Goal: Task Accomplishment & Management: Manage account settings

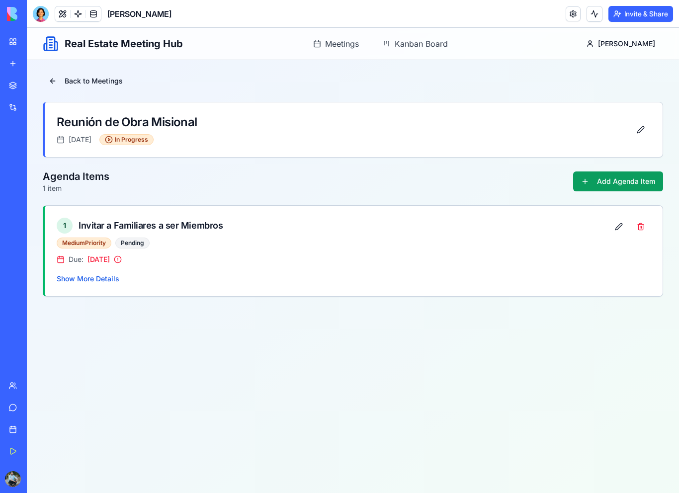
click at [18, 45] on link "My Workspace" at bounding box center [23, 42] width 40 height 20
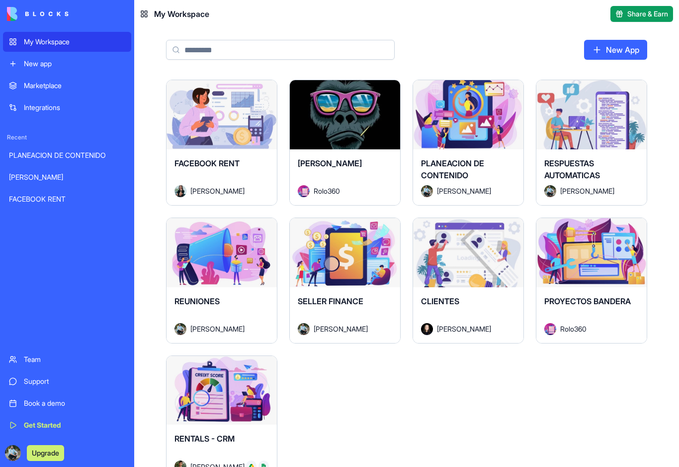
click at [355, 120] on button "Launch" at bounding box center [345, 114] width 75 height 20
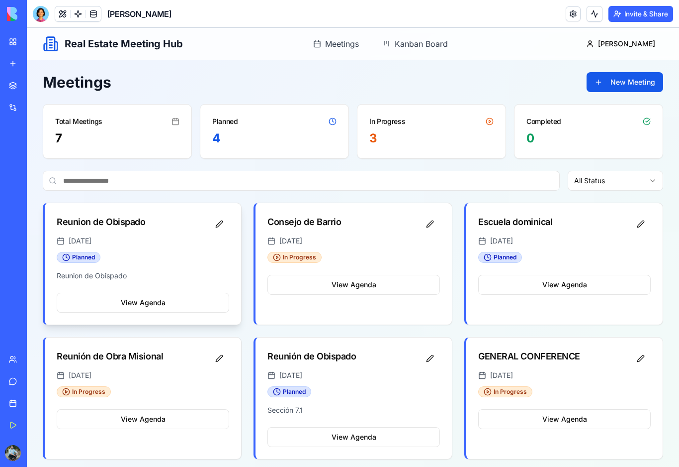
click at [187, 256] on div "Planned" at bounding box center [143, 257] width 173 height 11
click at [168, 306] on button "View Agenda" at bounding box center [143, 302] width 173 height 20
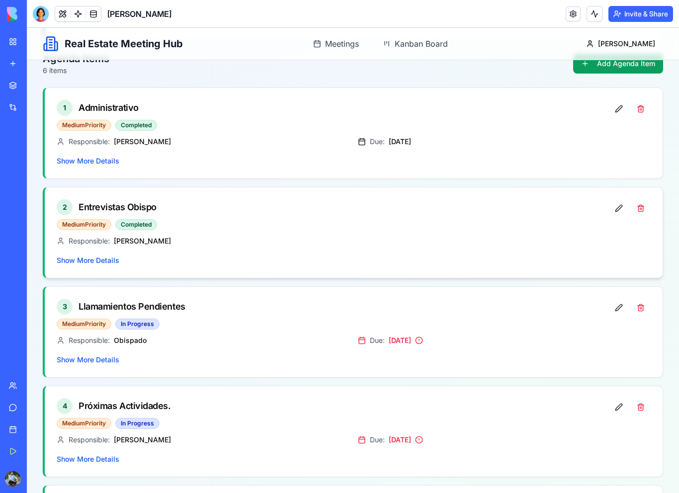
scroll to position [144, 0]
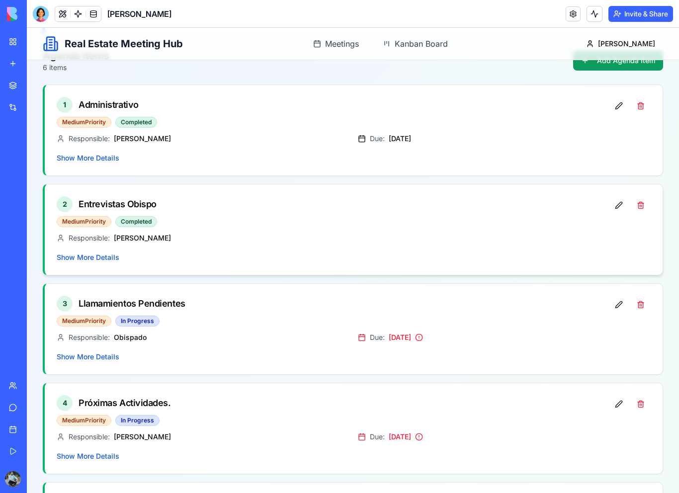
click at [104, 260] on button "Show More Details" at bounding box center [88, 258] width 63 height 10
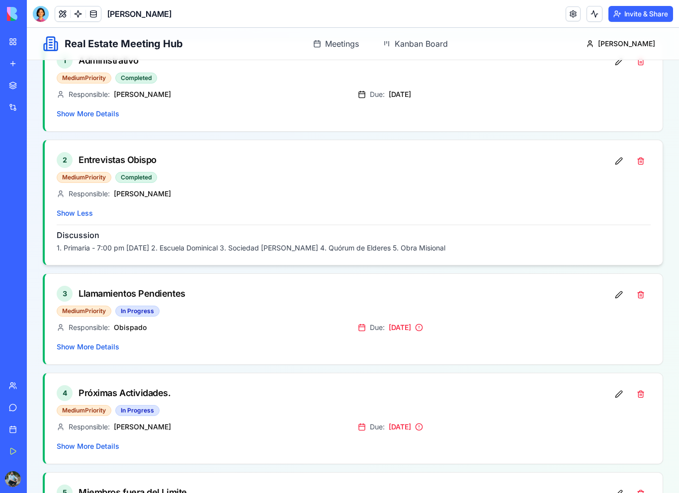
scroll to position [192, 0]
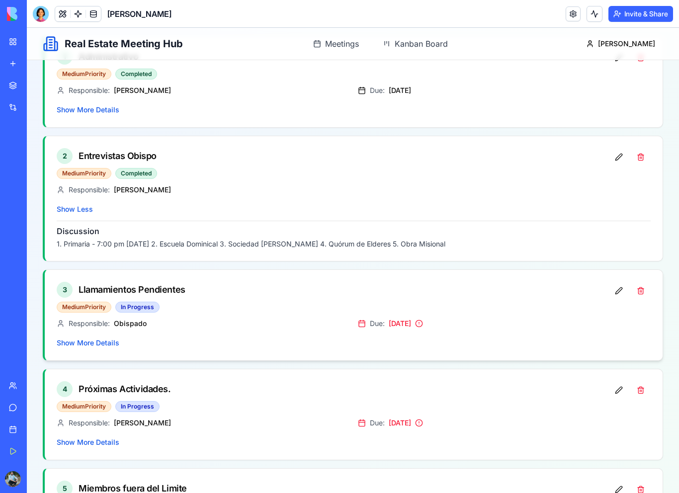
click at [111, 341] on button "Show More Details" at bounding box center [88, 343] width 63 height 10
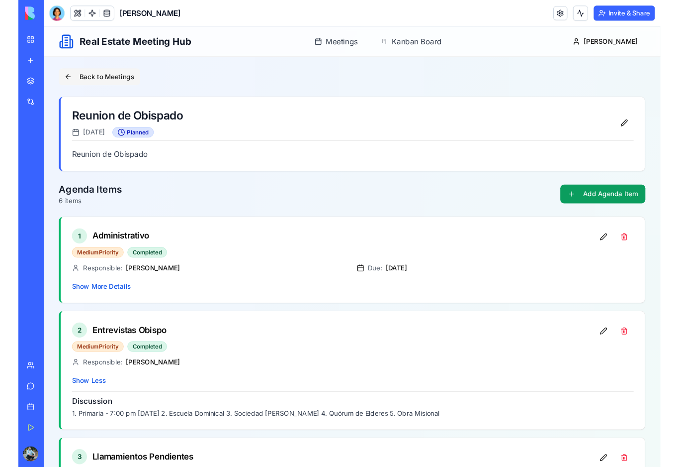
scroll to position [0, 0]
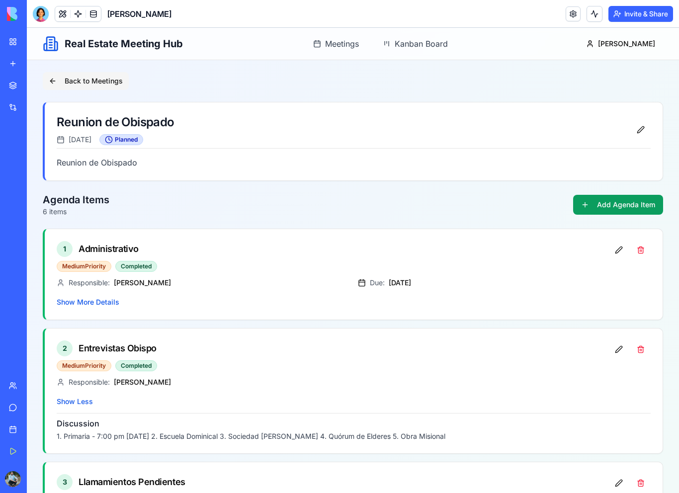
click at [53, 82] on button "Back to Meetings" at bounding box center [86, 81] width 86 height 18
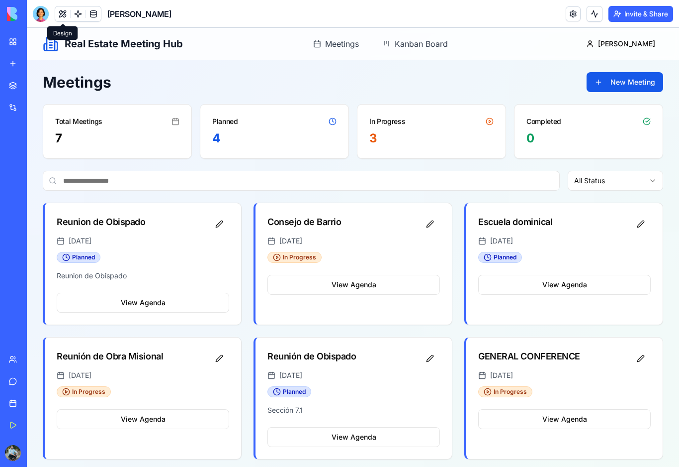
click at [64, 17] on button at bounding box center [62, 13] width 15 height 15
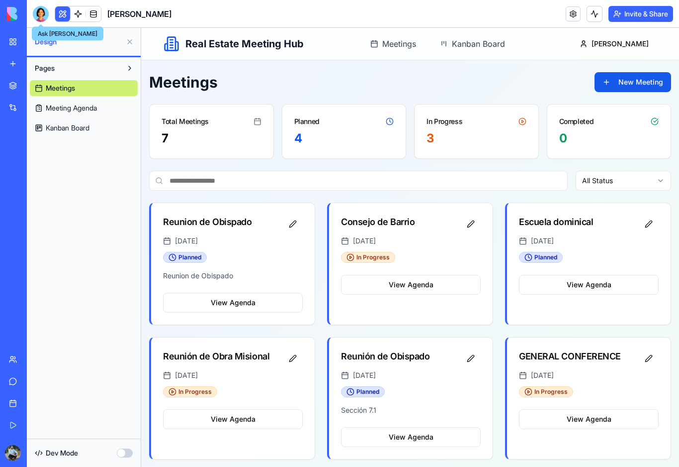
click at [40, 14] on div at bounding box center [41, 14] width 16 height 16
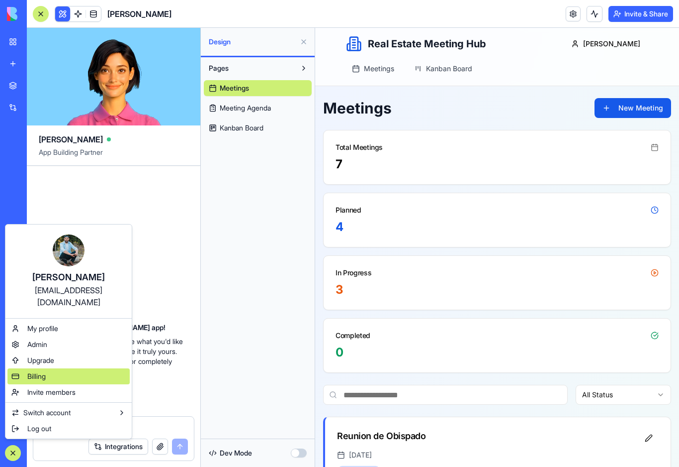
click at [49, 383] on div "Billing" at bounding box center [68, 376] width 122 height 16
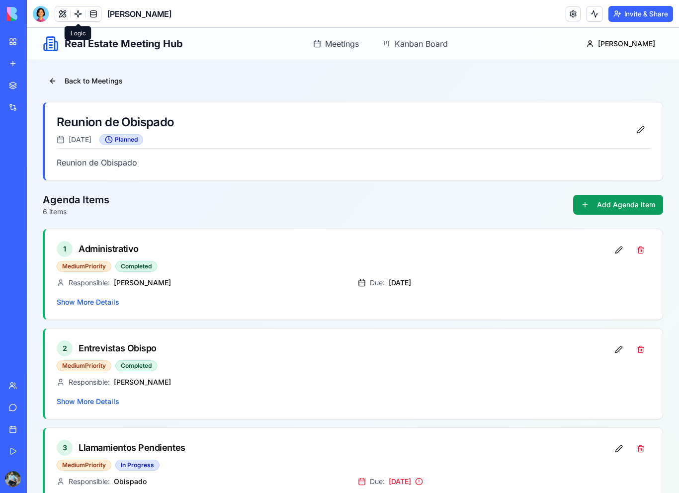
click at [71, 17] on link at bounding box center [78, 13] width 15 height 15
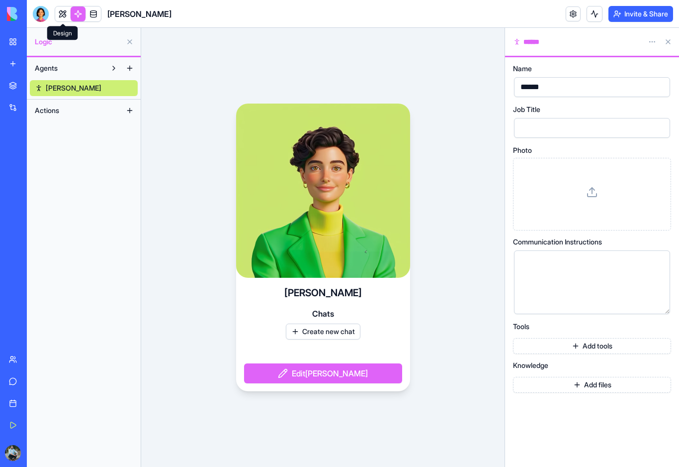
click at [63, 16] on link at bounding box center [62, 13] width 15 height 15
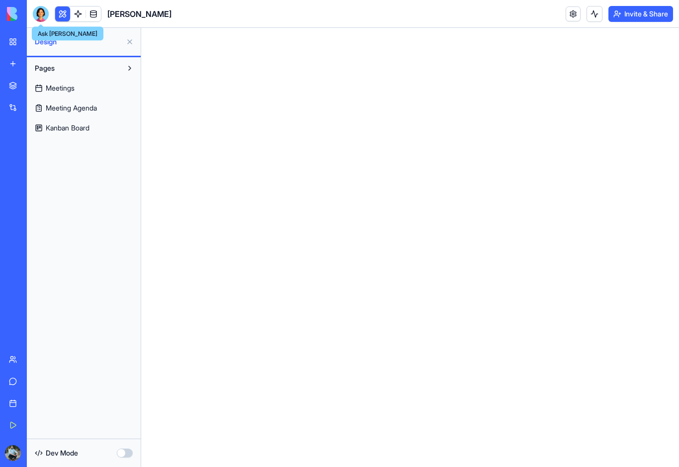
click at [44, 20] on div at bounding box center [41, 14] width 16 height 16
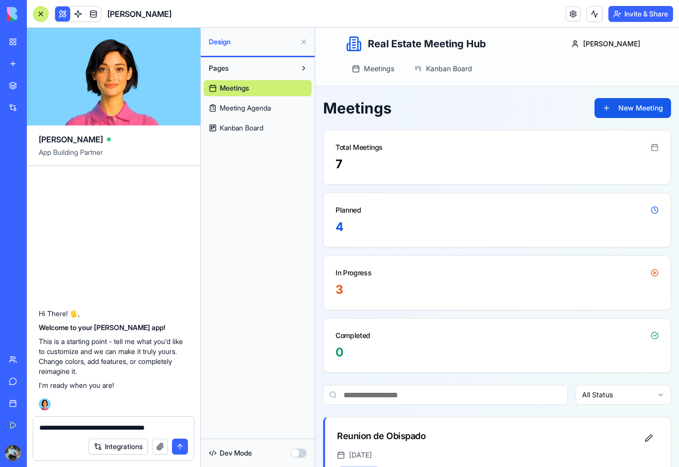
click at [249, 132] on span "Kanban Board" at bounding box center [242, 128] width 44 height 10
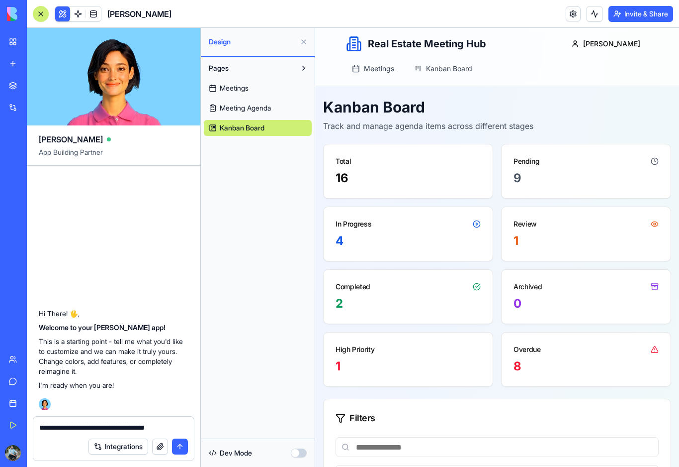
click at [306, 41] on button at bounding box center [304, 42] width 16 height 16
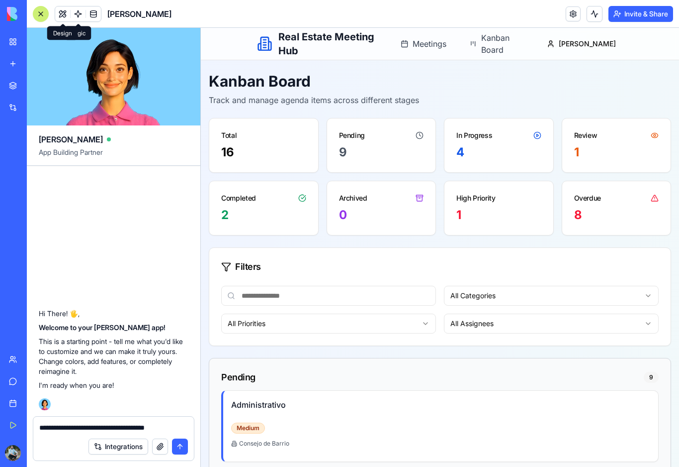
click at [69, 14] on button at bounding box center [62, 13] width 15 height 15
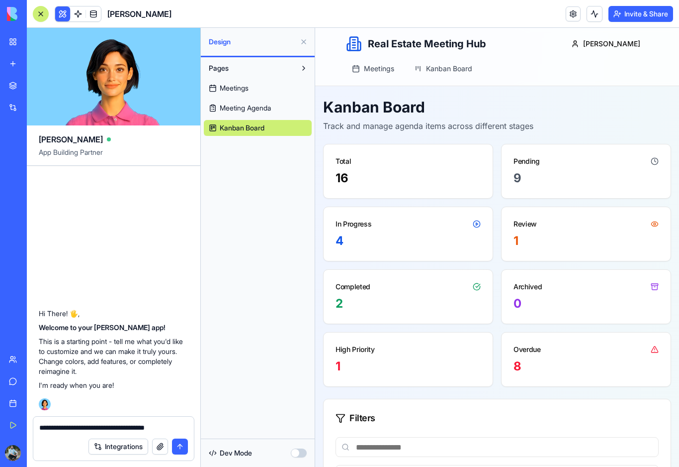
click at [178, 427] on textarea "**********" at bounding box center [113, 427] width 149 height 10
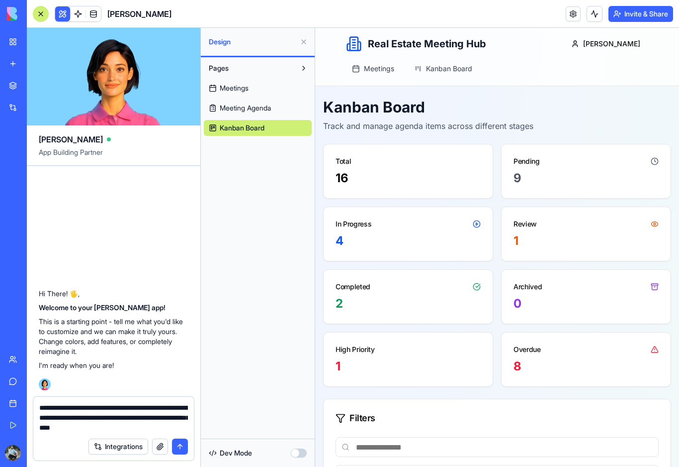
drag, startPoint x: 269, startPoint y: 114, endPoint x: 269, endPoint y: 141, distance: 26.9
click at [269, 114] on link "Meeting Agenda" at bounding box center [258, 108] width 108 height 16
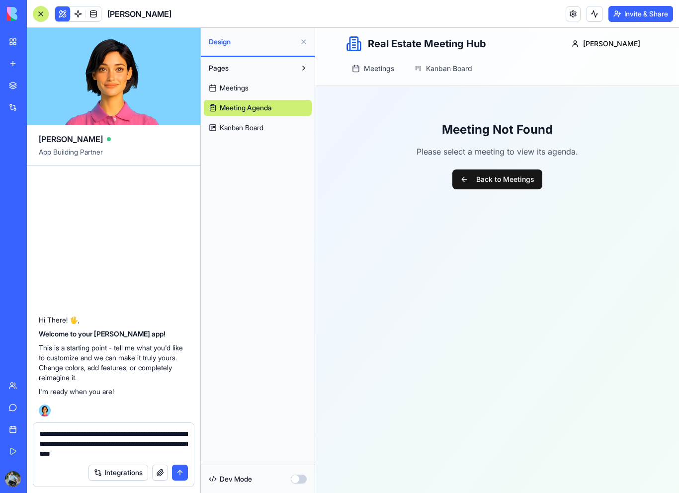
click at [173, 458] on textarea "**********" at bounding box center [113, 444] width 149 height 30
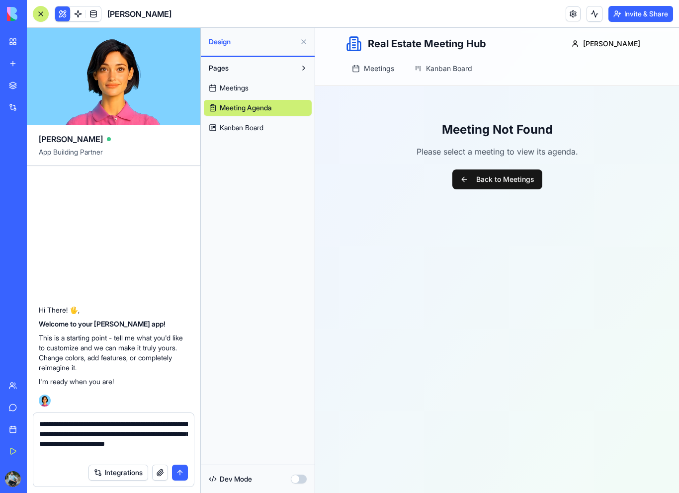
click at [259, 131] on span "Kanban Board" at bounding box center [242, 128] width 44 height 10
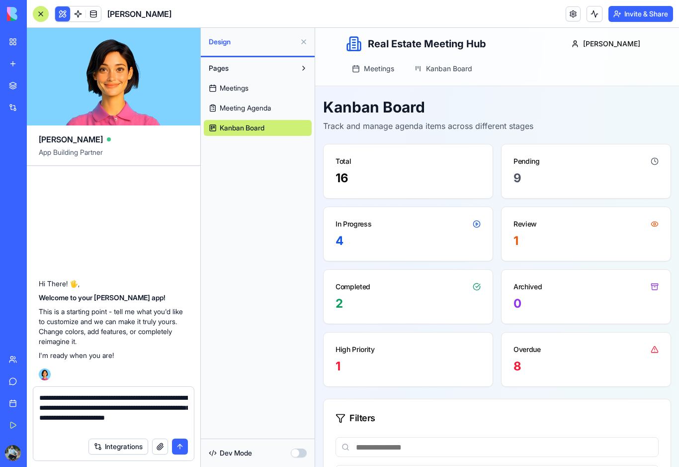
click at [129, 427] on textarea "**********" at bounding box center [113, 412] width 149 height 40
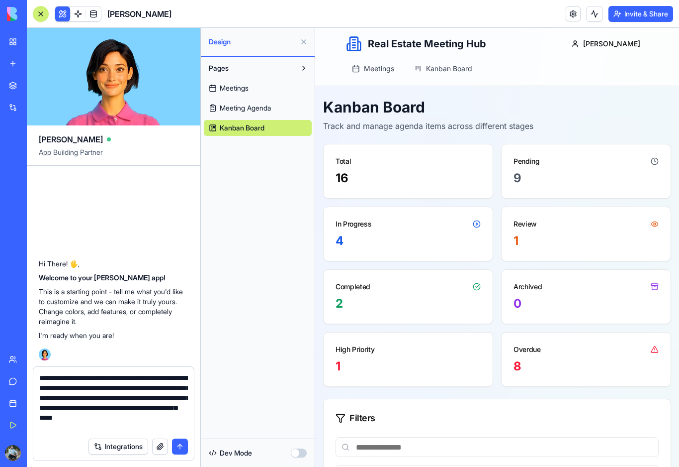
click at [236, 82] on link "Meetings" at bounding box center [258, 88] width 108 height 16
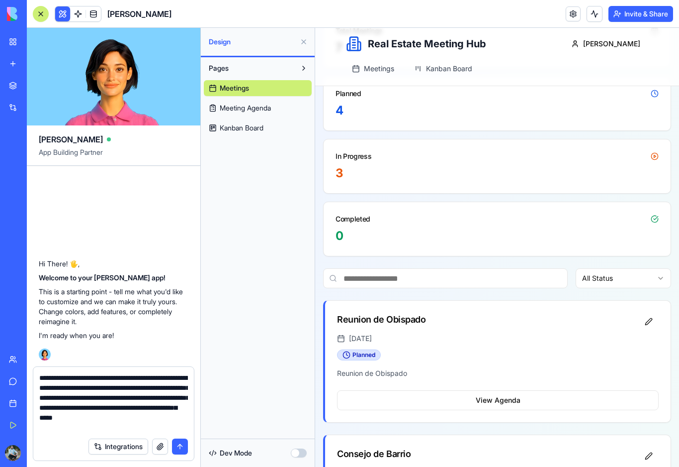
scroll to position [171, 0]
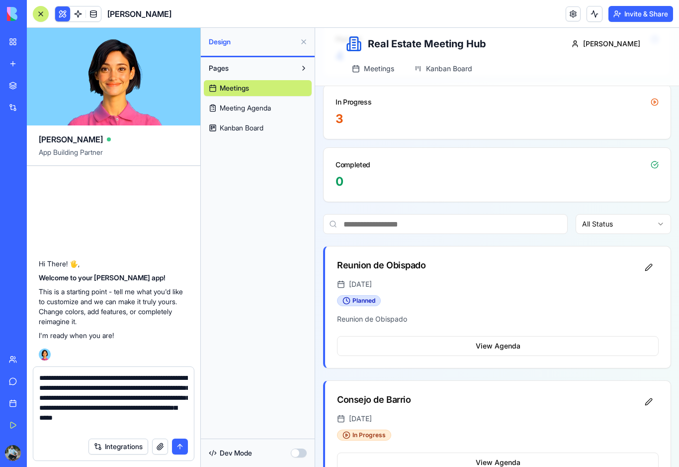
click at [161, 431] on textarea "**********" at bounding box center [113, 403] width 149 height 60
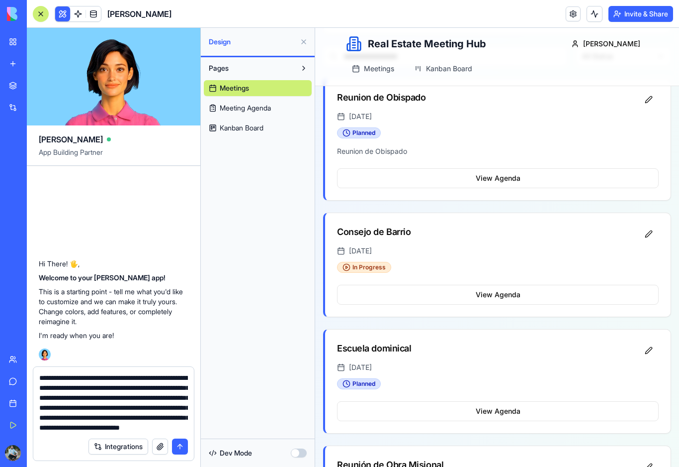
scroll to position [339, 0]
click at [0, 0] on html "**********" at bounding box center [339, 233] width 679 height 467
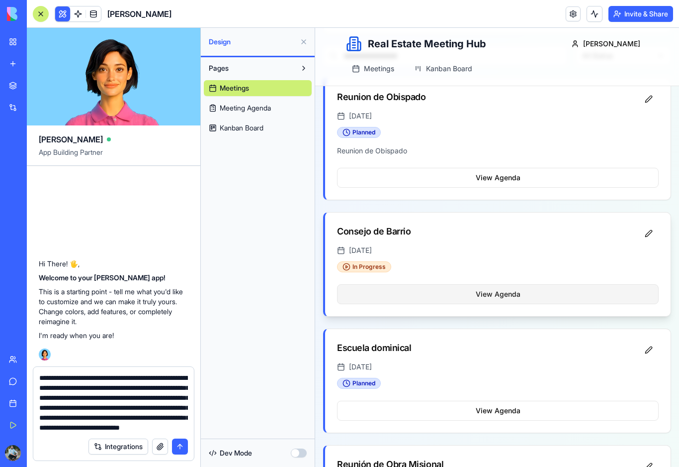
click at [435, 297] on button "View Agenda" at bounding box center [498, 294] width 322 height 20
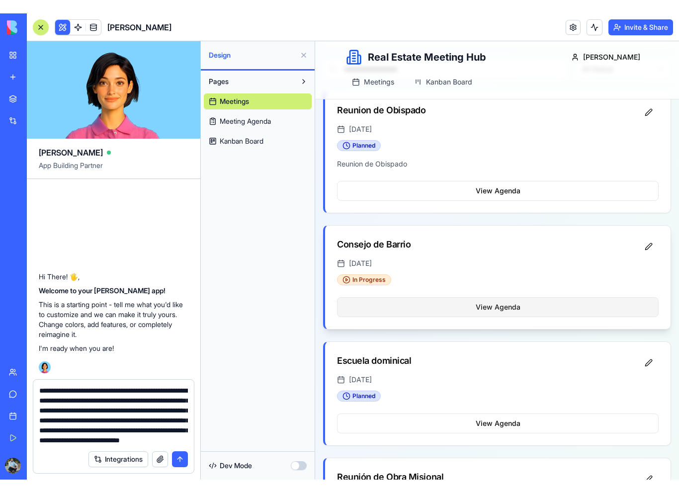
scroll to position [0, 0]
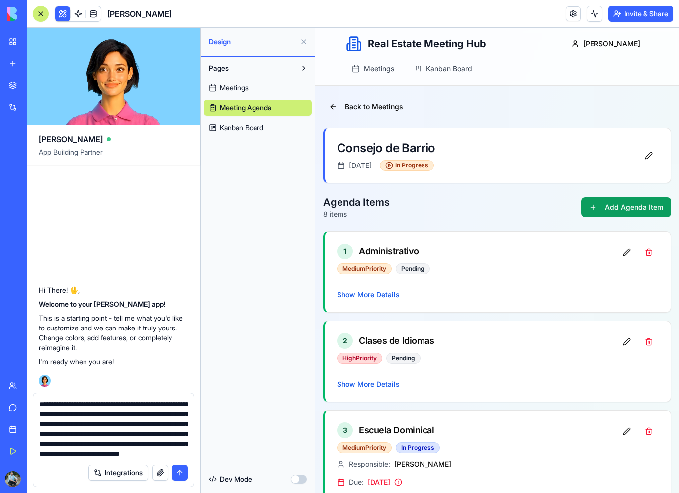
click at [162, 456] on textarea "**********" at bounding box center [113, 429] width 149 height 60
click at [174, 455] on textarea "**********" at bounding box center [113, 429] width 149 height 60
type textarea "**********"
click at [183, 477] on button "submit" at bounding box center [180, 473] width 16 height 16
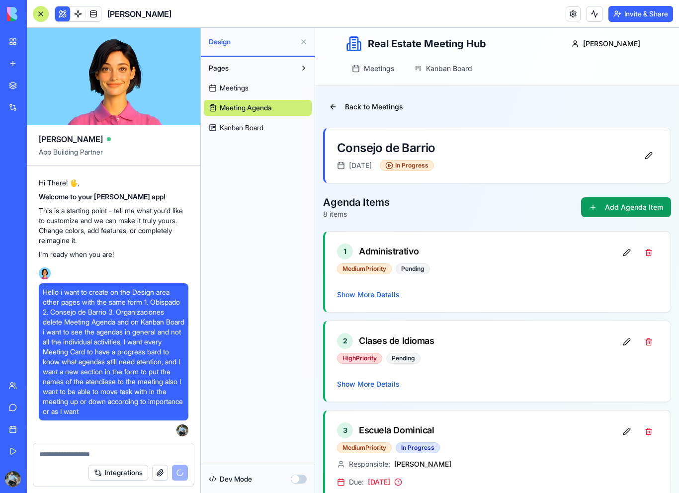
scroll to position [55, 0]
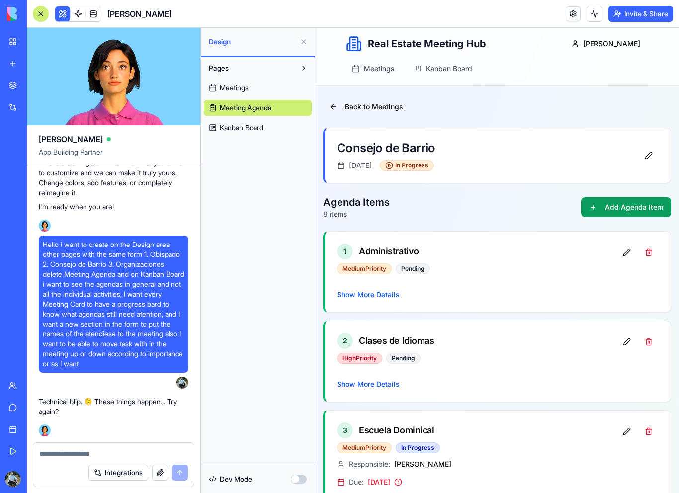
click at [79, 365] on span "Hello i want to create on the Design area other pages with the same form 1. Obi…" at bounding box center [114, 304] width 142 height 129
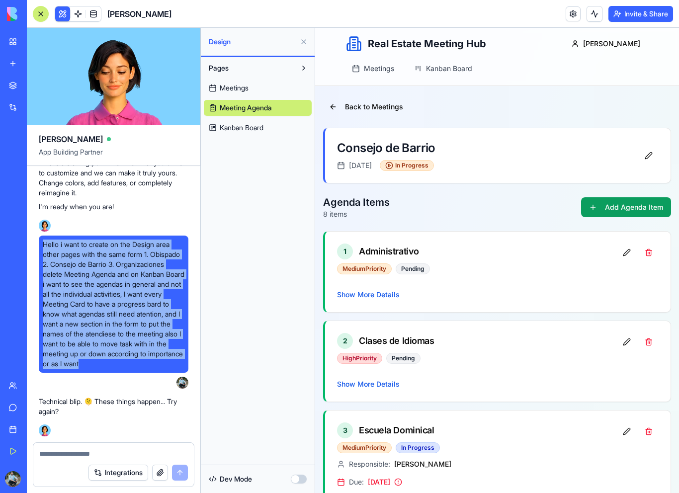
drag, startPoint x: 79, startPoint y: 365, endPoint x: 44, endPoint y: 235, distance: 134.4
click at [44, 240] on span "Hello i want to create on the Design area other pages with the same form 1. Obi…" at bounding box center [114, 304] width 142 height 129
copy span "Hello i want to create on the Design area other pages with the same form 1. Obi…"
click at [69, 458] on textarea at bounding box center [113, 454] width 149 height 10
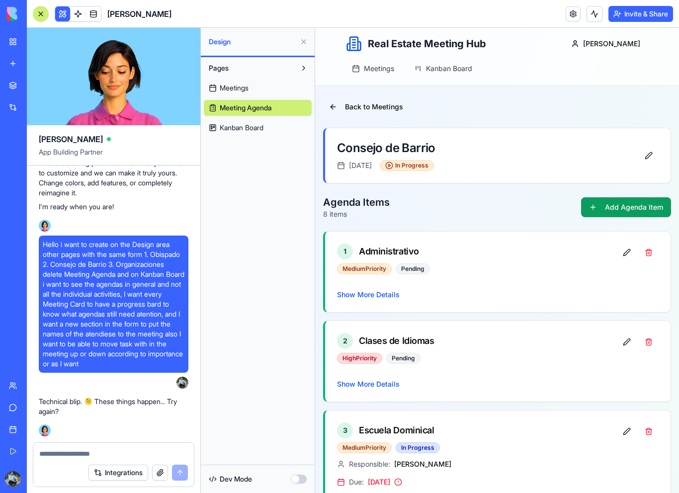
paste textarea "**********"
type textarea "**********"
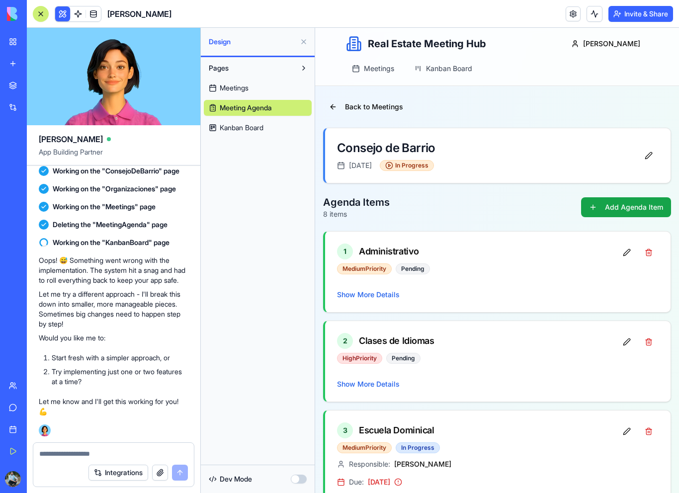
scroll to position [907, 0]
click at [63, 454] on textarea at bounding box center [113, 454] width 149 height 10
drag, startPoint x: 116, startPoint y: 383, endPoint x: 61, endPoint y: 375, distance: 55.9
click at [61, 375] on li "Try implementing just one or two features at a time?" at bounding box center [120, 377] width 137 height 20
click at [114, 382] on li "Try implementing just one or two features at a time?" at bounding box center [120, 377] width 137 height 20
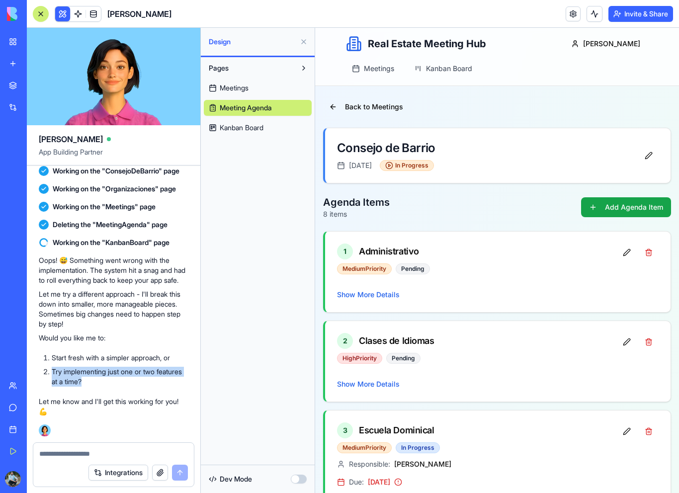
drag, startPoint x: 114, startPoint y: 382, endPoint x: 49, endPoint y: 372, distance: 66.5
click at [52, 372] on li "Try implementing just one or two features at a time?" at bounding box center [120, 377] width 137 height 20
copy li "Try implementing just one or two features at a time?"
click at [62, 459] on div "Integrations" at bounding box center [113, 473] width 161 height 28
click at [62, 454] on textarea at bounding box center [113, 454] width 149 height 10
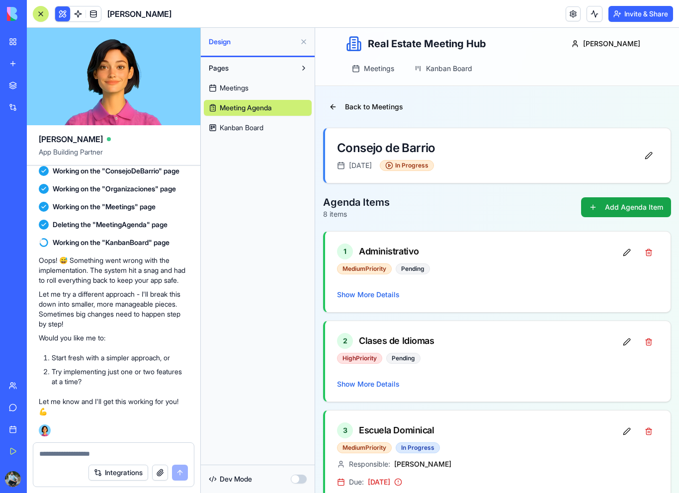
paste textarea "**********"
type textarea "**********"
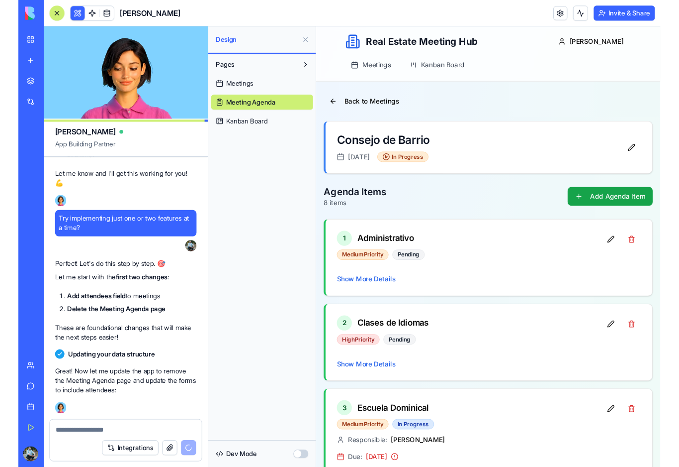
scroll to position [1197, 0]
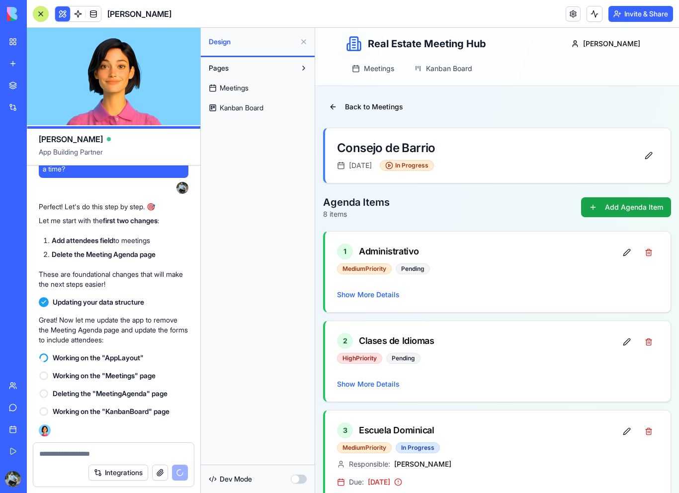
click at [249, 90] on span "Meetings" at bounding box center [234, 88] width 29 height 10
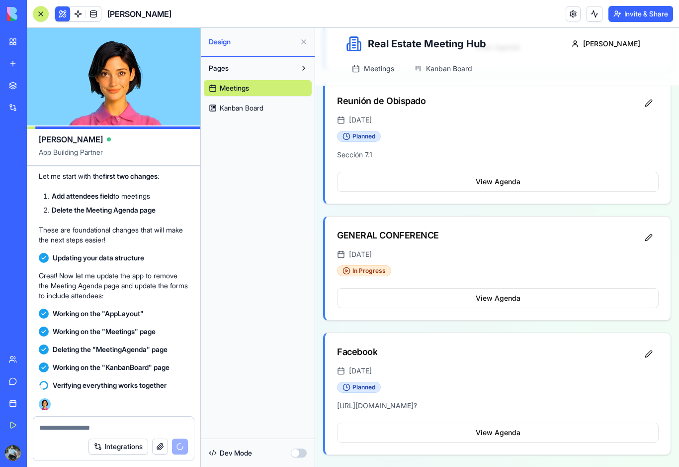
scroll to position [818, 0]
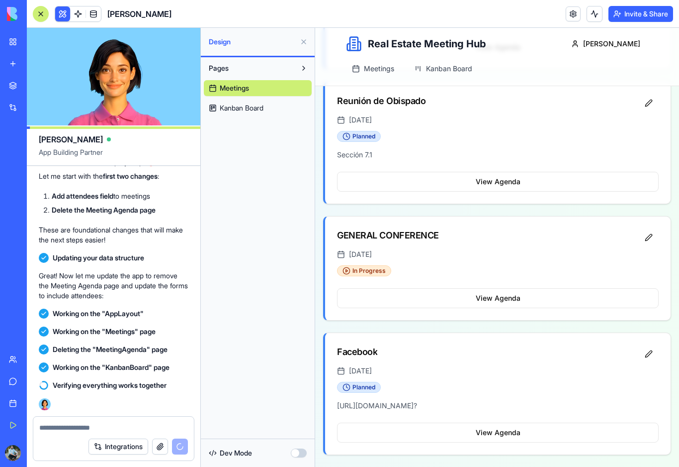
click at [261, 108] on span "Kanban Board" at bounding box center [242, 108] width 44 height 10
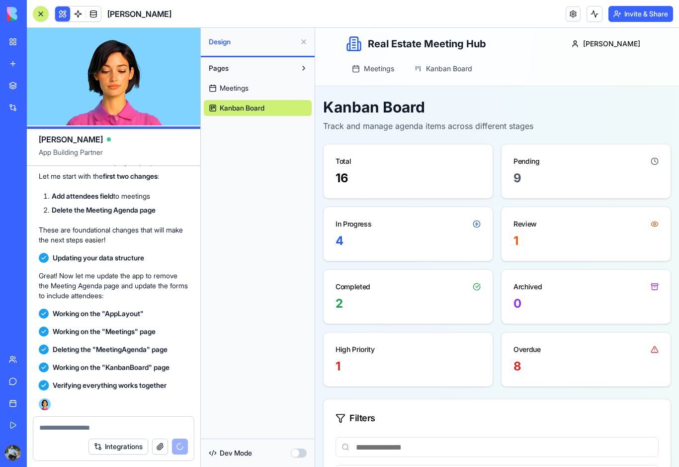
click at [385, 70] on span "Meetings" at bounding box center [379, 69] width 30 height 10
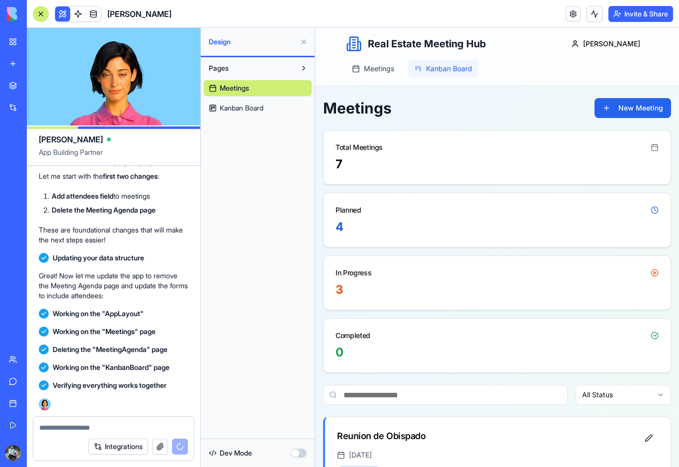
click at [438, 76] on link "Kanban Board" at bounding box center [443, 69] width 70 height 18
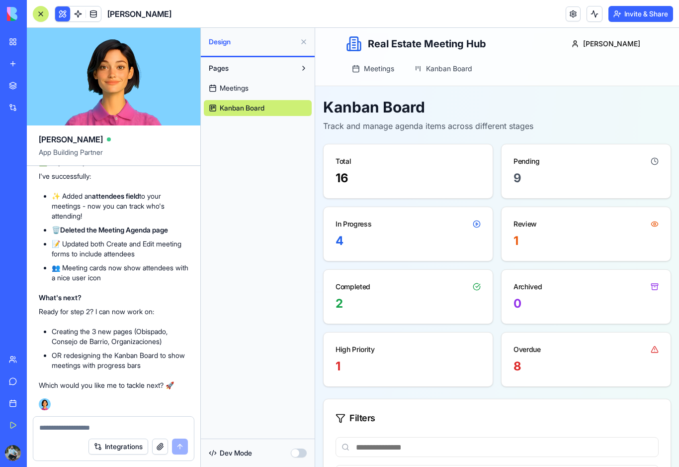
scroll to position [1572, 0]
click at [171, 343] on li "Creating the 3 new pages (Obispado, Consejo de Barrio, Organizaciones)" at bounding box center [120, 336] width 137 height 20
drag, startPoint x: 171, startPoint y: 343, endPoint x: 52, endPoint y: 332, distance: 119.8
click at [52, 332] on li "Creating the 3 new pages (Obispado, Consejo de Barrio, Organizaciones)" at bounding box center [120, 336] width 137 height 20
copy li "Creating the 3 new pages (Obispado, Consejo de Barrio, Organizaciones)"
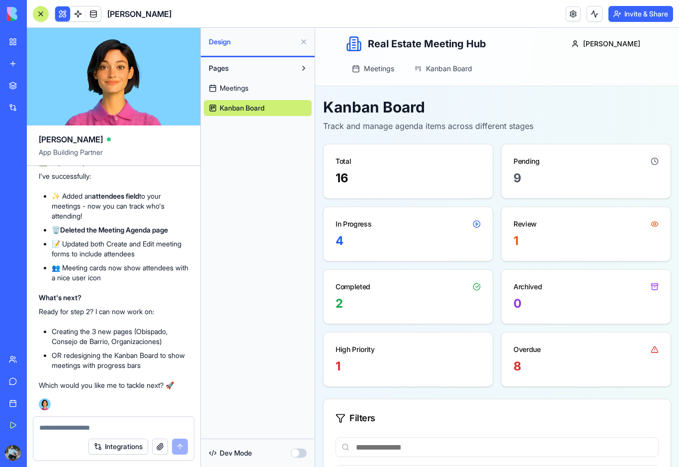
click at [78, 425] on textarea at bounding box center [113, 427] width 149 height 10
paste textarea "**********"
type textarea "**********"
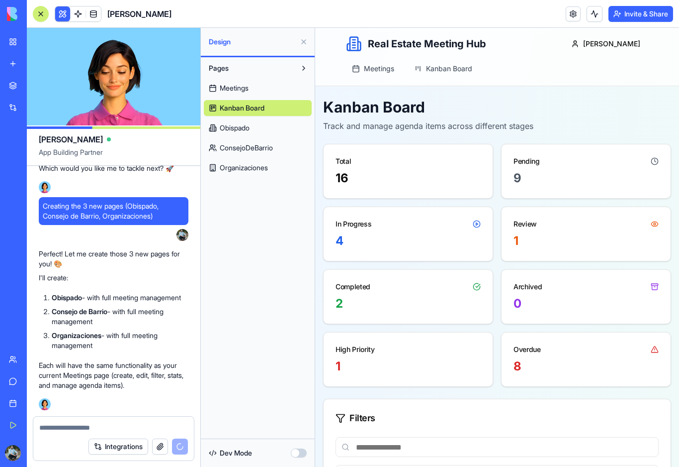
scroll to position [1871, 0]
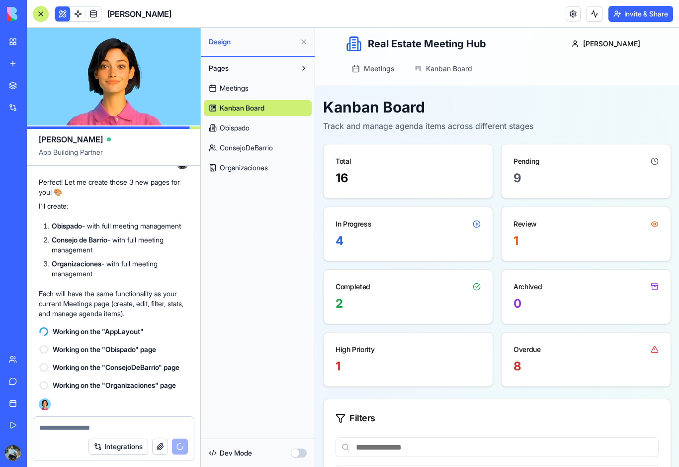
click at [248, 128] on span "Obispado" at bounding box center [235, 128] width 30 height 10
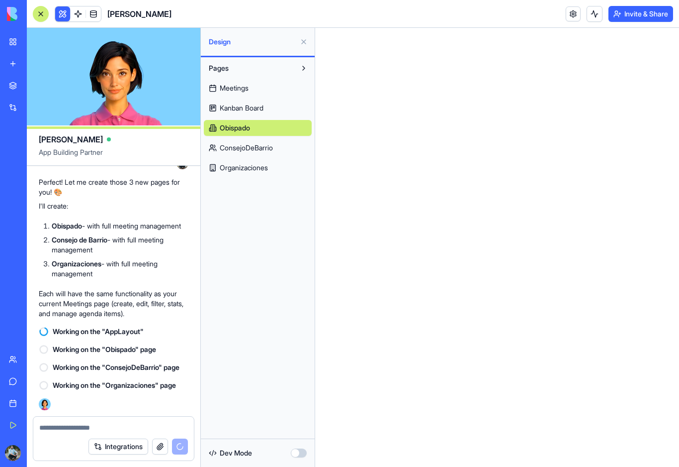
click at [251, 149] on span "ConsejoDeBarrio" at bounding box center [246, 148] width 53 height 10
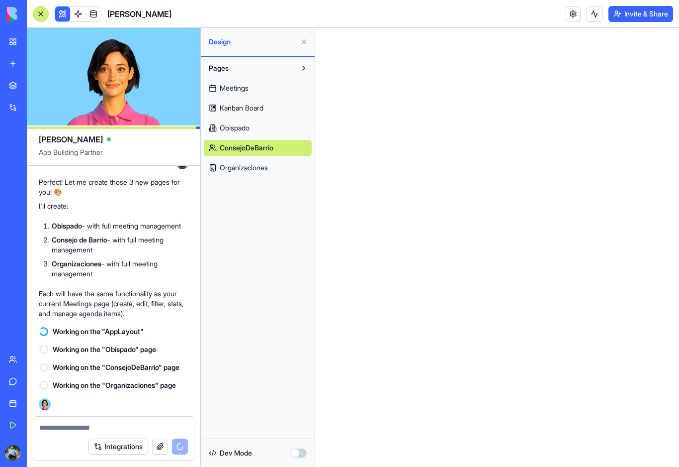
click at [249, 170] on span "Organizaciones" at bounding box center [244, 168] width 48 height 10
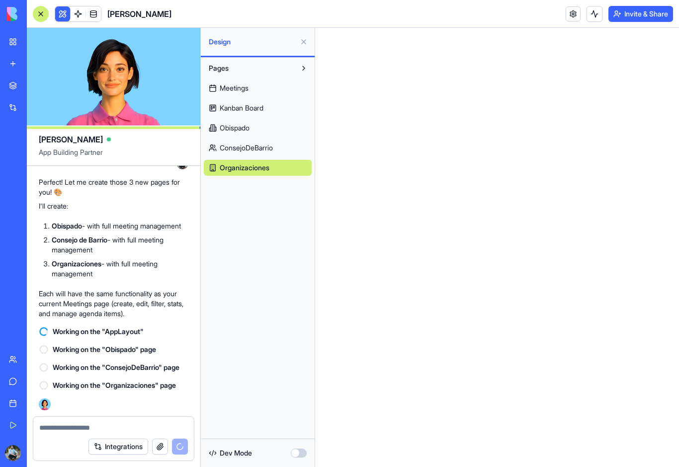
click at [247, 107] on span "Kanban Board" at bounding box center [242, 108] width 44 height 10
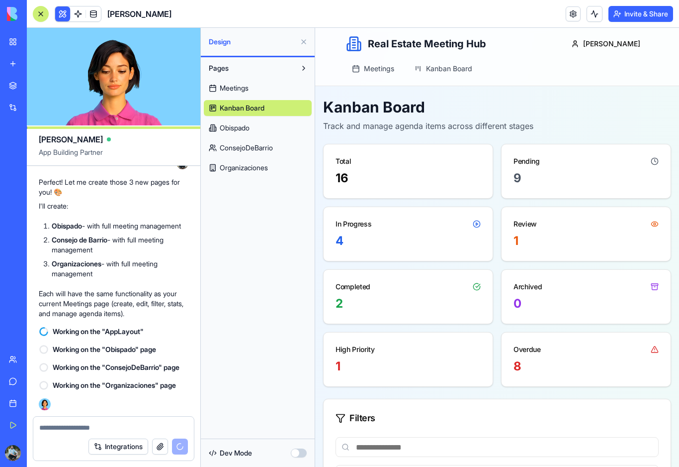
click at [244, 91] on span "Meetings" at bounding box center [234, 88] width 29 height 10
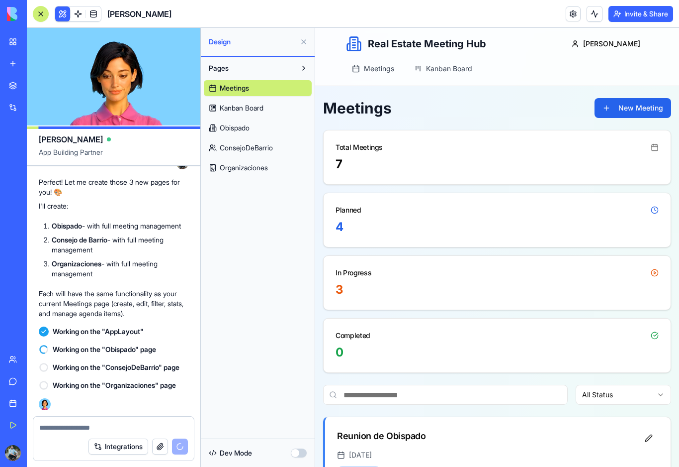
scroll to position [1888, 0]
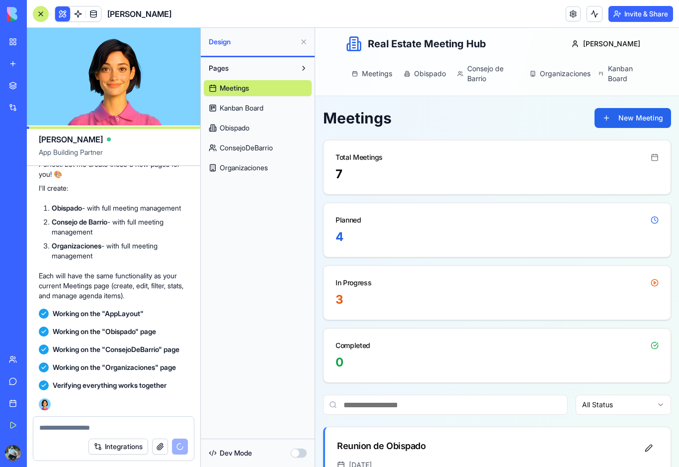
click at [248, 114] on link "Kanban Board" at bounding box center [258, 108] width 108 height 16
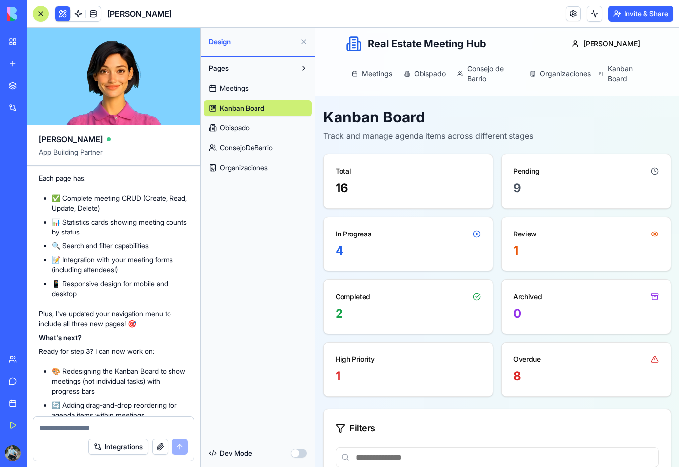
scroll to position [2364, 0]
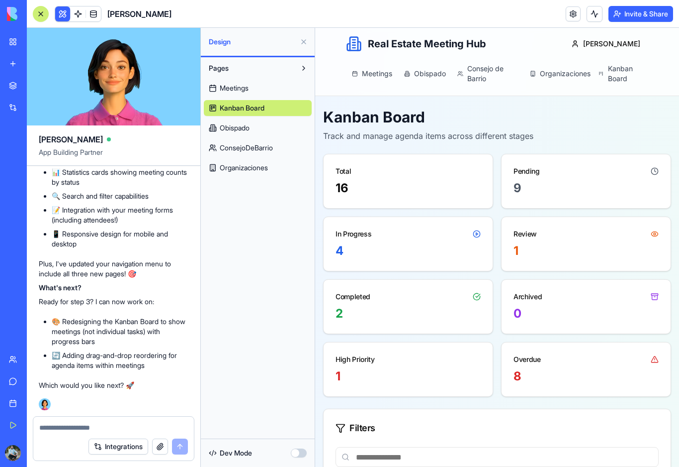
click at [249, 129] on span "Obispado" at bounding box center [235, 128] width 30 height 10
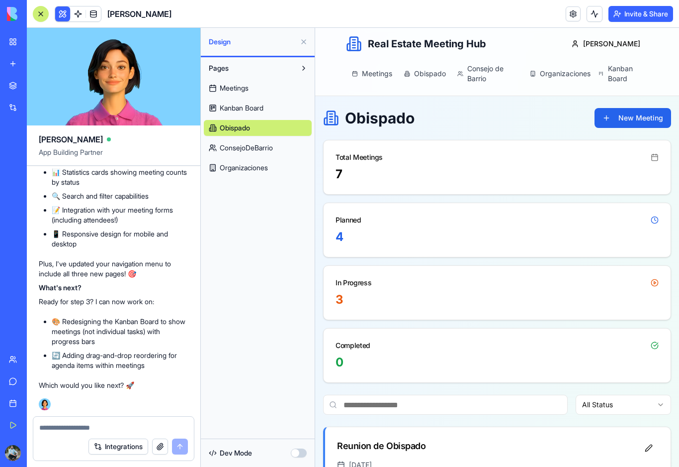
click at [254, 149] on span "ConsejoDeBarrio" at bounding box center [246, 148] width 53 height 10
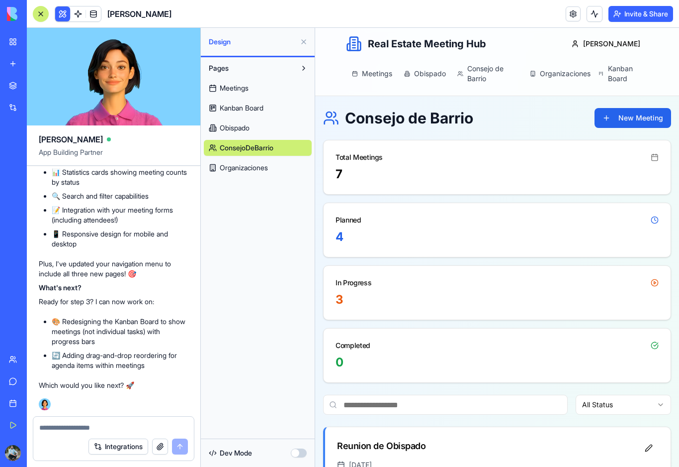
click at [40, 17] on div at bounding box center [41, 14] width 8 height 8
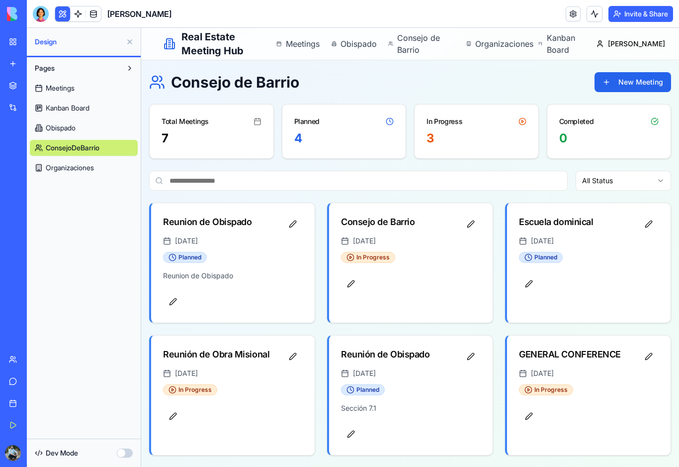
click at [129, 43] on button at bounding box center [130, 42] width 16 height 16
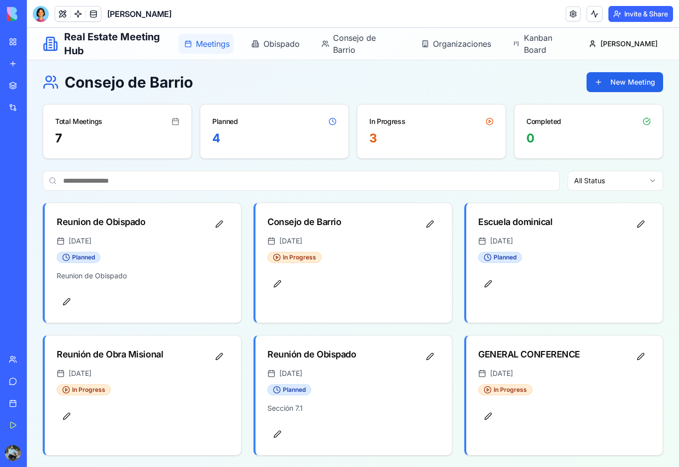
click at [228, 43] on span "Meetings" at bounding box center [212, 44] width 32 height 12
click at [289, 49] on span "Obispado" at bounding box center [281, 44] width 34 height 12
click at [626, 83] on button "New Meeting" at bounding box center [625, 82] width 77 height 20
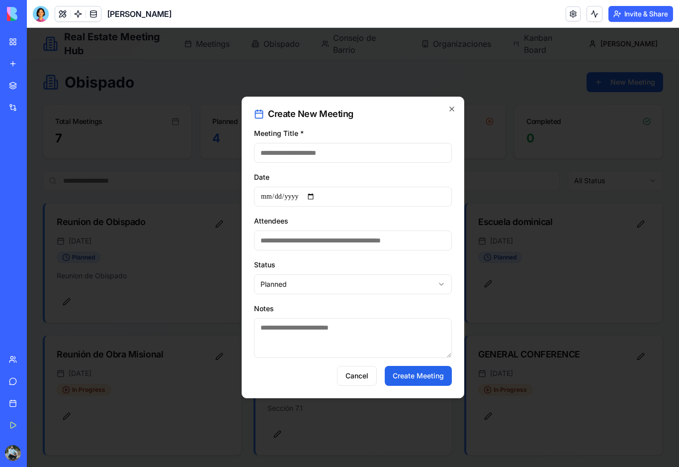
click at [294, 151] on input "Meeting Title *" at bounding box center [353, 153] width 198 height 20
click at [282, 290] on body "**********" at bounding box center [353, 313] width 653 height 571
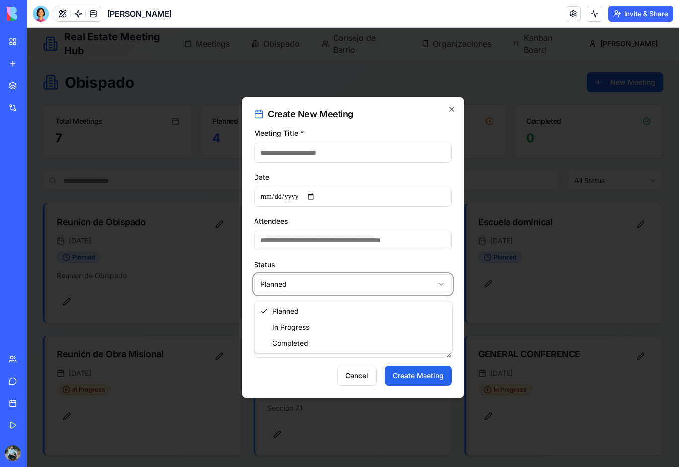
click at [282, 290] on body "**********" at bounding box center [353, 313] width 653 height 571
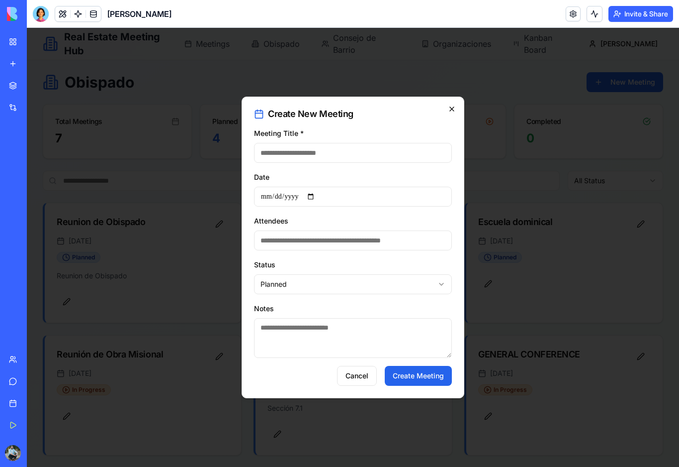
click at [454, 107] on icon "button" at bounding box center [452, 109] width 8 height 8
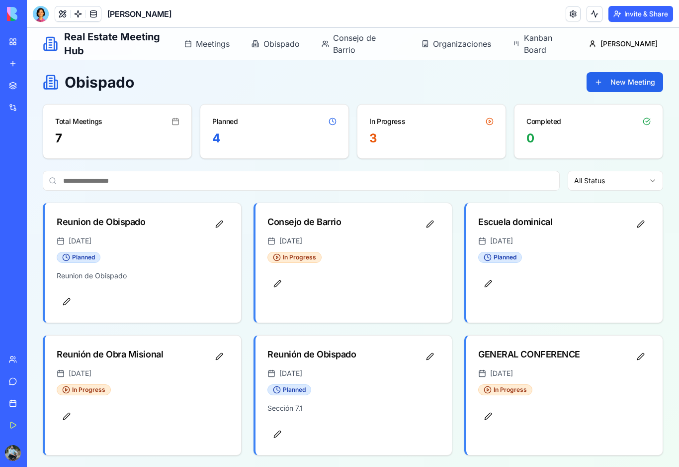
click at [17, 42] on link "My Workspace" at bounding box center [23, 42] width 40 height 20
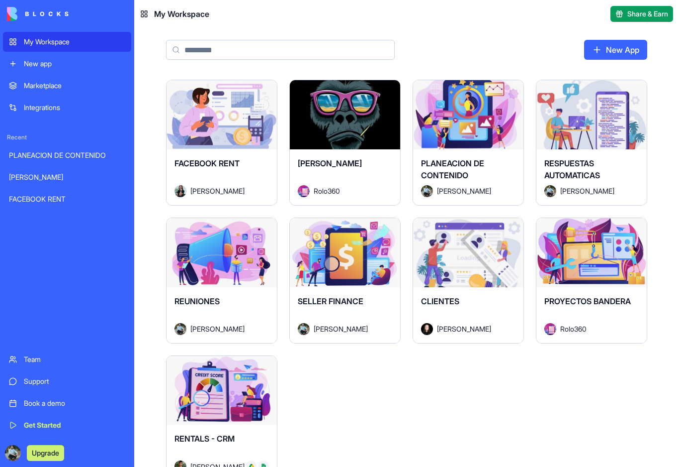
click at [17, 42] on link "My Workspace" at bounding box center [67, 42] width 128 height 20
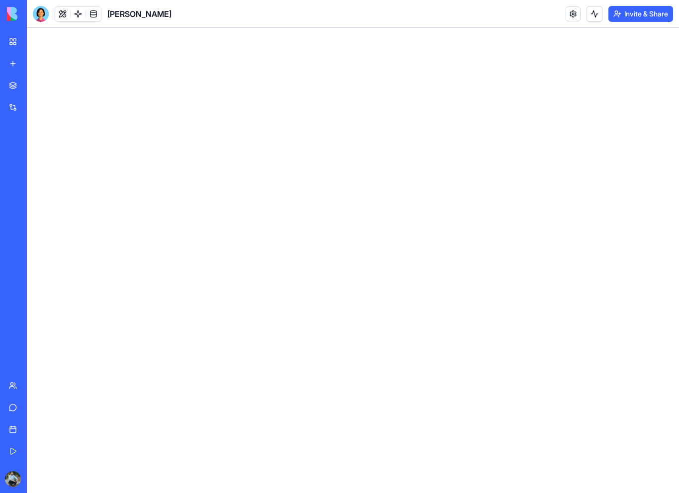
click at [15, 43] on link "My Workspace" at bounding box center [23, 42] width 40 height 20
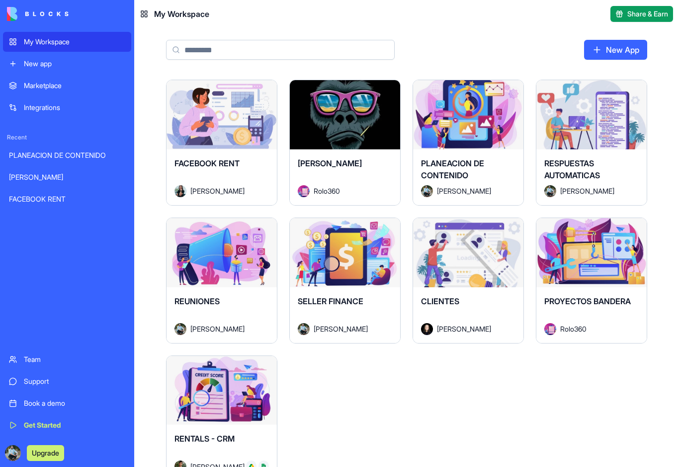
click at [327, 131] on div "Launch" at bounding box center [345, 114] width 110 height 69
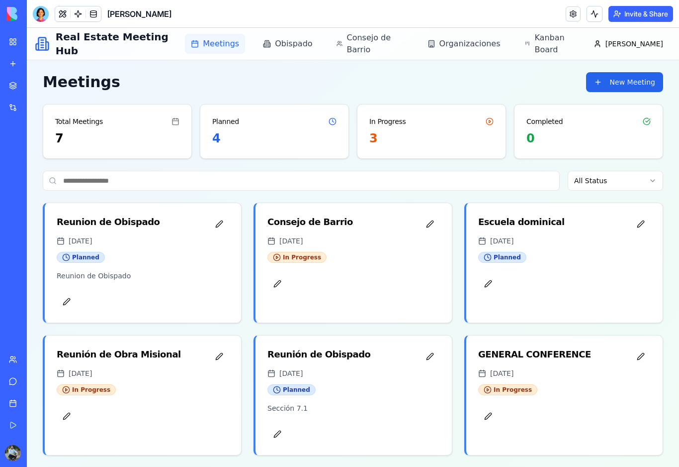
click at [239, 49] on span "Meetings" at bounding box center [221, 44] width 36 height 12
click at [310, 47] on span "Obispado" at bounding box center [293, 44] width 37 height 12
click at [235, 47] on span "Meetings" at bounding box center [221, 44] width 36 height 12
click at [67, 15] on button at bounding box center [62, 13] width 15 height 15
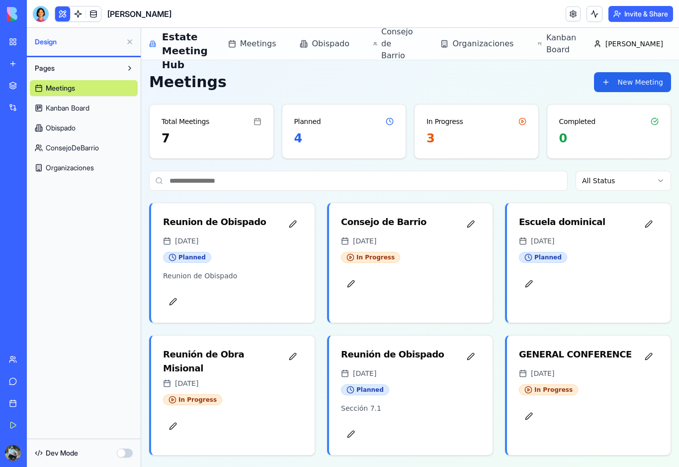
click at [66, 110] on span "Kanban Board" at bounding box center [68, 108] width 44 height 10
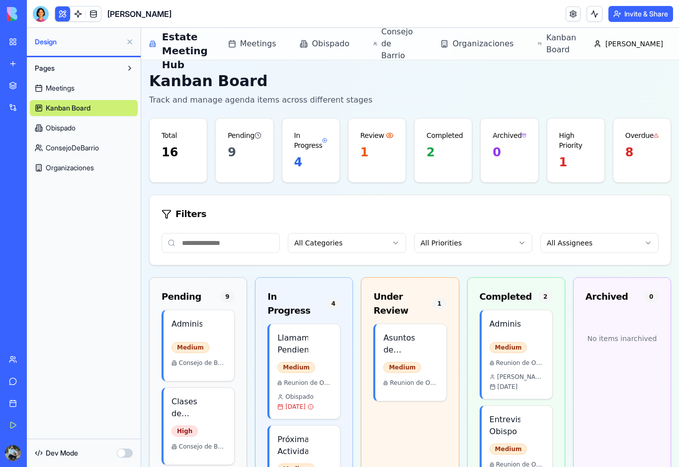
click at [52, 130] on span "Obispado" at bounding box center [61, 128] width 30 height 10
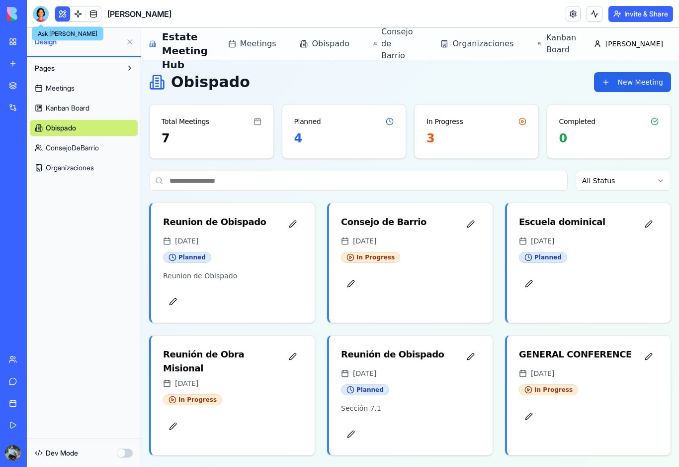
click at [37, 20] on div at bounding box center [41, 14] width 16 height 16
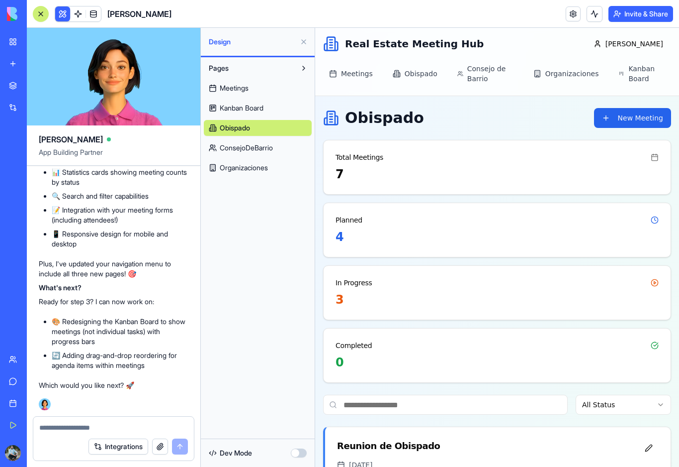
click at [70, 431] on textarea at bounding box center [113, 427] width 149 height 10
type textarea "*"
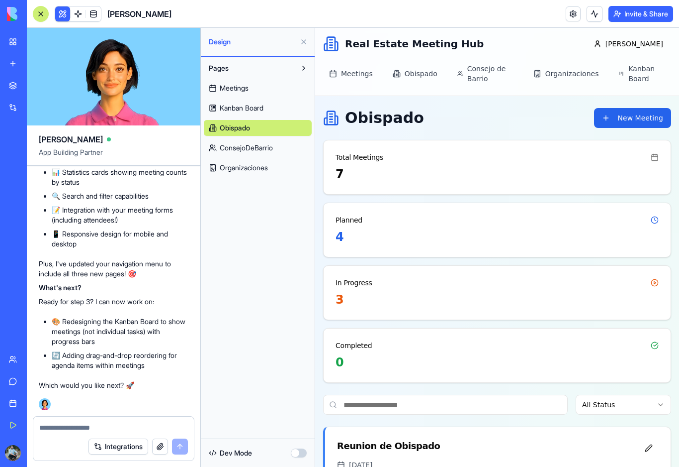
click at [155, 367] on li "🔄 Adding drag-and-drop reordering for agenda items within meetings" at bounding box center [120, 360] width 137 height 20
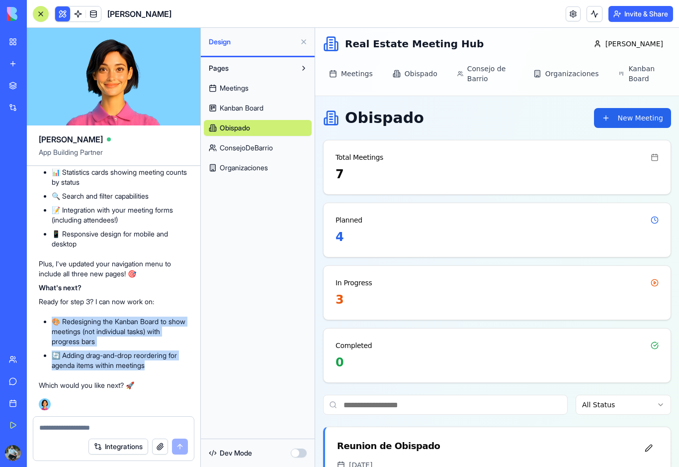
drag, startPoint x: 155, startPoint y: 367, endPoint x: 53, endPoint y: 321, distance: 112.2
click at [53, 321] on ul "🎨 Redesigning the Kanban Board to show meetings (not individual tasks) with pro…" at bounding box center [114, 343] width 150 height 54
copy ul "🎨 Redesigning the Kanban Board to show meetings (not individual tasks) with pro…"
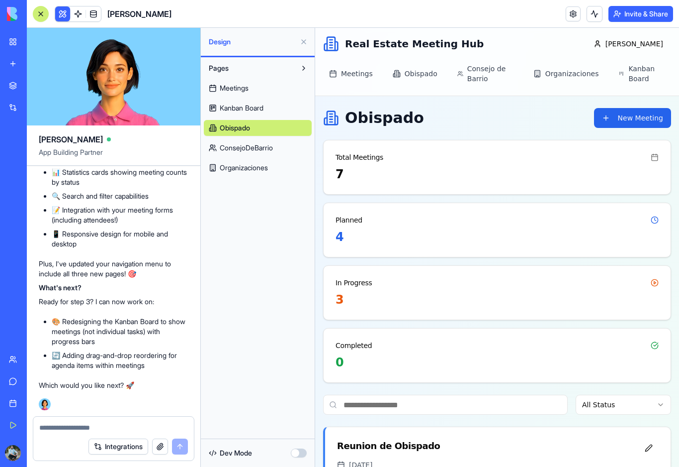
click at [71, 437] on div "Integrations" at bounding box center [113, 446] width 161 height 28
click at [70, 427] on textarea at bounding box center [113, 427] width 149 height 10
paste textarea "**********"
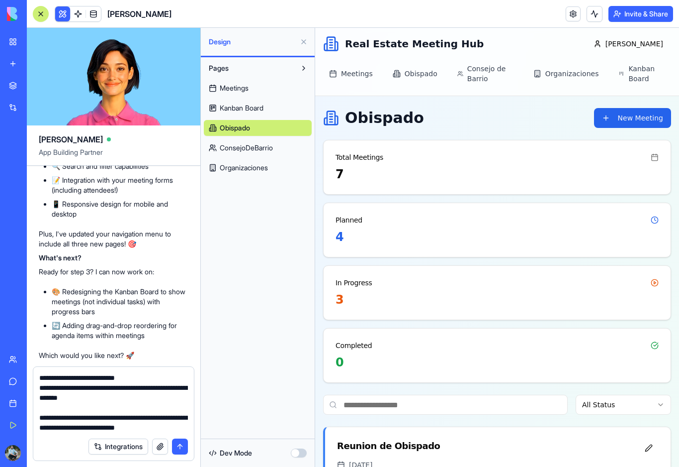
scroll to position [30, 0]
type textarea "**********"
click at [179, 450] on button "submit" at bounding box center [180, 446] width 16 height 16
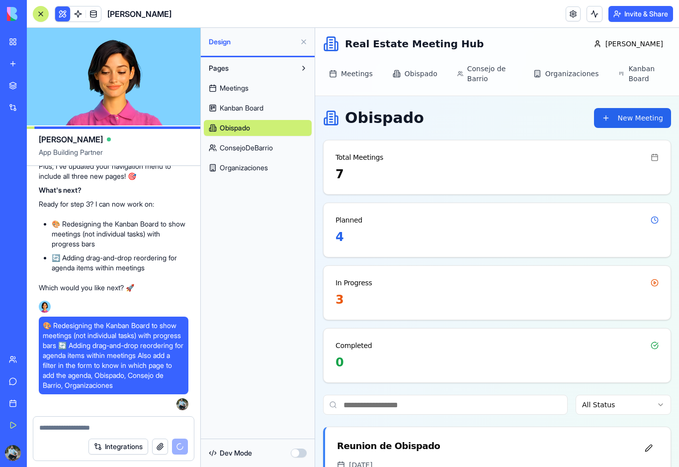
scroll to position [2087, 0]
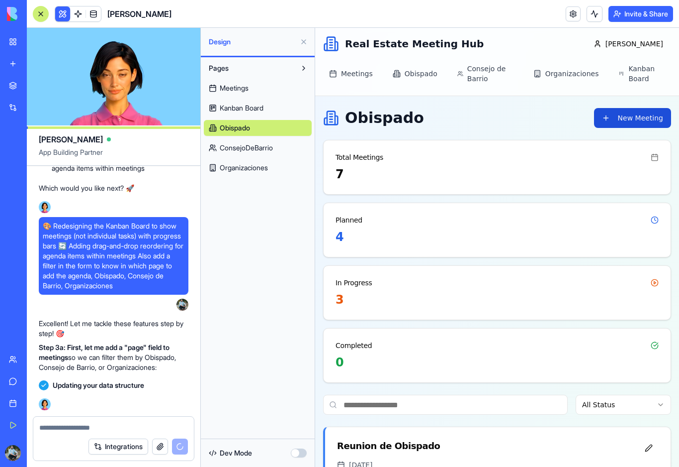
click at [644, 120] on button "New Meeting" at bounding box center [632, 118] width 77 height 20
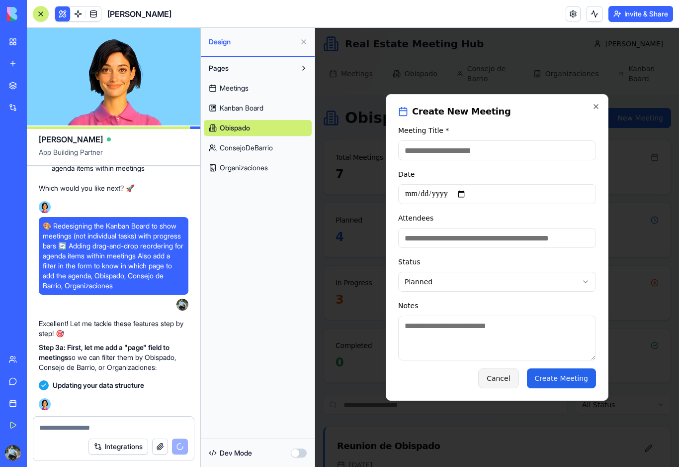
scroll to position [2115, 0]
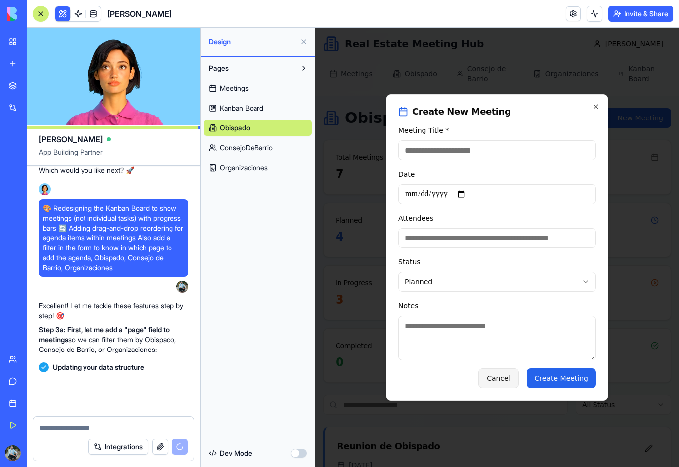
click at [503, 384] on button "Cancel" at bounding box center [498, 378] width 40 height 20
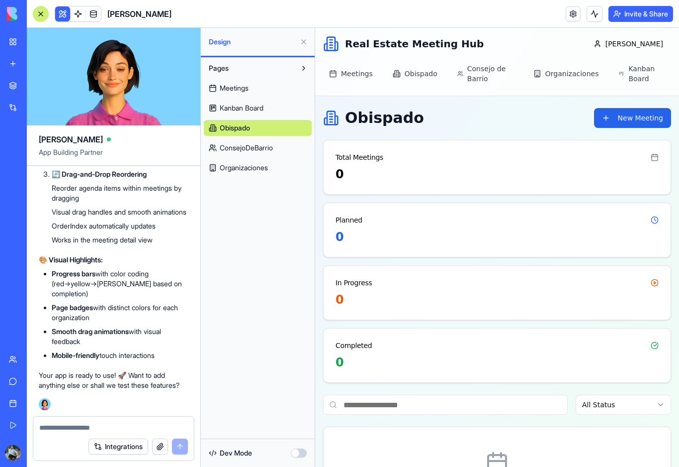
scroll to position [2897, 0]
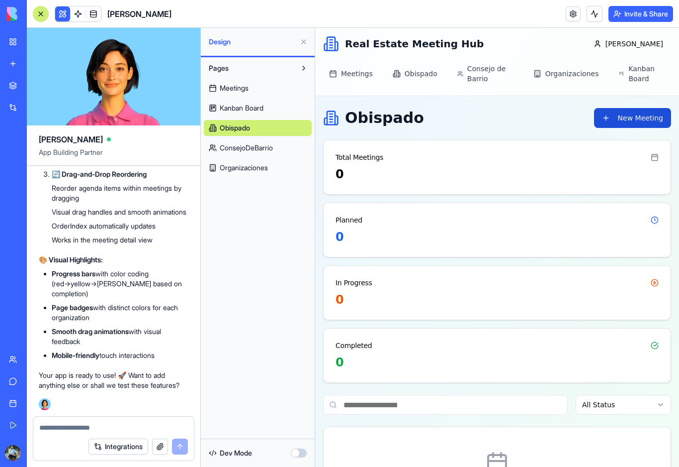
click at [624, 121] on button "New Meeting" at bounding box center [632, 118] width 77 height 20
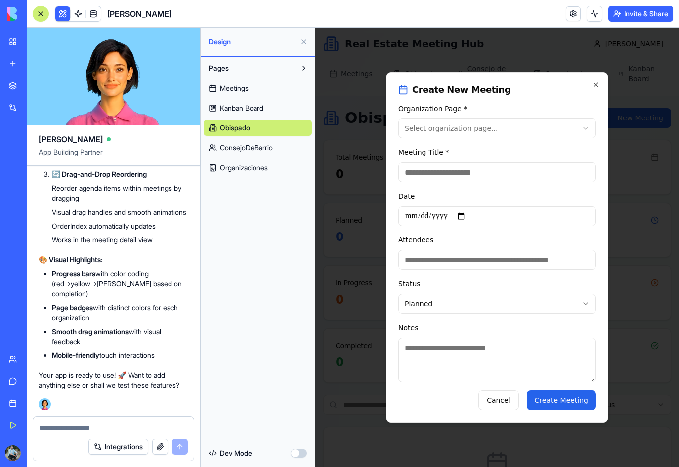
click at [504, 125] on body "**********" at bounding box center [497, 308] width 364 height 561
click at [456, 168] on input "Meeting Title *" at bounding box center [497, 172] width 198 height 20
click at [457, 264] on input "Attendees" at bounding box center [497, 260] width 198 height 20
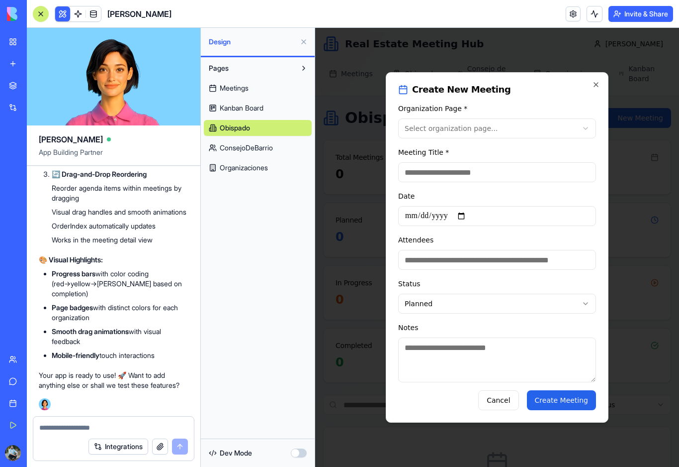
click at [450, 310] on body "**********" at bounding box center [497, 308] width 364 height 561
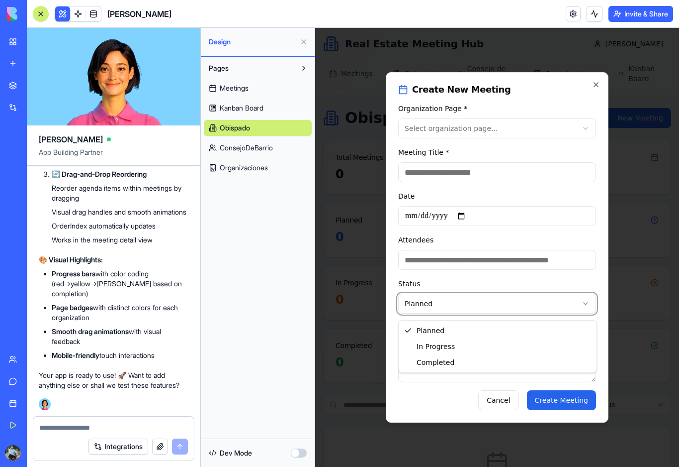
click at [450, 310] on body "**********" at bounding box center [497, 308] width 364 height 561
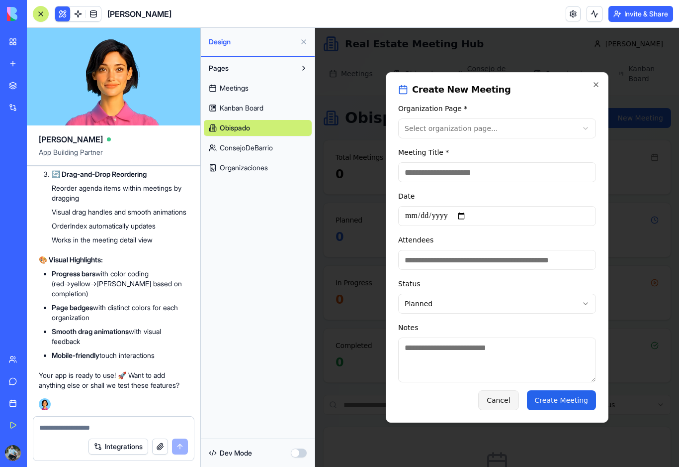
click at [506, 402] on button "Cancel" at bounding box center [498, 400] width 40 height 20
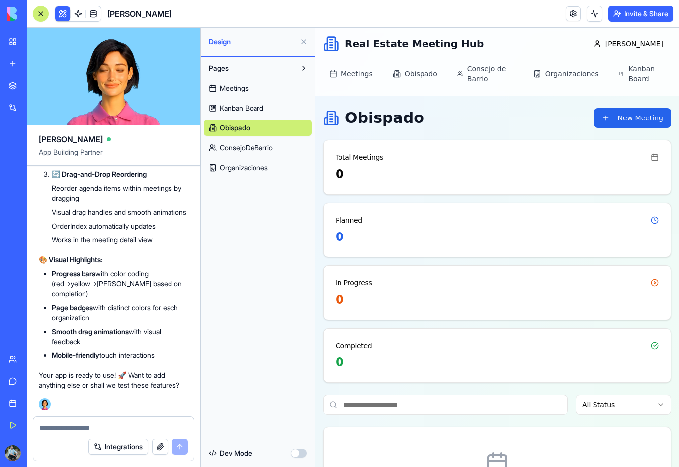
click at [273, 152] on span "ConsejoDeBarrio" at bounding box center [246, 148] width 53 height 10
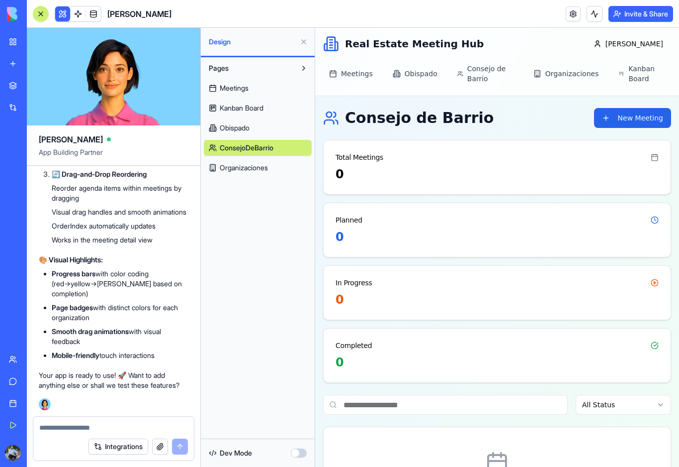
click at [247, 110] on span "Kanban Board" at bounding box center [242, 108] width 44 height 10
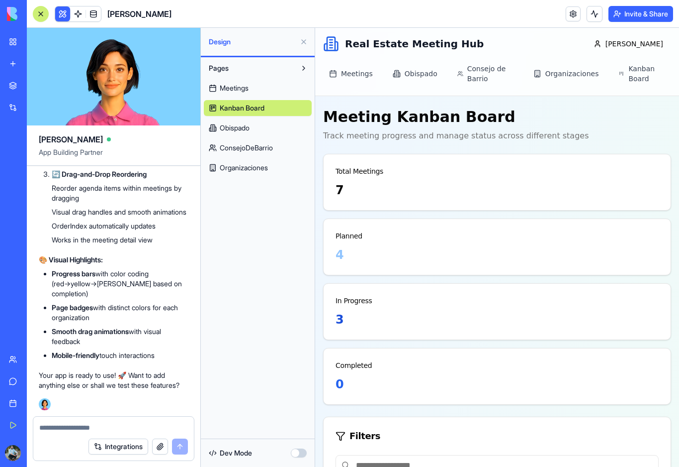
click at [244, 91] on span "Meetings" at bounding box center [234, 88] width 29 height 10
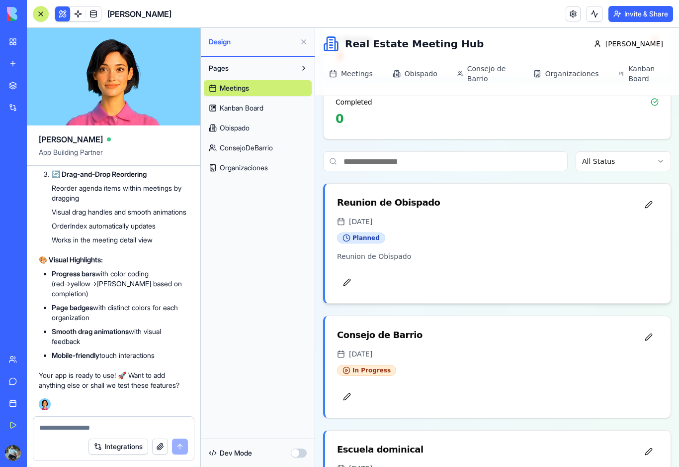
scroll to position [248, 0]
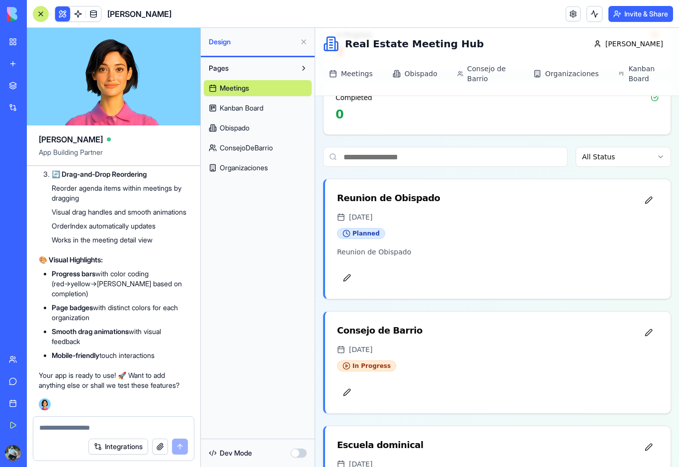
click at [45, 16] on button at bounding box center [41, 14] width 16 height 16
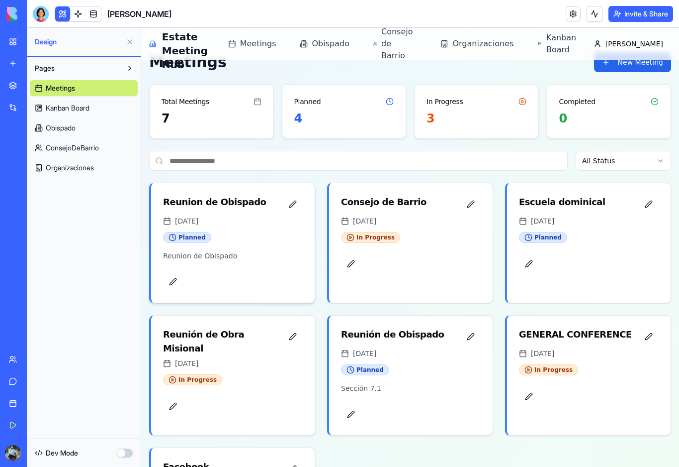
scroll to position [14, 0]
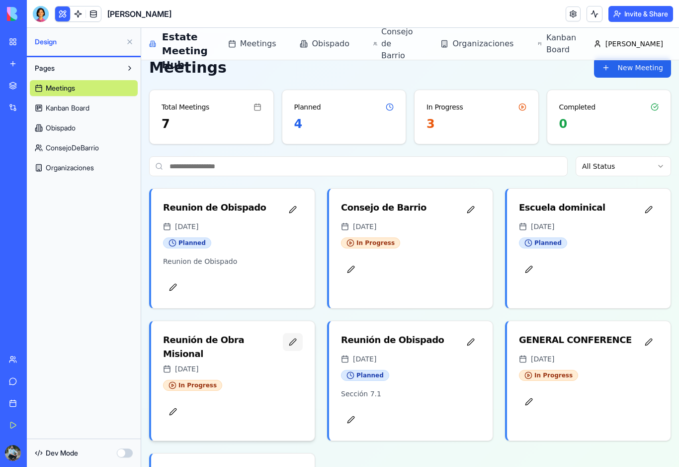
click at [292, 345] on button "button" at bounding box center [293, 342] width 20 height 18
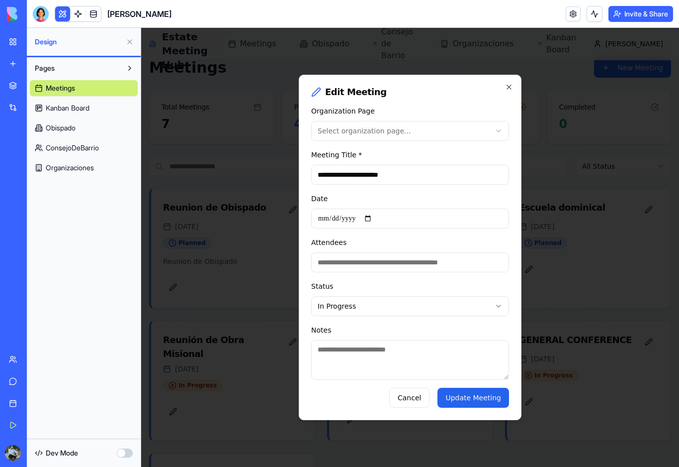
click at [394, 128] on body "**********" at bounding box center [410, 298] width 538 height 571
click at [476, 407] on button "Update Meeting" at bounding box center [474, 397] width 72 height 20
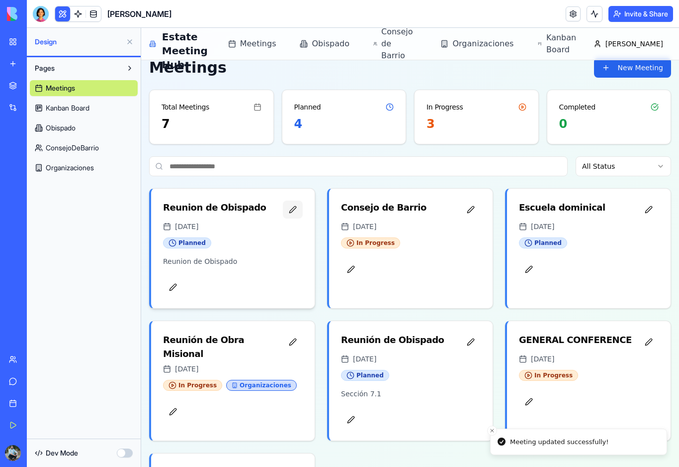
click at [294, 213] on button "button" at bounding box center [293, 209] width 20 height 18
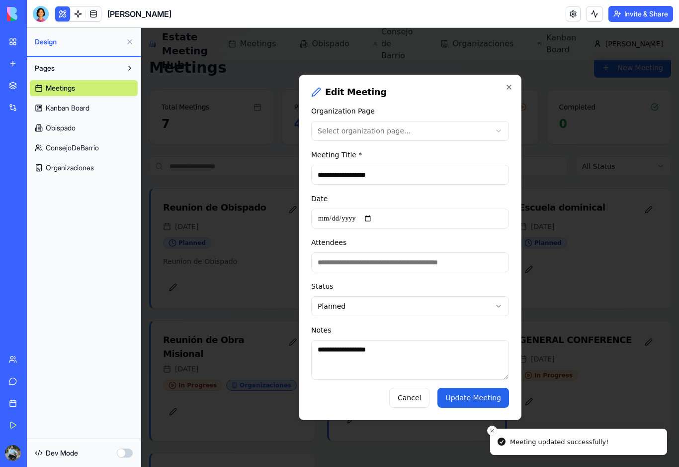
click at [374, 130] on body "**********" at bounding box center [410, 298] width 538 height 571
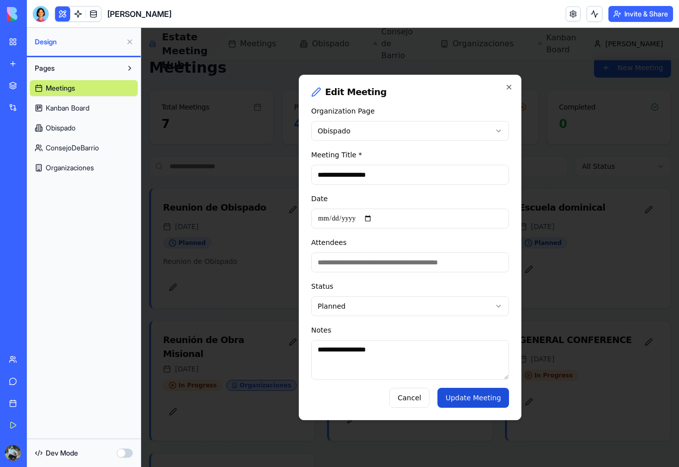
click at [461, 404] on button "Update Meeting" at bounding box center [474, 397] width 72 height 20
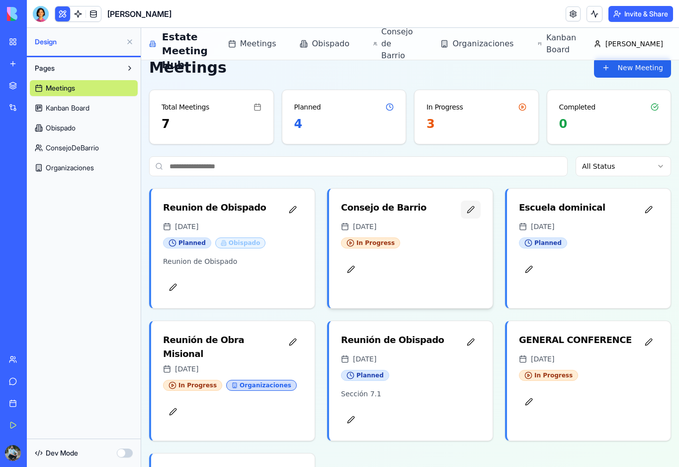
click at [472, 211] on button "button" at bounding box center [471, 209] width 20 height 18
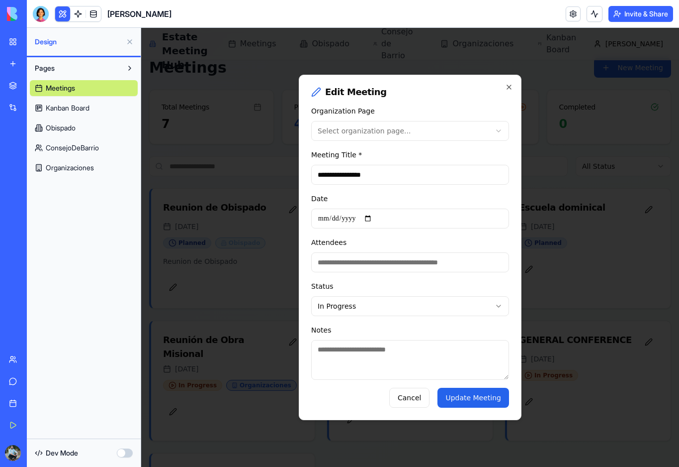
click at [434, 127] on body "**********" at bounding box center [410, 298] width 538 height 571
click at [472, 397] on button "Update Meeting" at bounding box center [474, 397] width 72 height 20
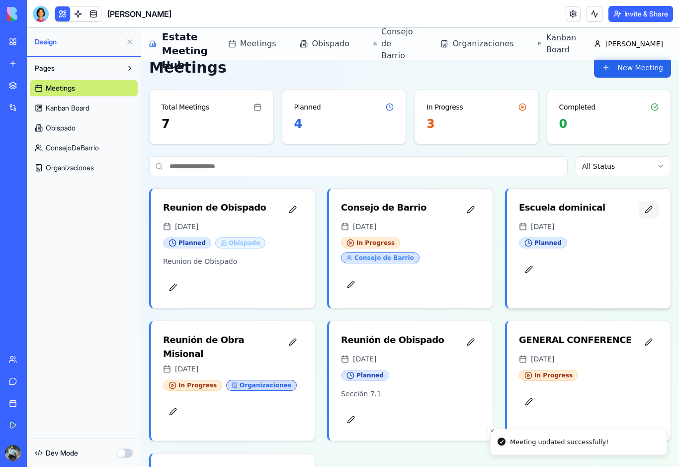
click at [648, 211] on button "button" at bounding box center [649, 209] width 20 height 18
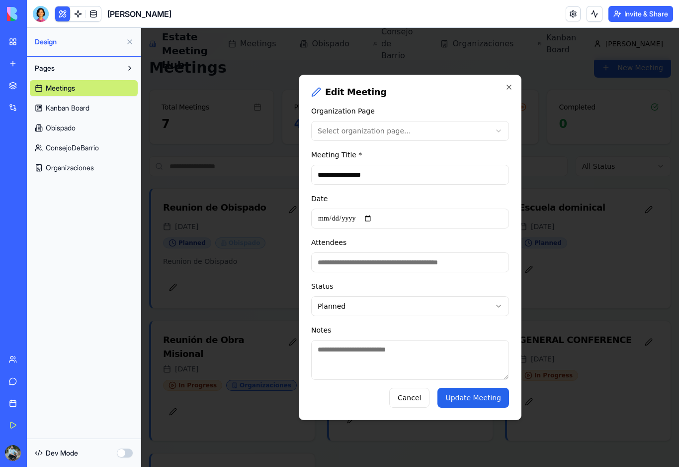
click at [396, 132] on body "**********" at bounding box center [410, 298] width 538 height 571
click at [478, 403] on button "Update Meeting" at bounding box center [474, 397] width 72 height 20
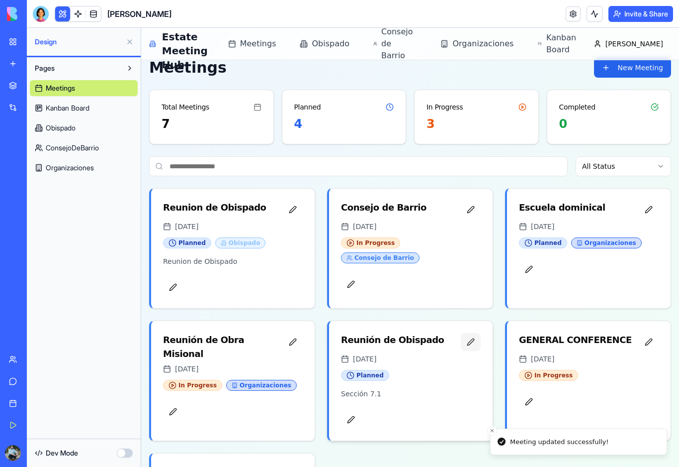
click at [469, 345] on button "button" at bounding box center [471, 342] width 20 height 18
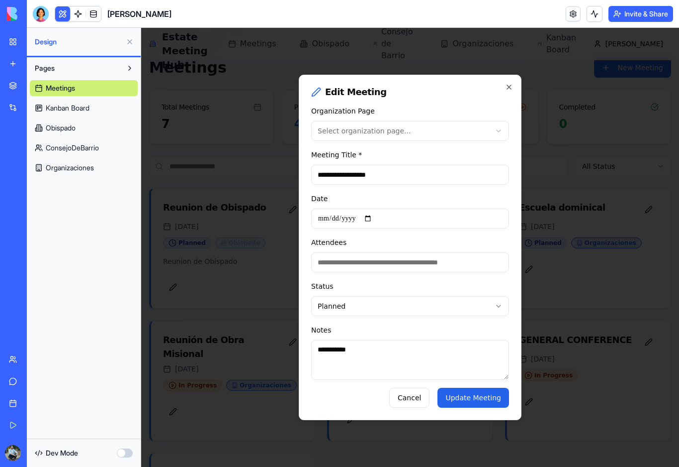
click at [386, 131] on body "**********" at bounding box center [410, 298] width 538 height 571
click at [496, 400] on button "Update Meeting" at bounding box center [474, 397] width 72 height 20
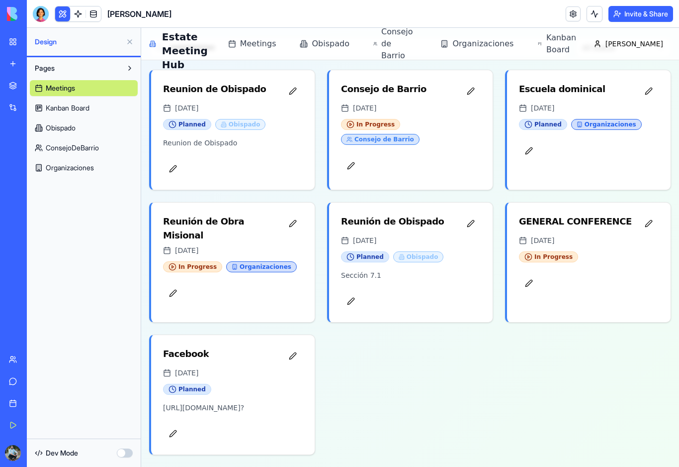
scroll to position [133, 0]
click at [259, 378] on div "Facebook [DATE]" at bounding box center [233, 359] width 164 height 49
click at [190, 355] on div "Facebook" at bounding box center [186, 354] width 46 height 14
click at [177, 432] on button "button" at bounding box center [173, 433] width 20 height 18
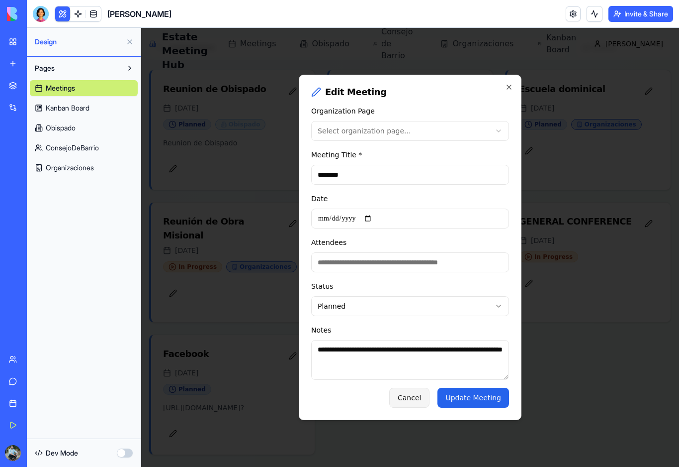
click at [420, 403] on button "Cancel" at bounding box center [409, 397] width 40 height 20
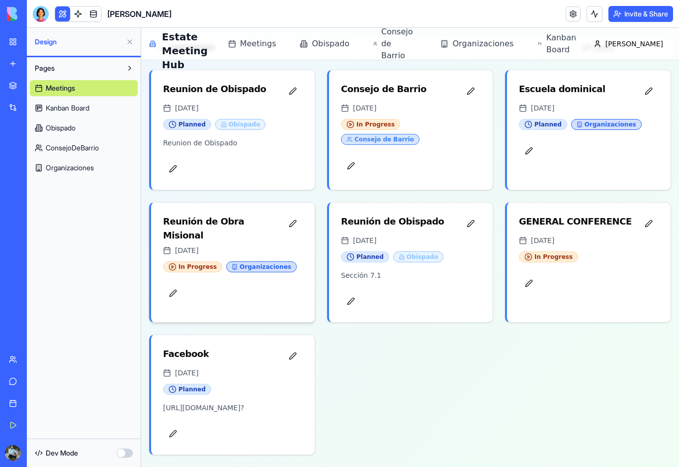
click at [256, 225] on div "Reunión de Obra Misional" at bounding box center [223, 228] width 120 height 28
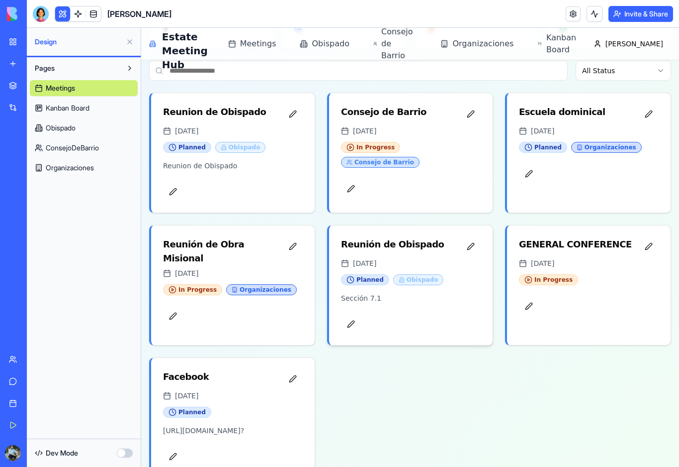
scroll to position [98, 0]
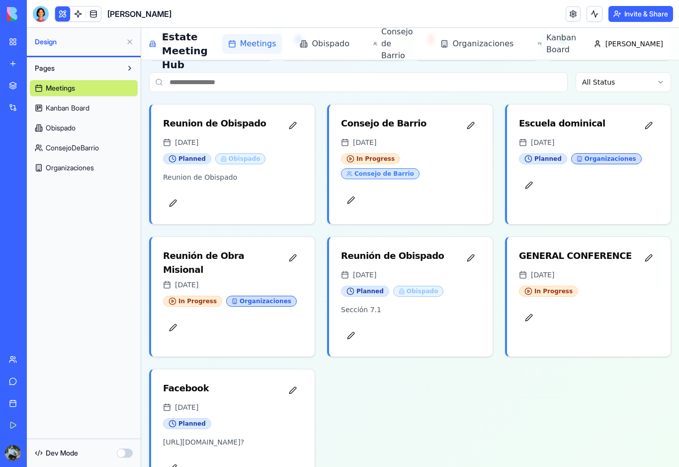
click at [277, 43] on span "Meetings" at bounding box center [258, 44] width 36 height 12
click at [355, 50] on link "Obispado" at bounding box center [324, 44] width 61 height 20
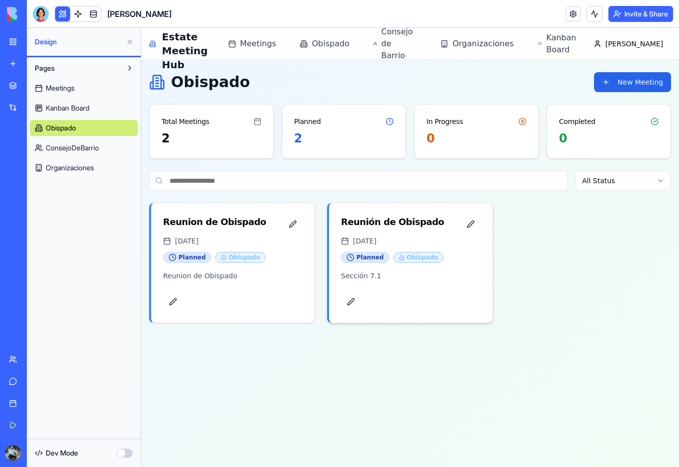
click at [381, 219] on div "Reunión de Obispado" at bounding box center [392, 222] width 103 height 14
click at [417, 45] on span "Consejo de Barrio" at bounding box center [398, 44] width 35 height 36
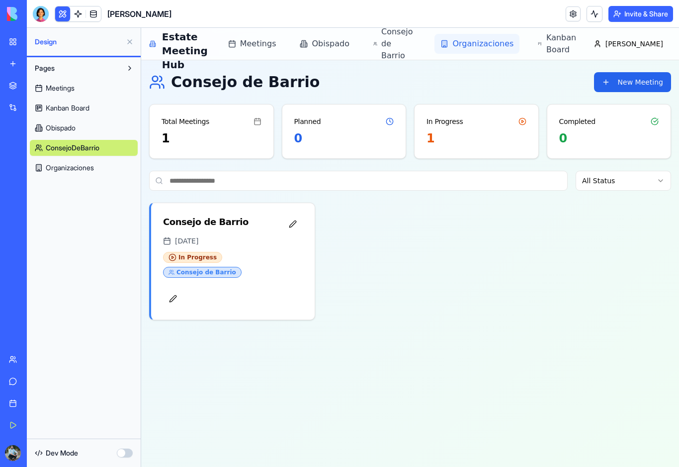
click at [514, 48] on span "Organizaciones" at bounding box center [483, 44] width 61 height 12
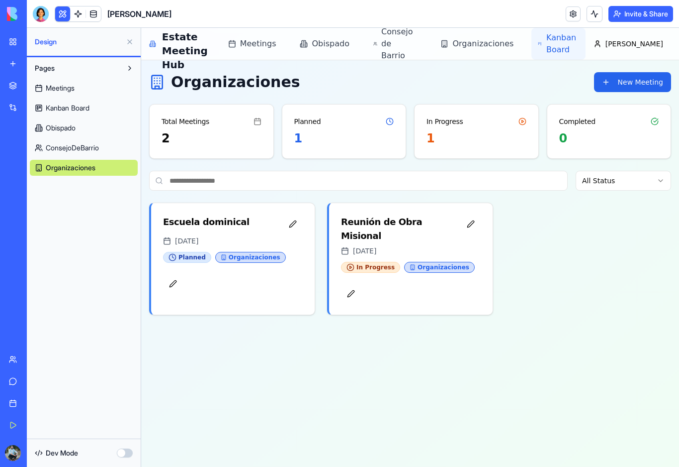
click at [580, 45] on span "Kanban Board" at bounding box center [563, 44] width 33 height 24
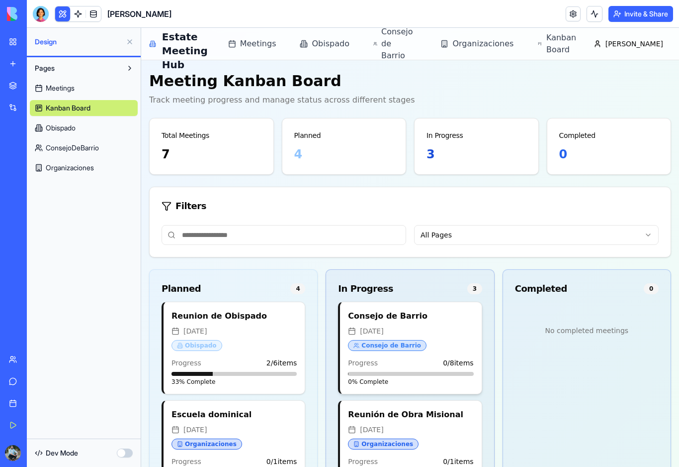
click at [387, 316] on h4 "Consejo de Barrio" at bounding box center [410, 316] width 125 height 12
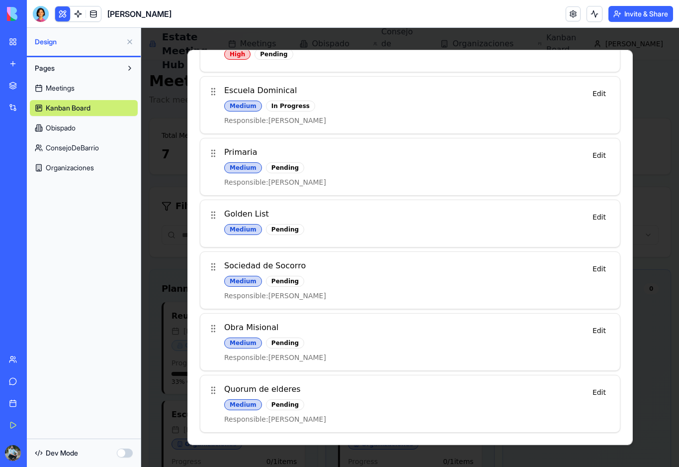
scroll to position [173, 0]
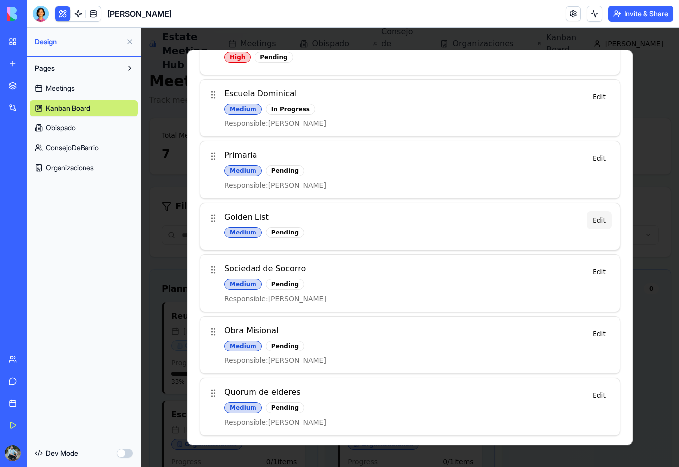
click at [603, 221] on button "Edit" at bounding box center [599, 220] width 25 height 18
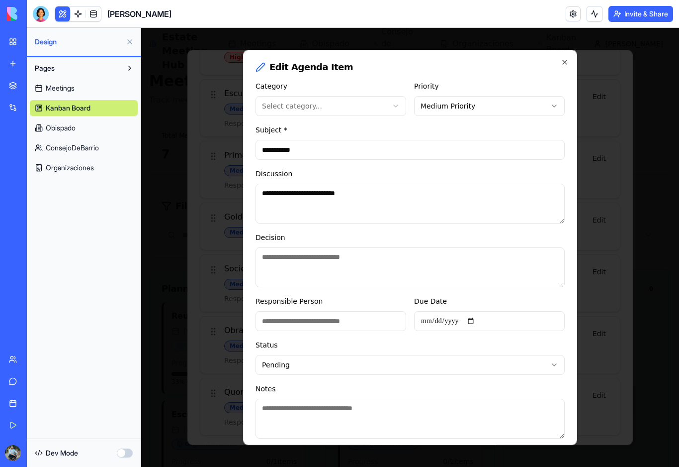
scroll to position [0, 0]
click at [565, 63] on icon "button" at bounding box center [565, 62] width 4 height 4
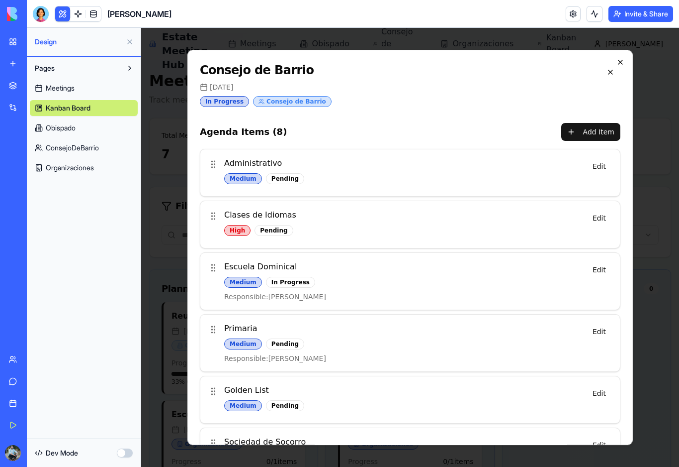
click at [622, 64] on icon "button" at bounding box center [621, 62] width 8 height 8
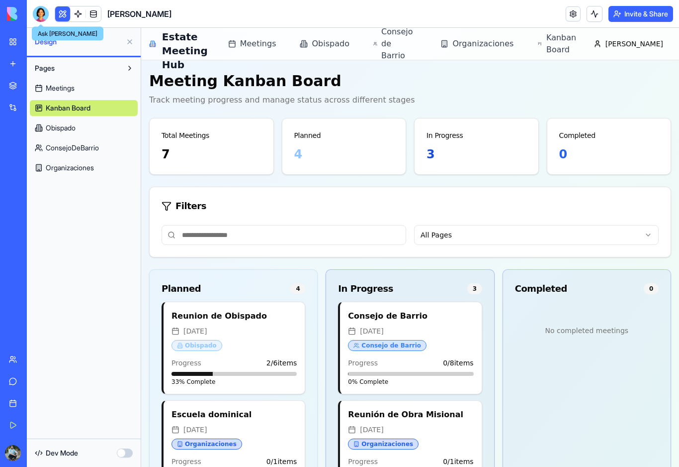
click at [44, 16] on div at bounding box center [41, 14] width 16 height 16
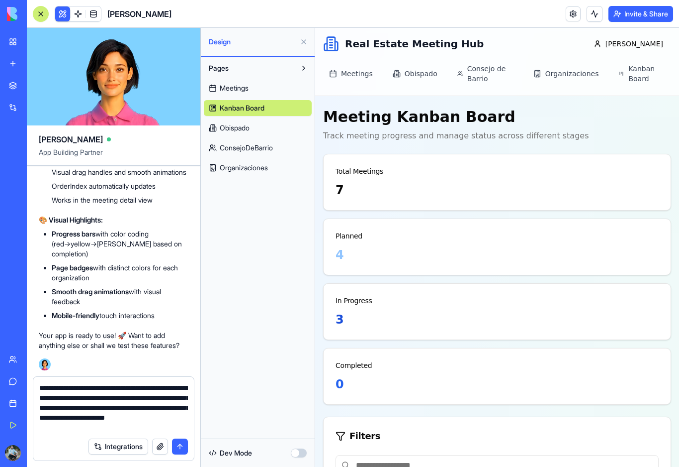
click at [261, 109] on span "Kanban Board" at bounding box center [242, 108] width 45 height 10
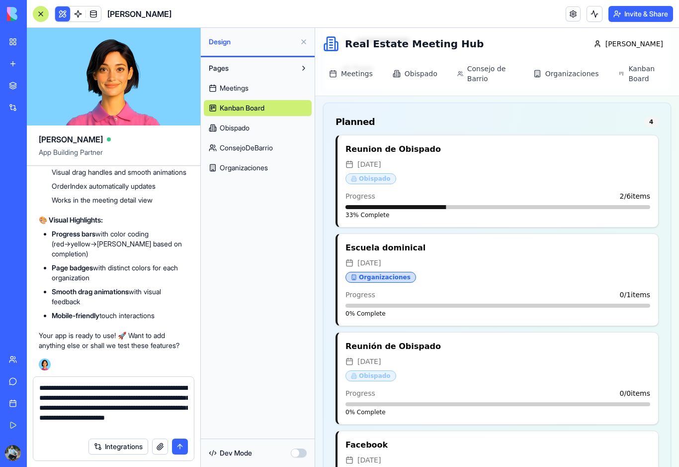
scroll to position [431, 0]
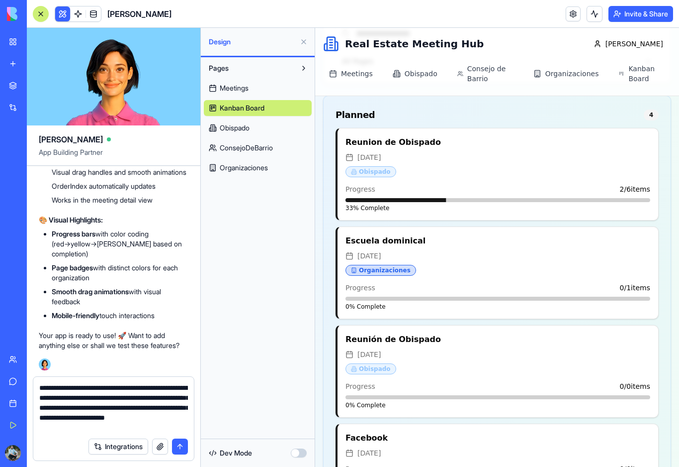
click at [178, 429] on textarea "**********" at bounding box center [113, 407] width 149 height 50
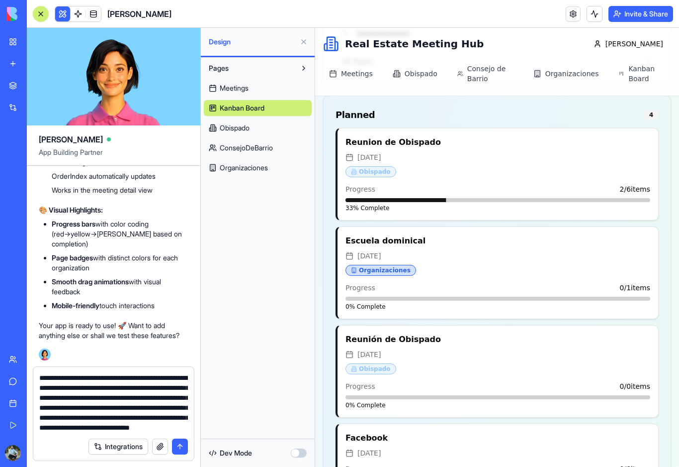
scroll to position [29, 0]
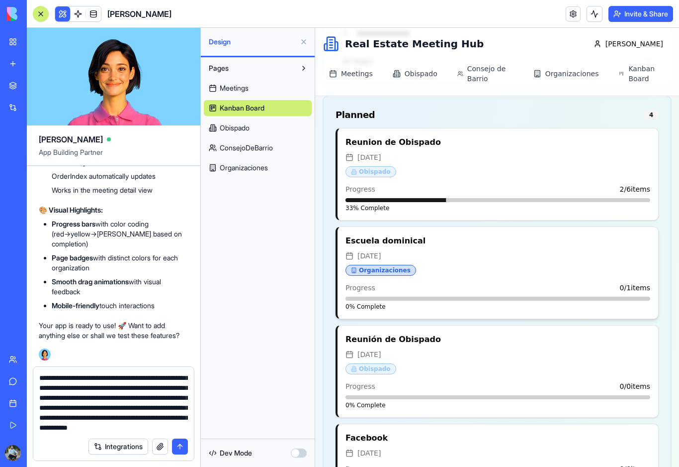
type textarea "**********"
click at [383, 242] on h4 "Escuela dominical" at bounding box center [498, 241] width 305 height 12
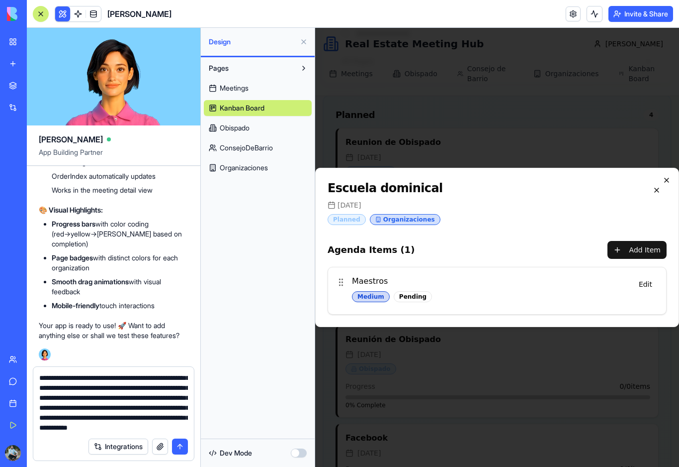
click at [670, 183] on icon "button" at bounding box center [667, 180] width 8 height 8
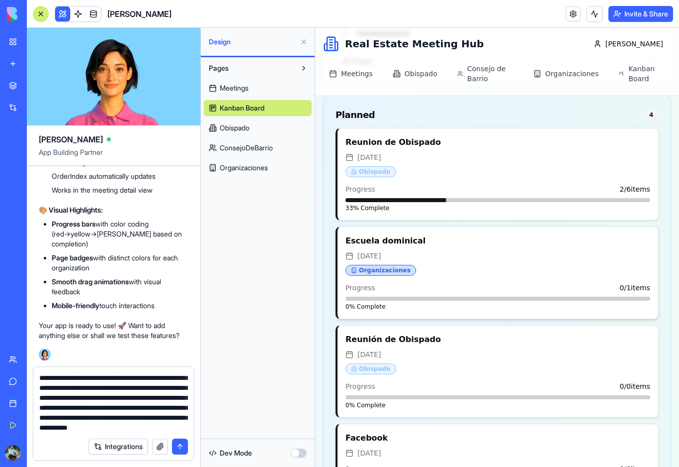
click at [465, 255] on div "[DATE]" at bounding box center [498, 256] width 305 height 10
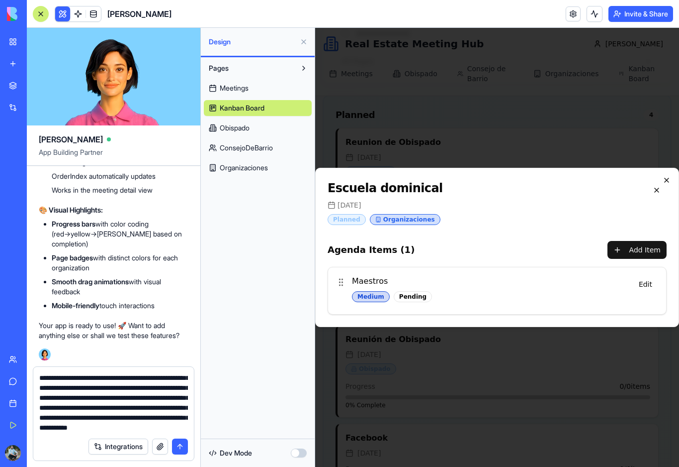
click at [668, 183] on icon "button" at bounding box center [667, 180] width 8 height 8
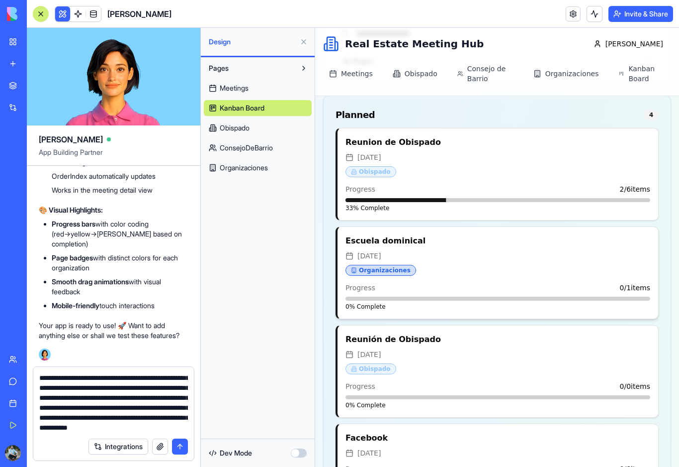
scroll to position [416, 0]
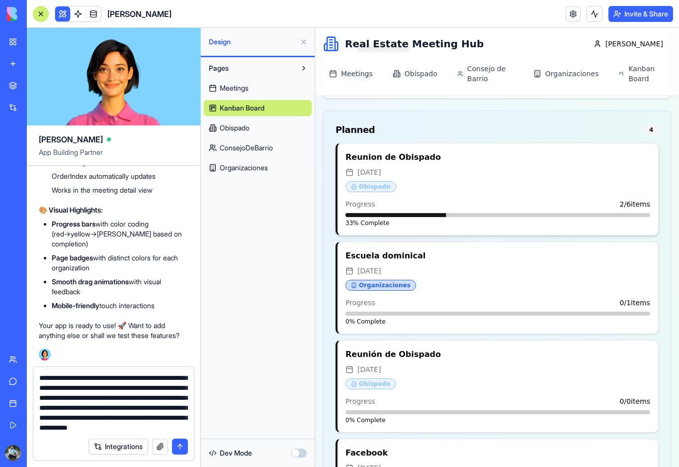
click at [419, 159] on h4 "Reunion de Obispado" at bounding box center [498, 157] width 305 height 12
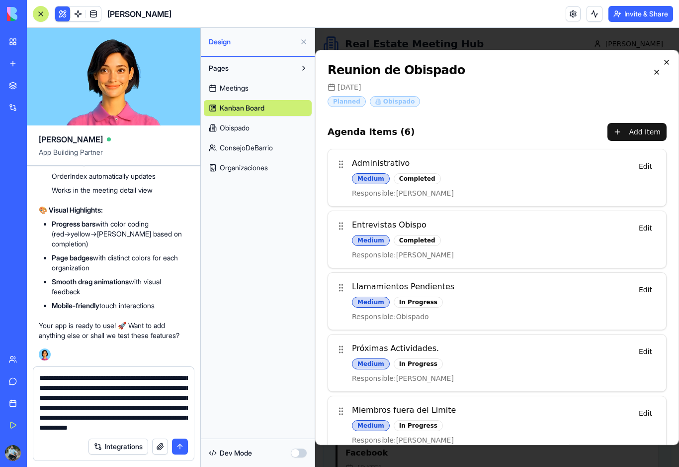
click at [668, 63] on icon "button" at bounding box center [667, 62] width 8 height 8
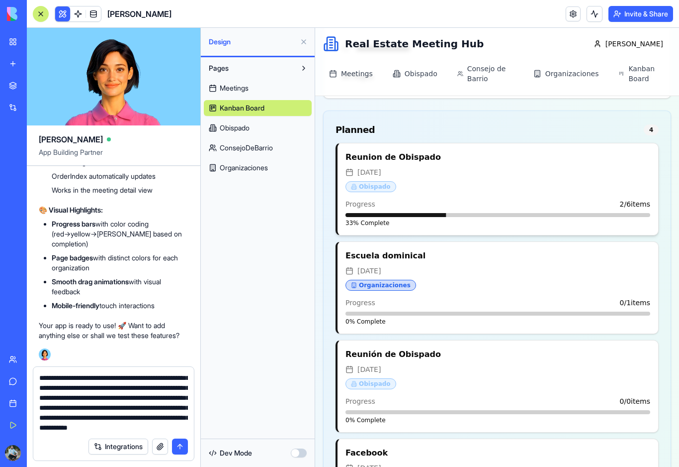
click at [516, 196] on div "Reunion de Obispado [DATE] Obispado Progress 2 / 6 items 33 % Complete" at bounding box center [498, 189] width 321 height 92
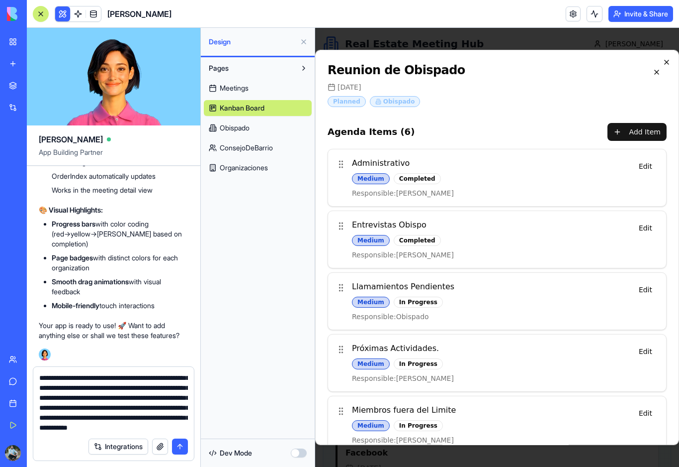
click at [669, 63] on icon "button" at bounding box center [667, 62] width 8 height 8
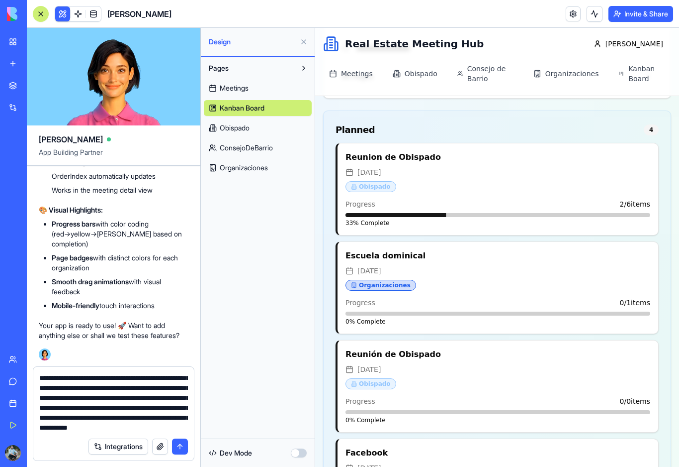
click at [183, 450] on button "submit" at bounding box center [180, 446] width 16 height 16
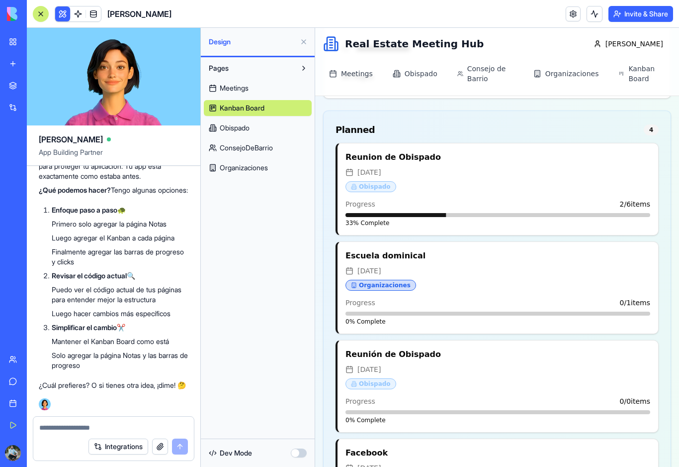
scroll to position [3851, 0]
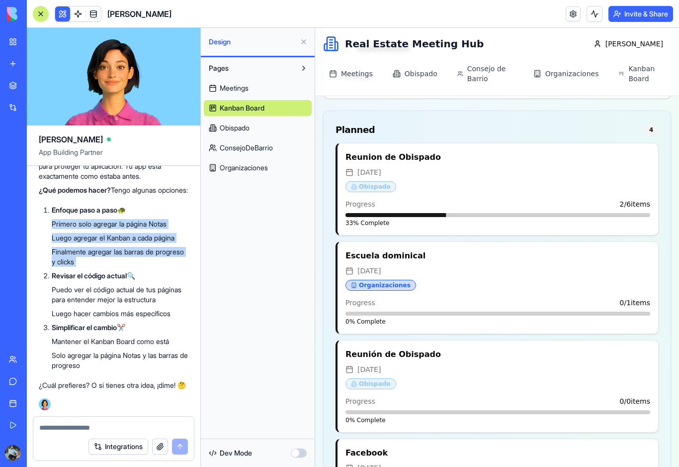
drag, startPoint x: 117, startPoint y: 274, endPoint x: 52, endPoint y: 231, distance: 77.9
click at [52, 232] on ol "Enfoque paso a paso 🐢 Primero solo agregar la página Notas Luego agregar el Kan…" at bounding box center [114, 287] width 150 height 165
copy ol "Primero solo agregar la página Notas Luego agregar el Kanban a cada página Fina…"
click at [64, 427] on textarea at bounding box center [113, 427] width 149 height 10
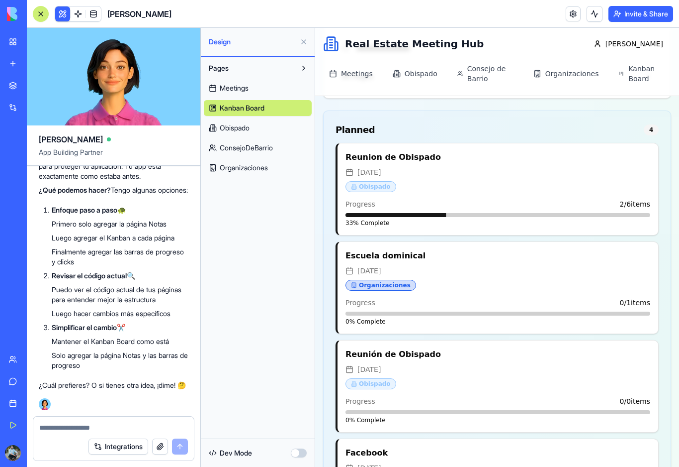
paste textarea "**********"
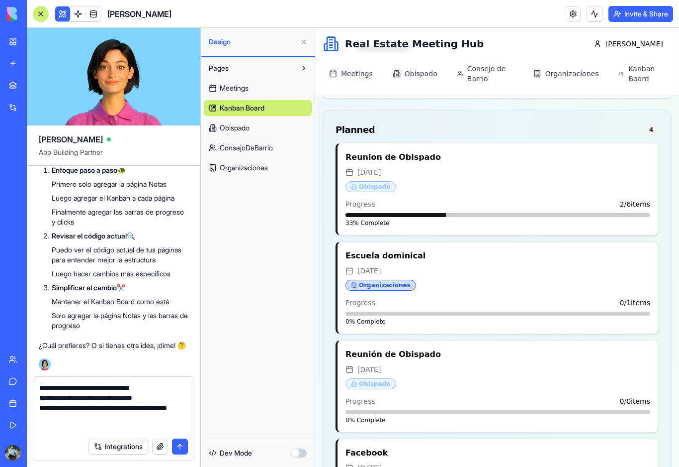
type textarea "**********"
click at [183, 447] on button "submit" at bounding box center [180, 446] width 16 height 16
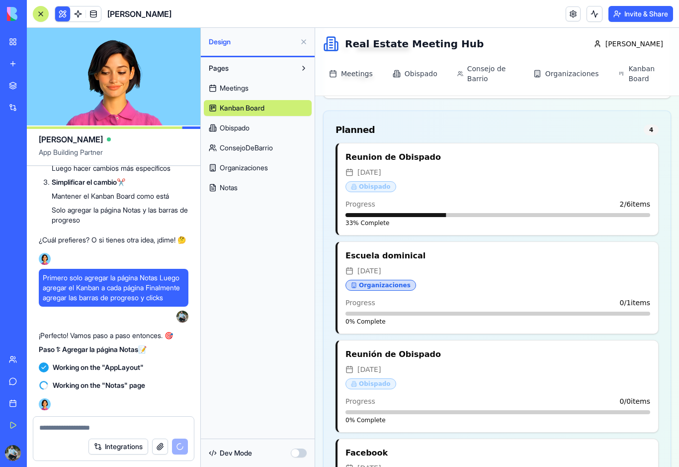
scroll to position [4051, 0]
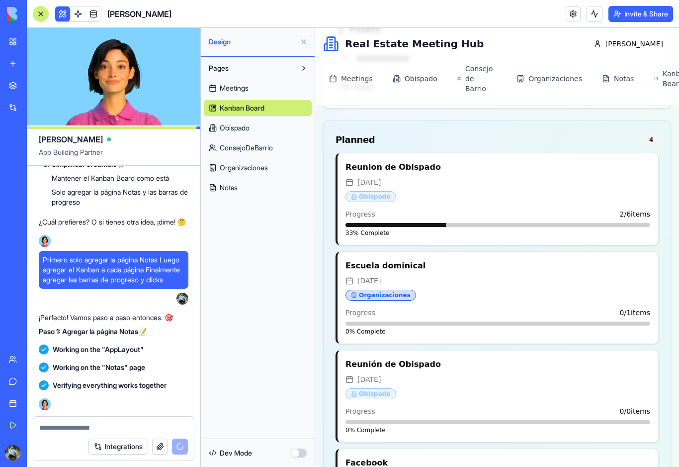
drag, startPoint x: 183, startPoint y: 447, endPoint x: 0, endPoint y: 0, distance: 483.1
click at [183, 447] on html "My Workspace New app Marketplace Integrations Recent PLANEACION DE CONTENIDO [P…" at bounding box center [339, 233] width 679 height 467
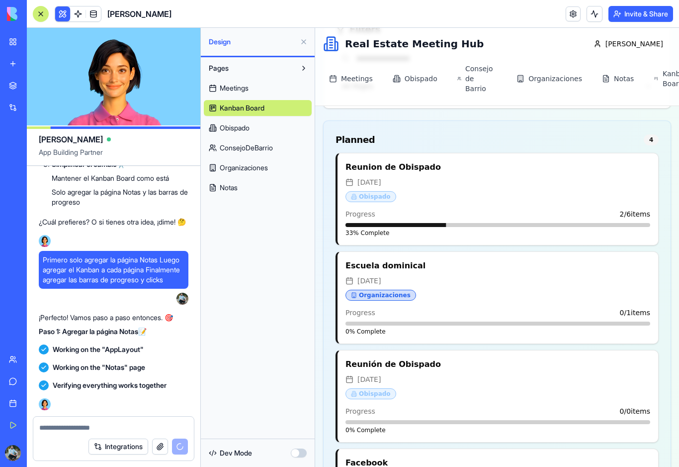
click at [183, 447] on div "Integrations" at bounding box center [138, 446] width 99 height 16
click at [238, 190] on span "Notas" at bounding box center [229, 188] width 18 height 10
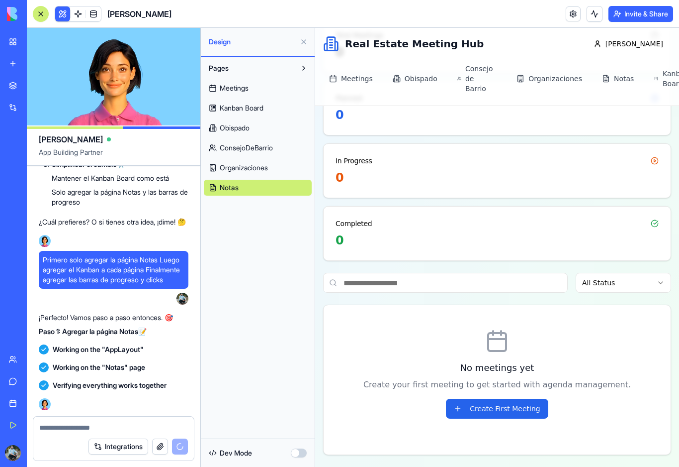
scroll to position [122, 0]
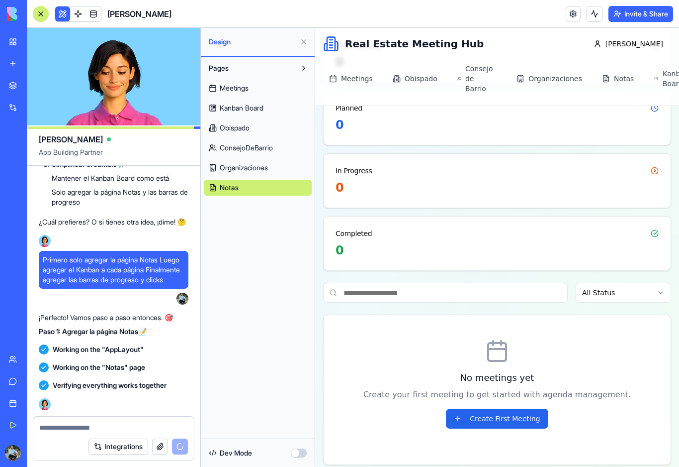
click at [260, 169] on span "Organizaciones" at bounding box center [244, 168] width 48 height 10
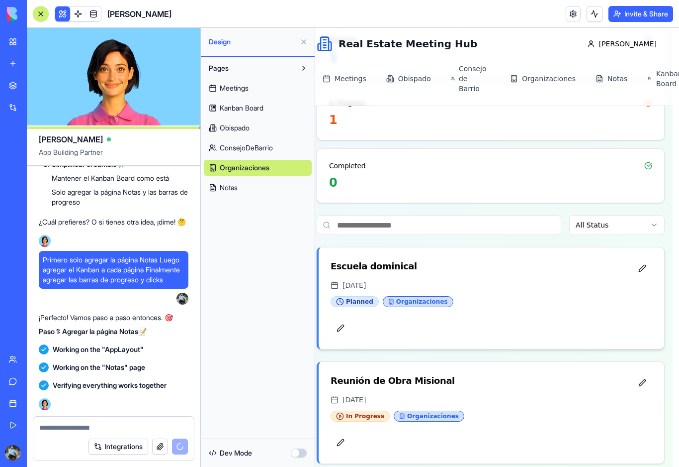
scroll to position [188, 6]
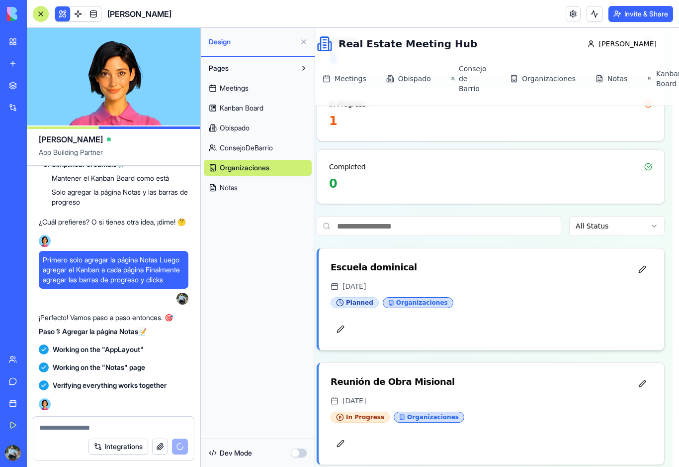
click at [470, 300] on div "Planned Organizaciones" at bounding box center [492, 323] width 346 height 53
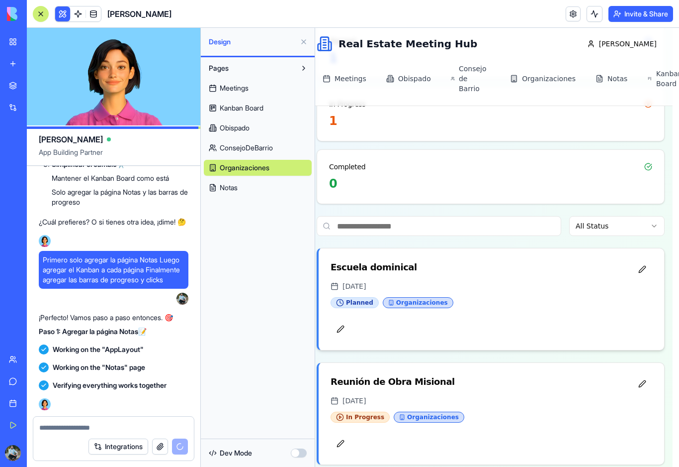
click at [470, 297] on div "Planned Organizaciones" at bounding box center [492, 302] width 322 height 11
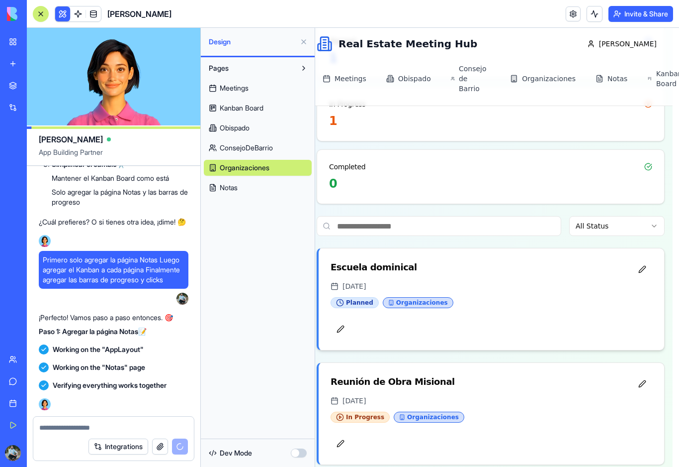
scroll to position [4326, 0]
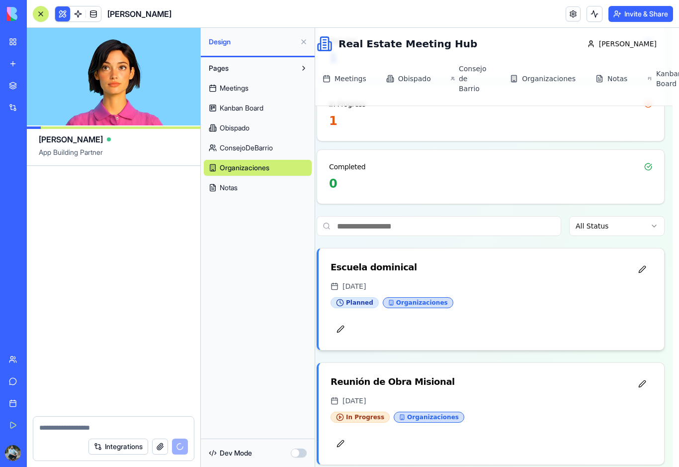
click at [470, 297] on div "Planned Organizaciones" at bounding box center [492, 302] width 322 height 11
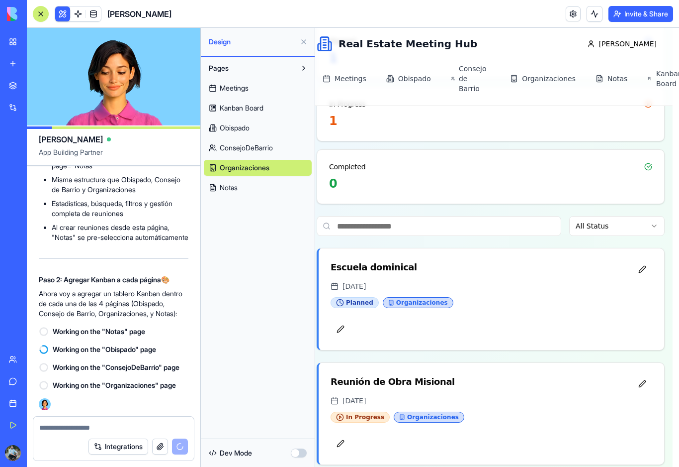
scroll to position [4380, 0]
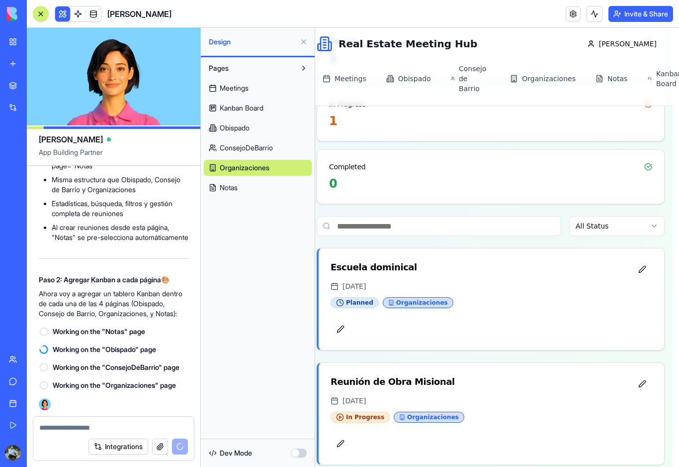
click at [258, 89] on link "Meetings" at bounding box center [258, 88] width 108 height 16
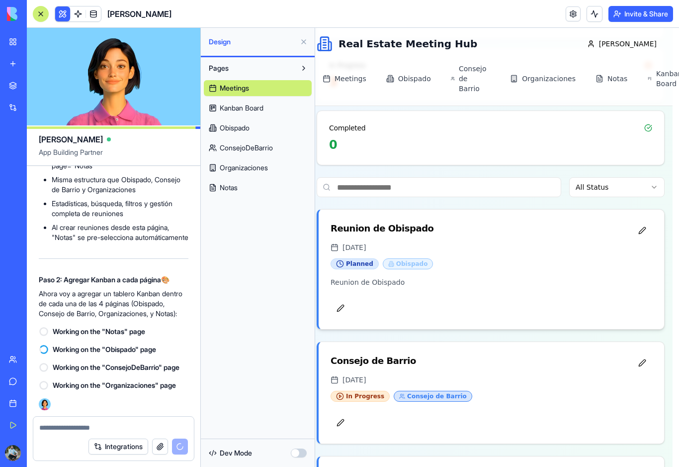
scroll to position [228, 6]
click at [264, 108] on span "Kanban Board" at bounding box center [242, 108] width 44 height 10
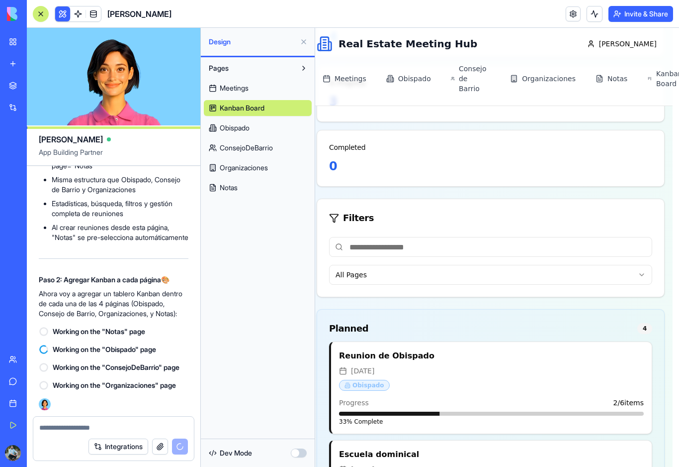
click at [261, 129] on link "Obispado" at bounding box center [258, 128] width 108 height 16
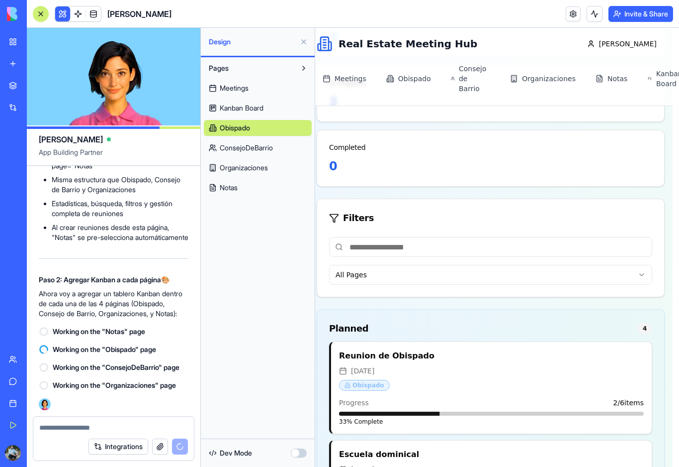
scroll to position [224, 6]
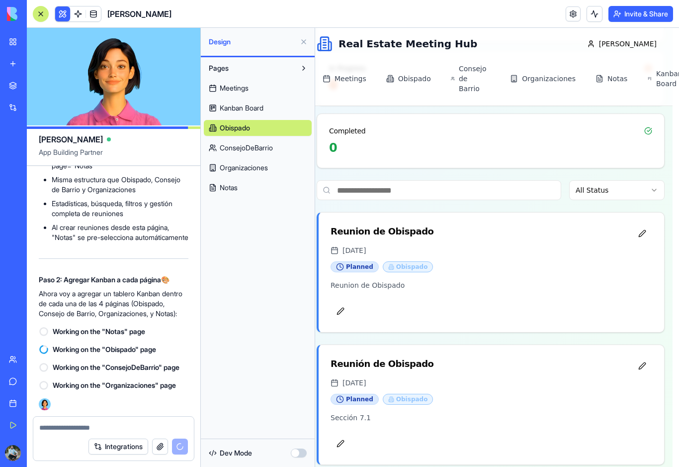
click at [273, 147] on span "ConsejoDeBarrio" at bounding box center [246, 148] width 53 height 10
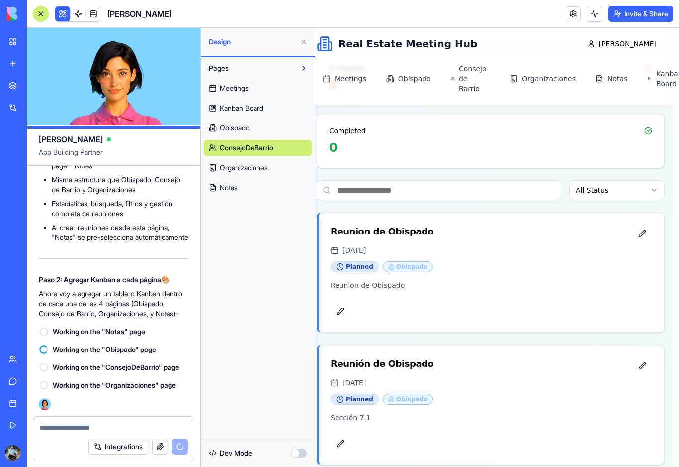
scroll to position [74, 6]
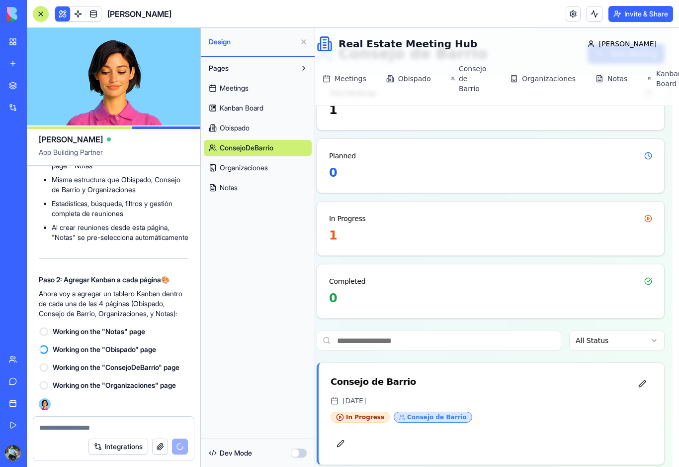
click at [268, 169] on span "Organizaciones" at bounding box center [244, 168] width 48 height 10
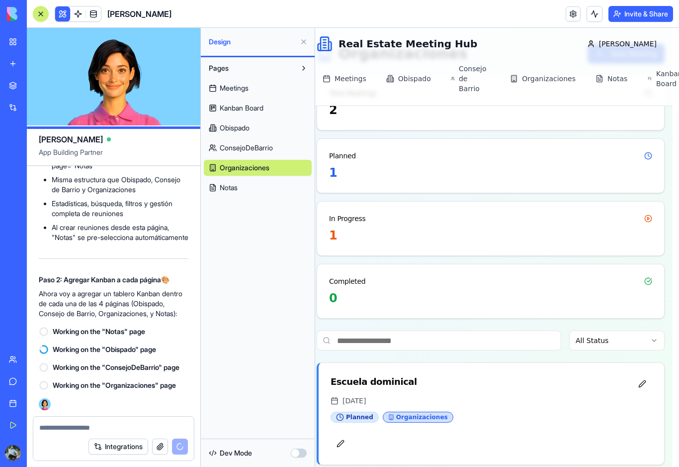
click at [266, 188] on link "Notas" at bounding box center [258, 188] width 108 height 16
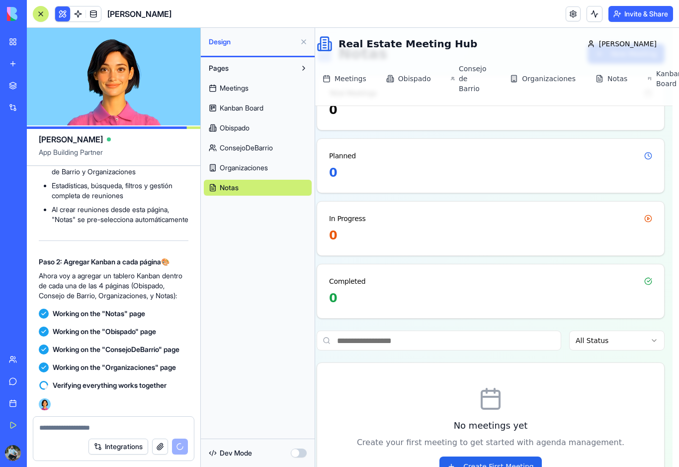
click at [246, 171] on span "Organizaciones" at bounding box center [244, 168] width 48 height 10
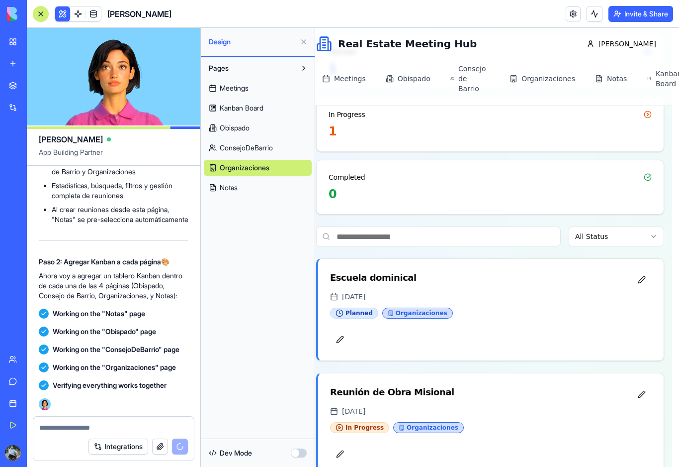
scroll to position [178, 6]
click at [432, 291] on div "[DATE]" at bounding box center [492, 296] width 322 height 10
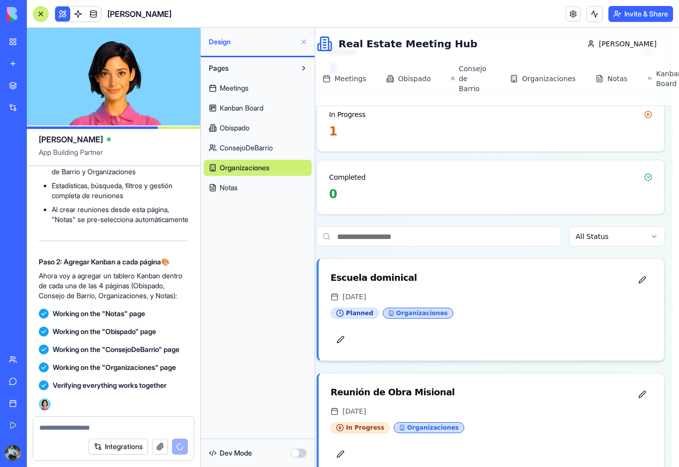
click at [432, 291] on div "[DATE]" at bounding box center [492, 296] width 322 height 10
click at [247, 112] on span "Kanban Board" at bounding box center [242, 108] width 44 height 10
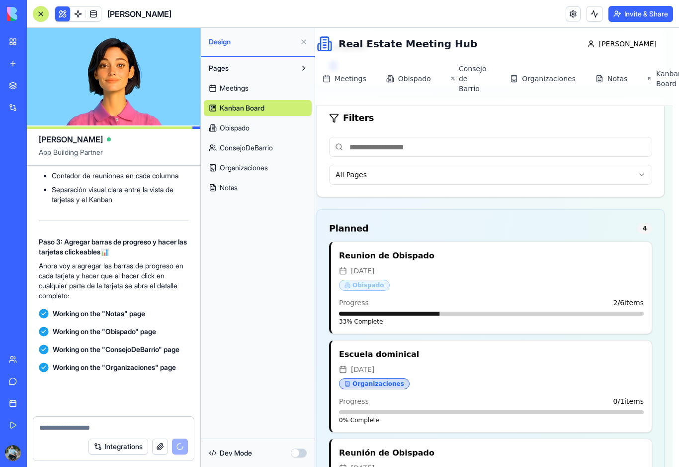
scroll to position [4696, 0]
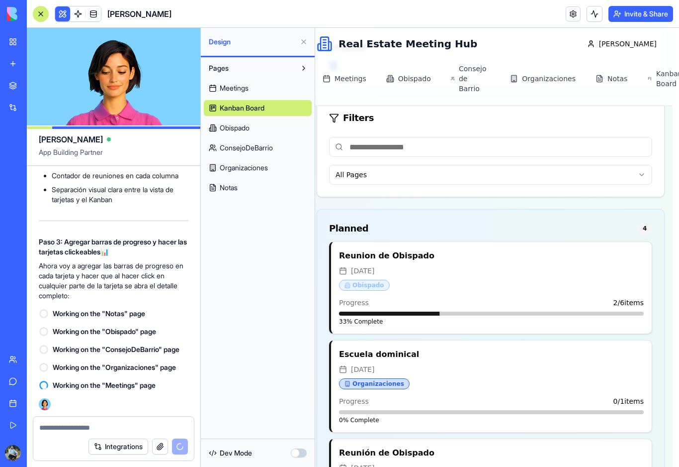
click at [247, 90] on span "Meetings" at bounding box center [234, 88] width 29 height 10
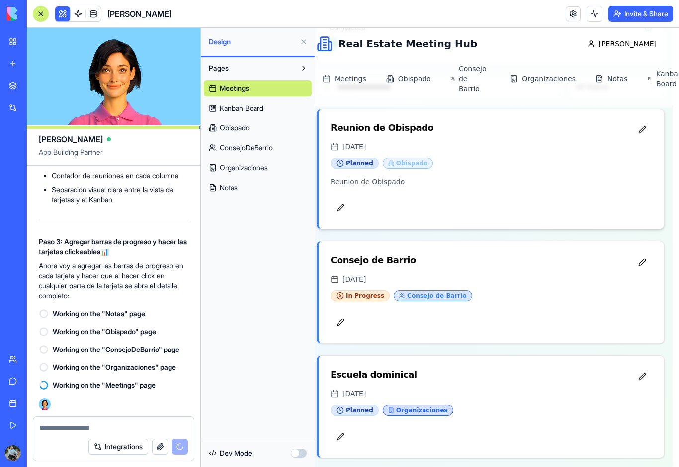
click at [458, 158] on div "Planned Obispado" at bounding box center [492, 163] width 322 height 11
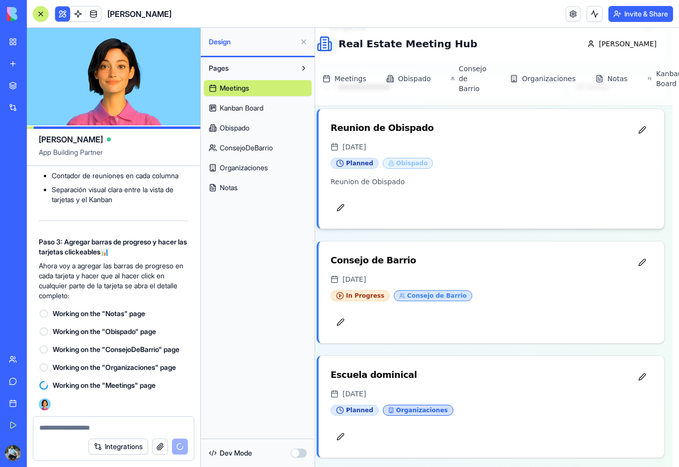
click at [458, 158] on div "Planned Obispado" at bounding box center [492, 163] width 322 height 11
click at [251, 112] on span "Kanban Board" at bounding box center [242, 108] width 44 height 10
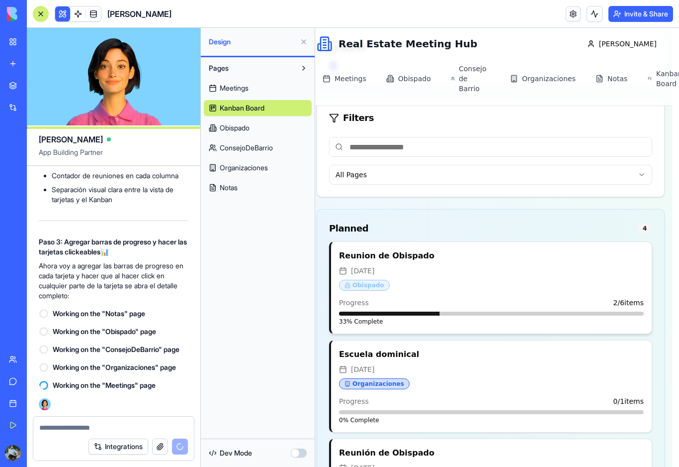
click at [443, 278] on div "Reunion de Obispado [DATE] Obispado" at bounding box center [491, 271] width 305 height 42
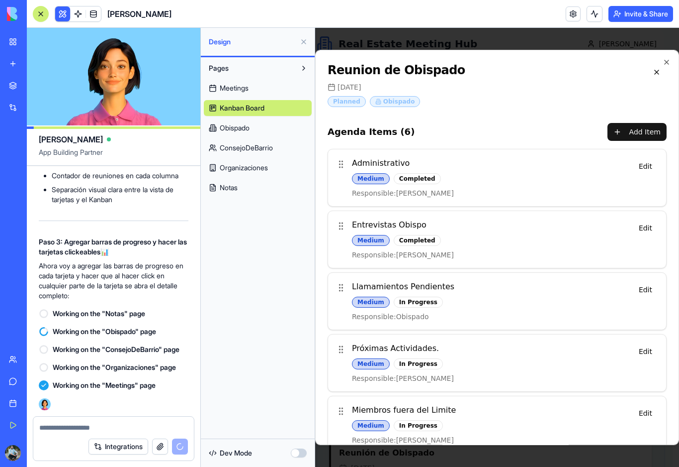
click at [251, 88] on link "Meetings" at bounding box center [258, 88] width 108 height 16
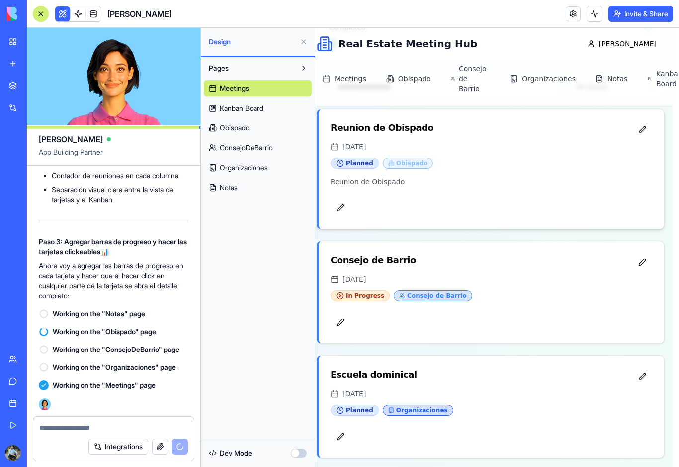
click at [493, 178] on div "Planned Obispado Reunion de Obispado" at bounding box center [492, 193] width 346 height 71
click at [261, 169] on span "Organizaciones" at bounding box center [244, 168] width 48 height 10
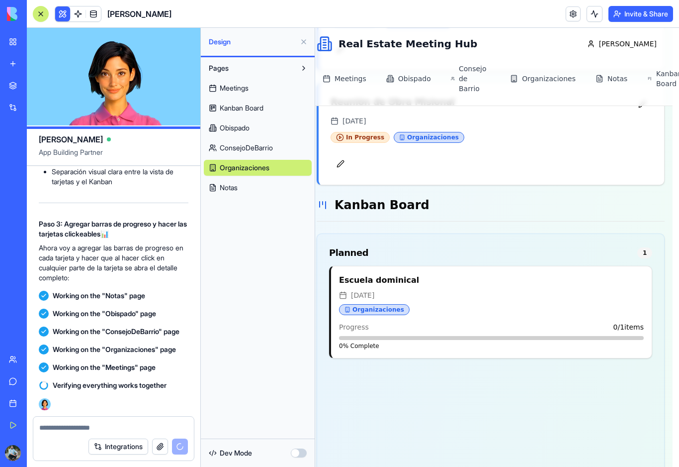
scroll to position [471, 6]
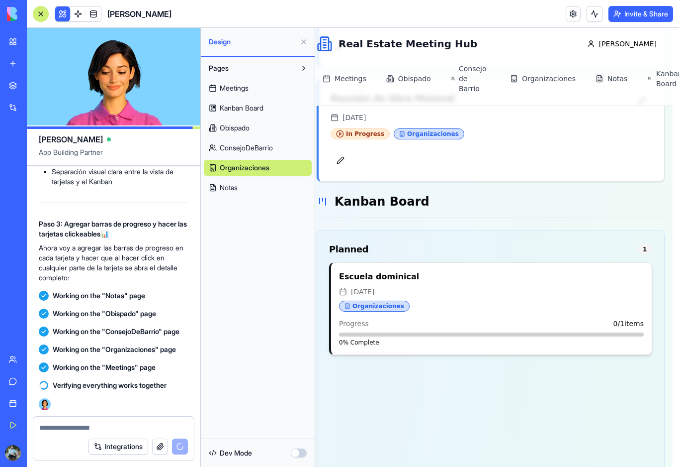
click at [472, 288] on div "Escuela dominical [DATE] Organizaciones" at bounding box center [491, 292] width 305 height 42
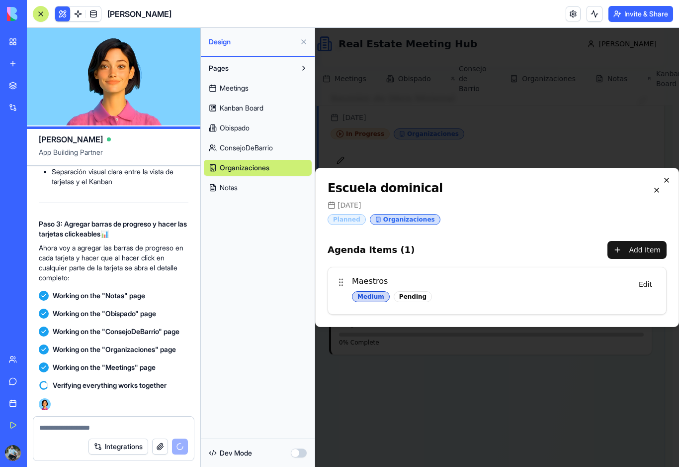
click at [665, 181] on icon "button" at bounding box center [667, 180] width 8 height 8
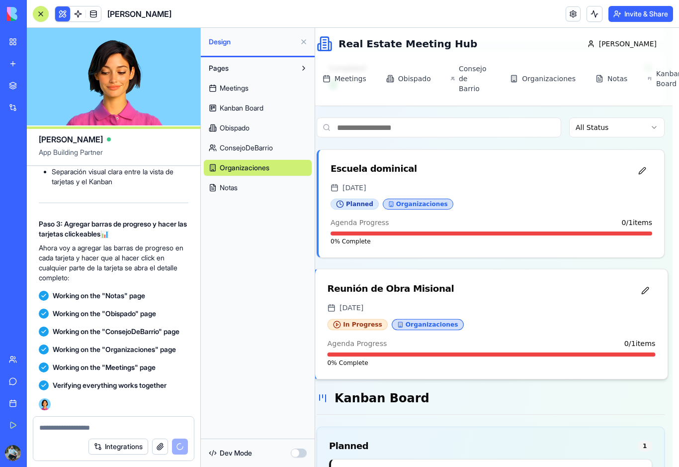
scroll to position [285, 6]
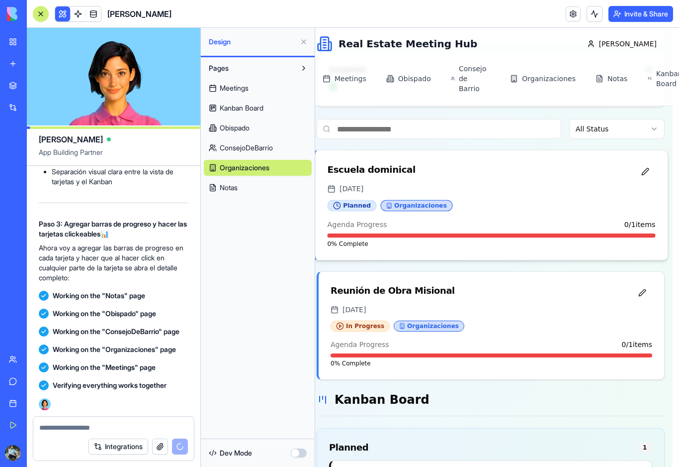
click at [475, 184] on div "[DATE]" at bounding box center [492, 189] width 328 height 10
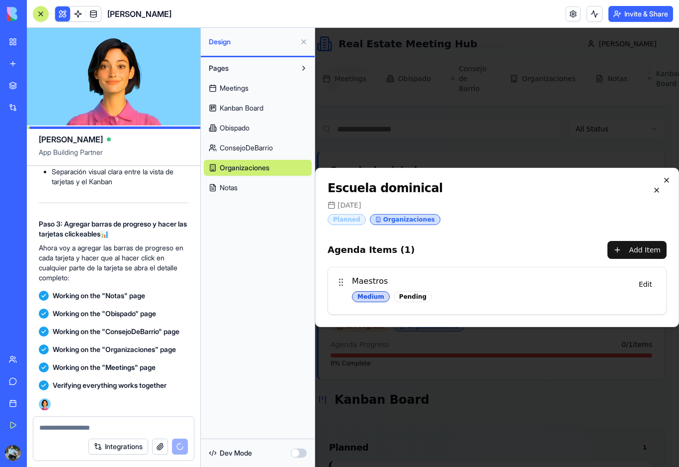
click at [668, 183] on icon "button" at bounding box center [667, 180] width 8 height 8
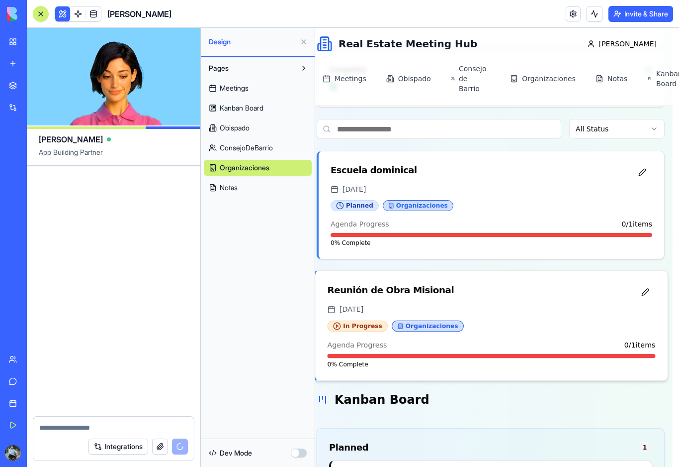
click at [495, 282] on div "Reunión de Obra Misional" at bounding box center [482, 289] width 308 height 14
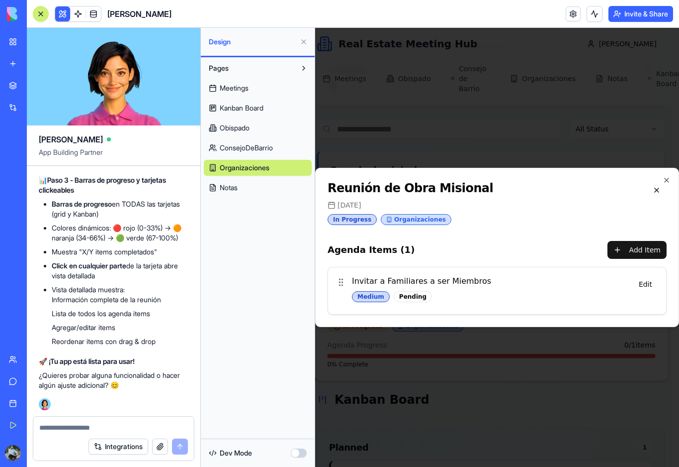
scroll to position [5253, 0]
click at [667, 182] on icon "button" at bounding box center [667, 180] width 8 height 8
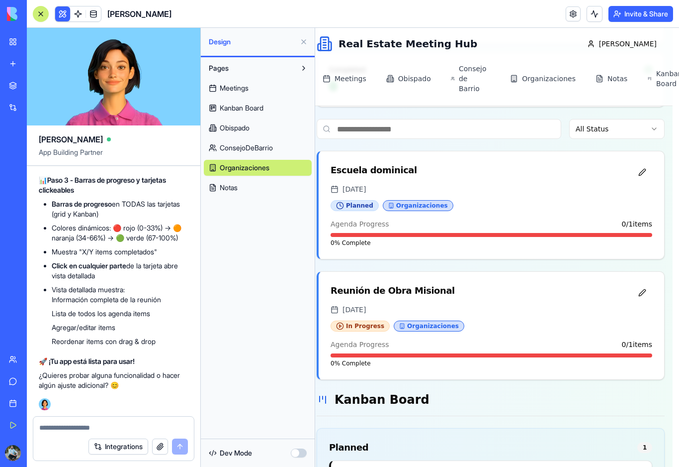
click at [44, 14] on div at bounding box center [41, 14] width 8 height 8
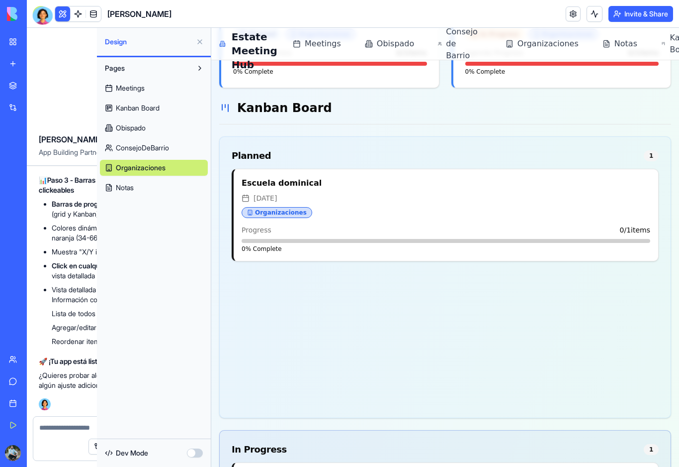
scroll to position [203, 0]
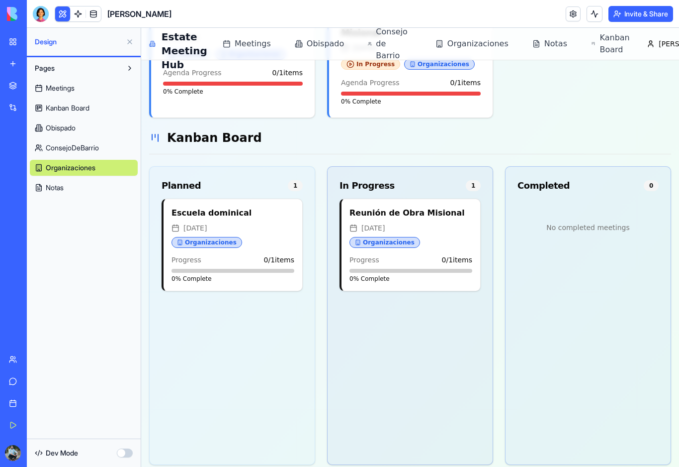
click at [132, 44] on button at bounding box center [130, 42] width 16 height 16
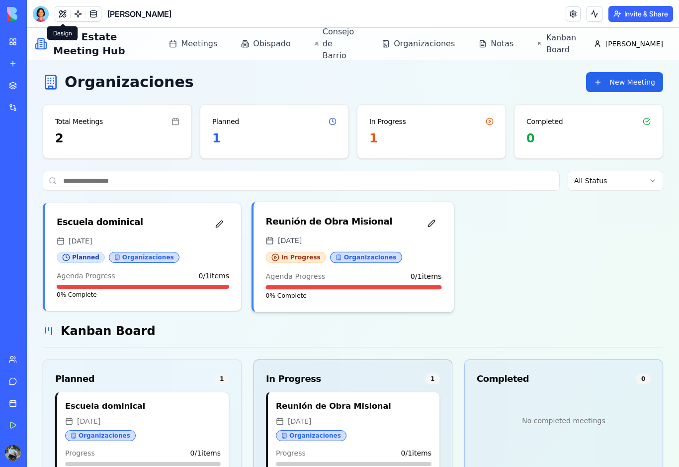
scroll to position [5, 0]
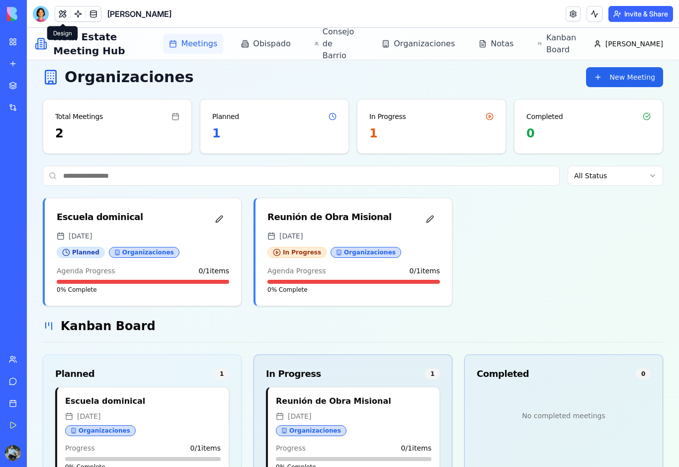
click at [210, 45] on span "Meetings" at bounding box center [199, 44] width 36 height 12
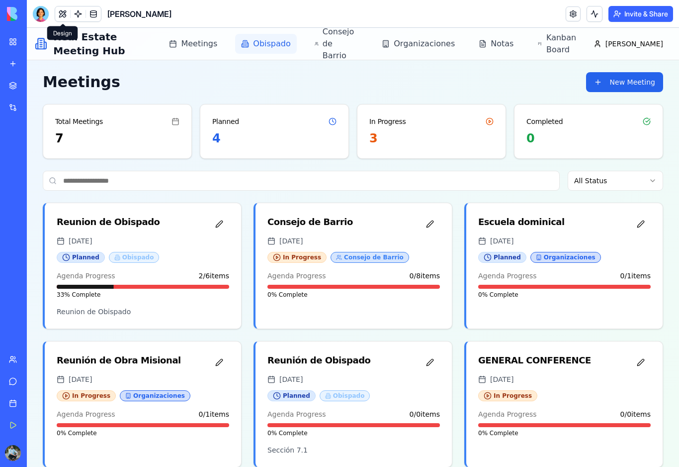
click at [275, 47] on span "Obispado" at bounding box center [271, 44] width 37 height 12
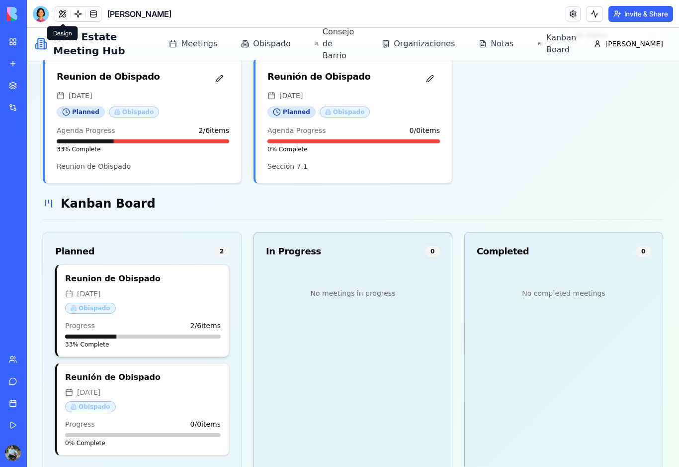
scroll to position [163, 0]
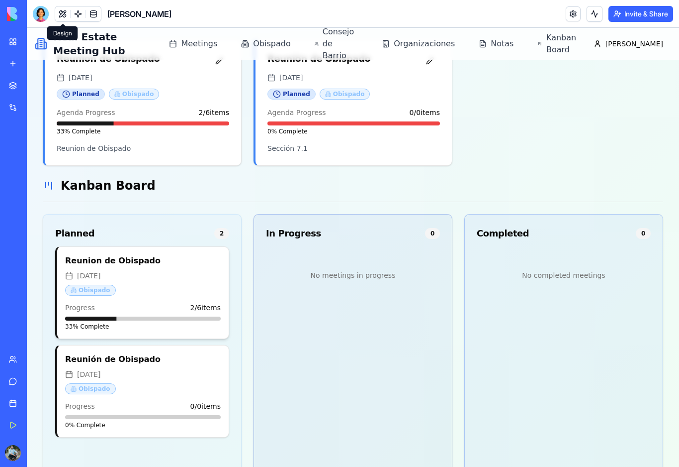
click at [171, 268] on div "Reunion de Obispado [DATE] Obispado" at bounding box center [143, 276] width 156 height 42
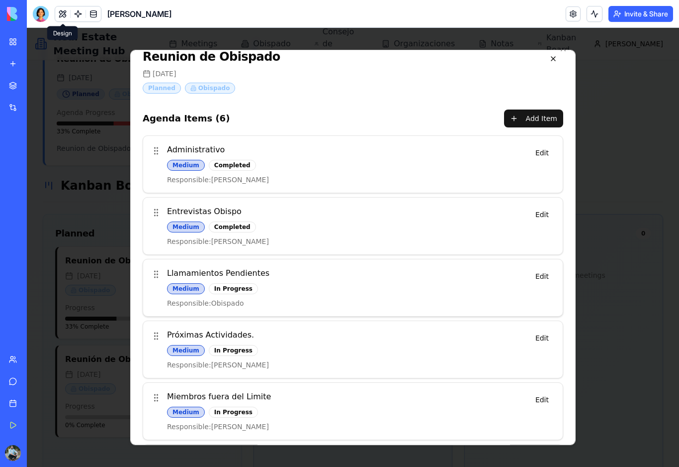
scroll to position [2, 0]
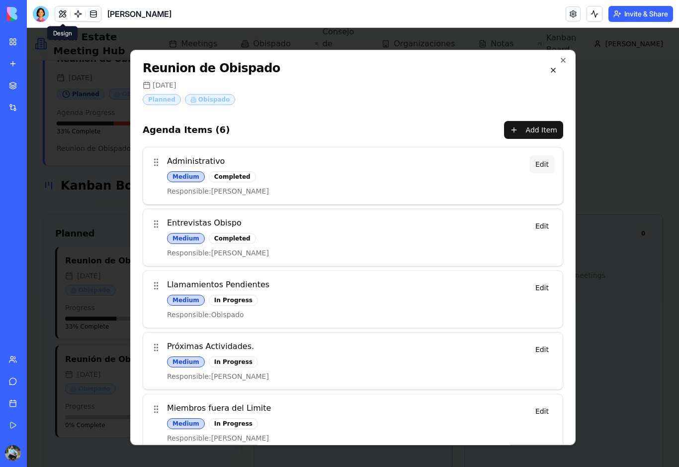
click at [544, 168] on button "Edit" at bounding box center [542, 164] width 25 height 18
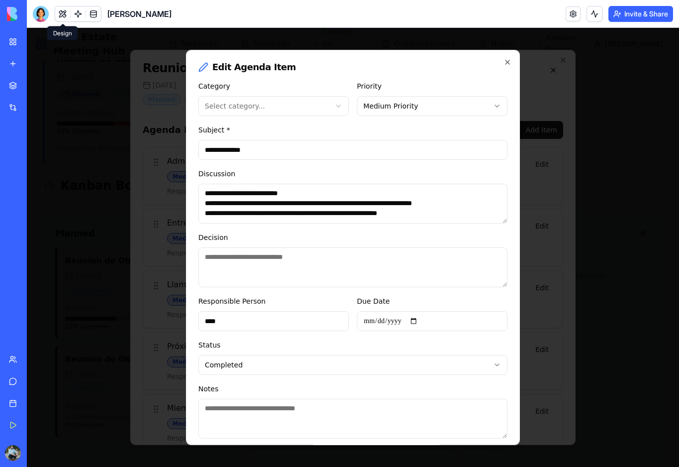
scroll to position [0, 0]
click at [339, 103] on body "Real Estate Meeting Hub Meetings Obispado Consejo de Barrio Organizaciones Nota…" at bounding box center [353, 194] width 653 height 659
click at [409, 107] on body "Real Estate Meeting Hub Meetings Obispado Consejo de Barrio Organizaciones Nota…" at bounding box center [353, 194] width 653 height 659
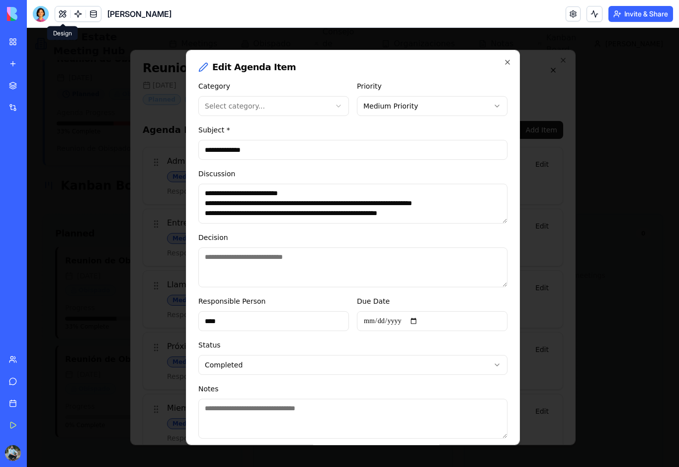
click at [261, 150] on input "**********" at bounding box center [352, 150] width 309 height 20
click at [272, 262] on textarea "Decision" at bounding box center [352, 267] width 309 height 40
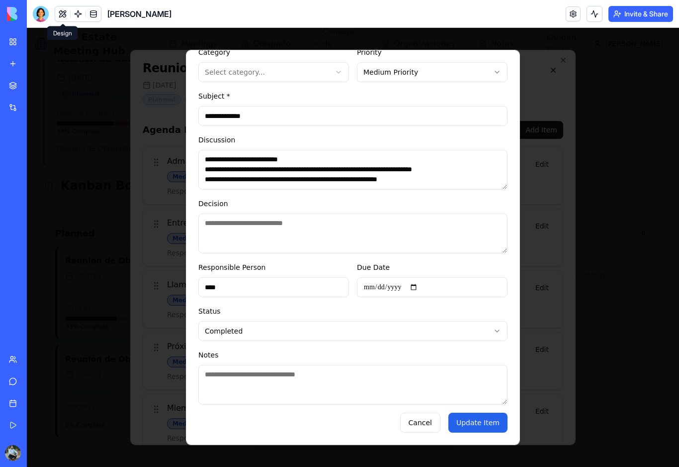
scroll to position [43, 0]
click at [265, 332] on body "Real Estate Meeting Hub Meetings Obispado Consejo de Barrio Organizaciones Nota…" at bounding box center [353, 194] width 653 height 659
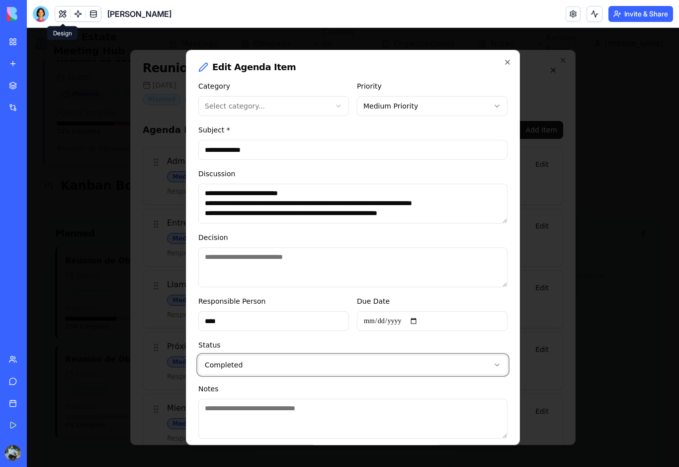
scroll to position [0, 0]
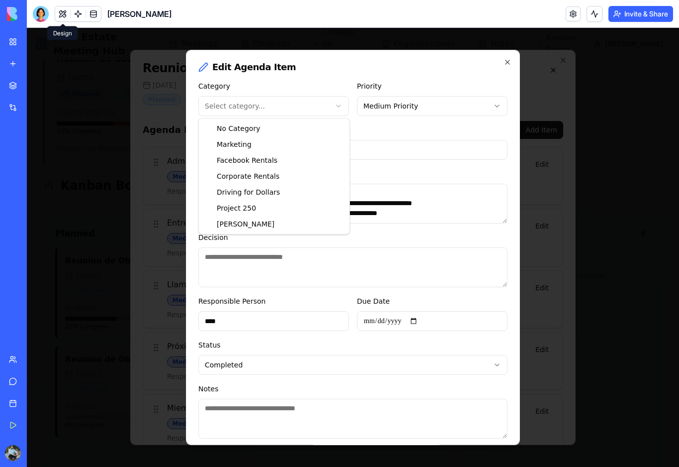
click at [312, 108] on body "Real Estate Meeting Hub Meetings Obispado Consejo de Barrio Organizaciones Nota…" at bounding box center [353, 194] width 653 height 659
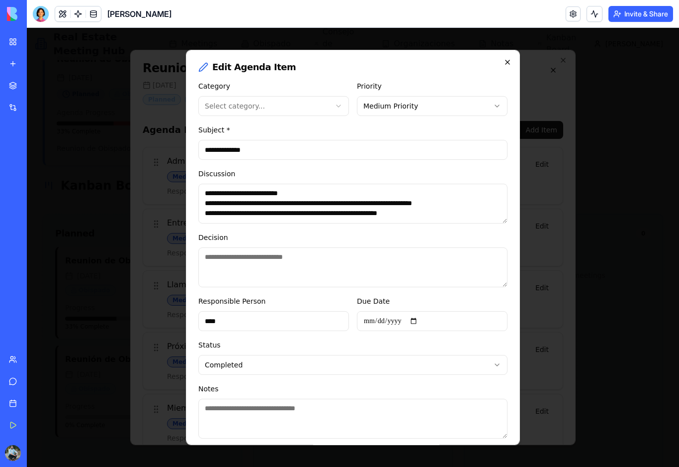
click at [510, 65] on icon "button" at bounding box center [508, 62] width 8 height 8
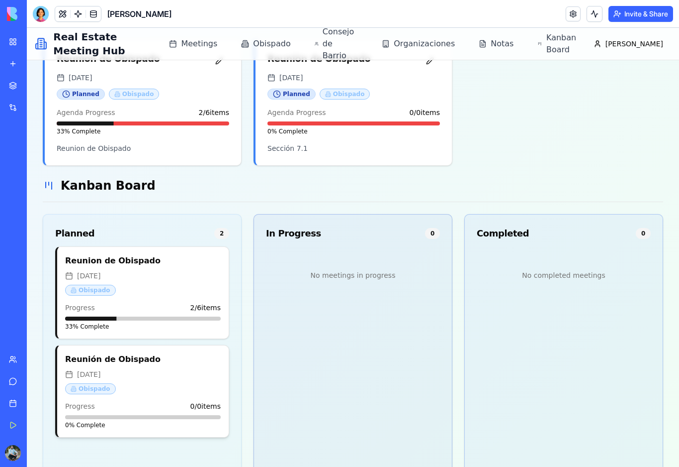
click at [167, 372] on div "[DATE]" at bounding box center [143, 374] width 156 height 10
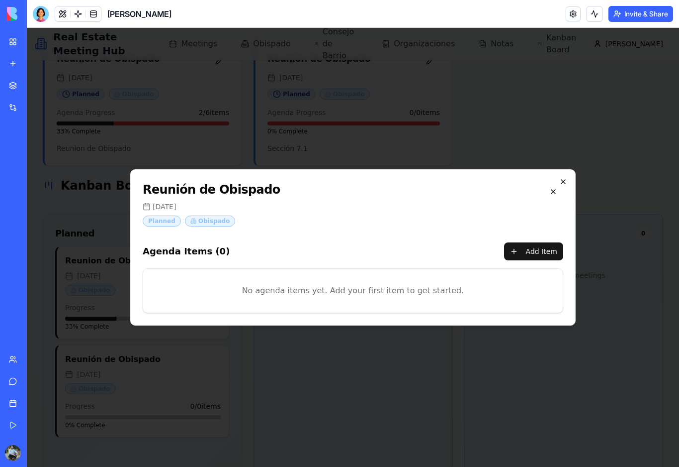
click at [565, 181] on icon "button" at bounding box center [564, 182] width 8 height 8
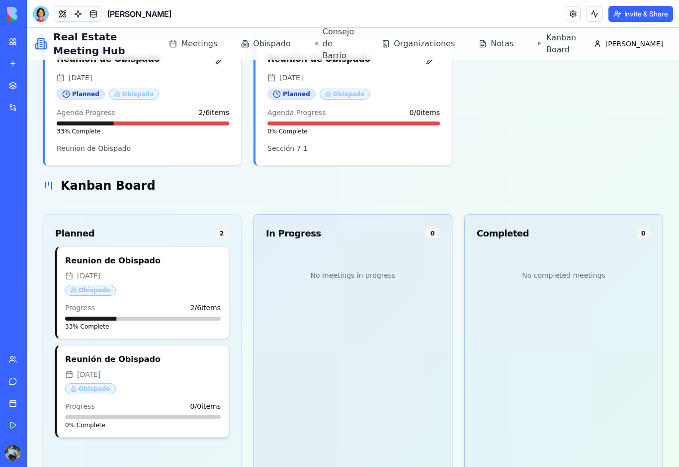
click at [153, 379] on div "Reunión de Obispado [DATE] Obispado" at bounding box center [143, 374] width 156 height 42
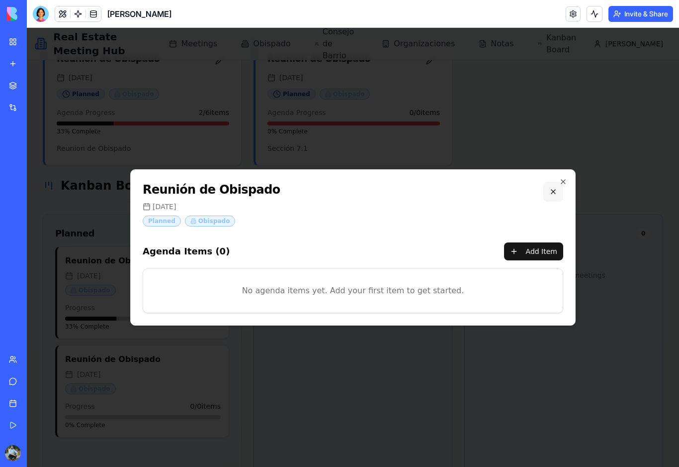
click at [553, 190] on button at bounding box center [554, 192] width 20 height 20
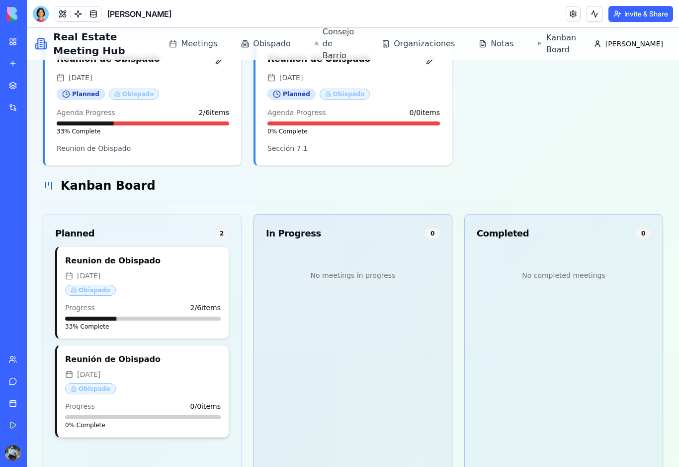
click at [163, 371] on div "[DATE]" at bounding box center [143, 374] width 156 height 10
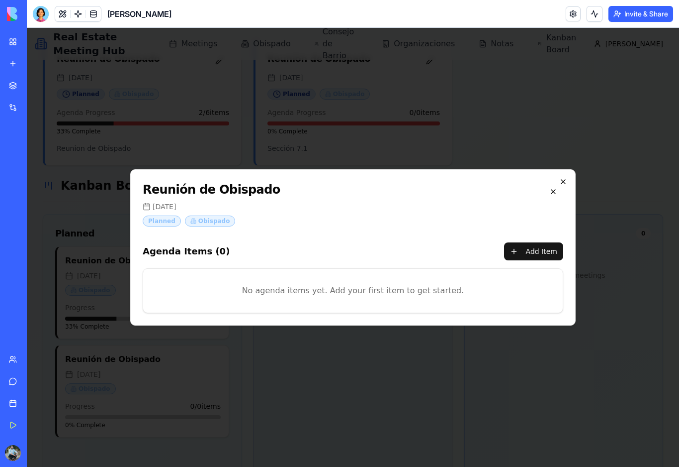
click at [563, 183] on icon "button" at bounding box center [564, 182] width 8 height 8
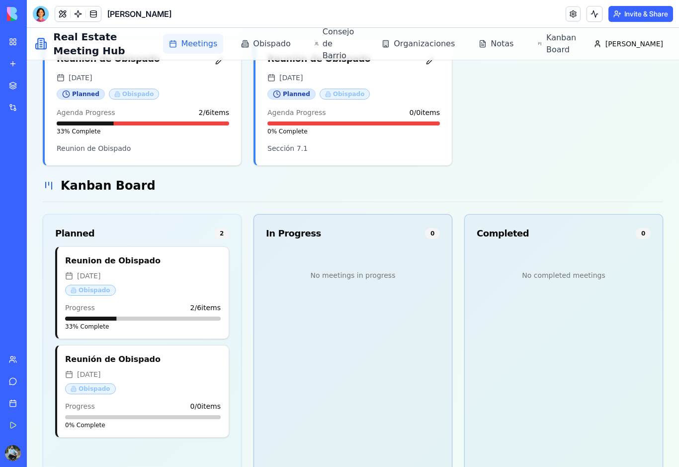
click at [212, 45] on span "Meetings" at bounding box center [199, 44] width 36 height 12
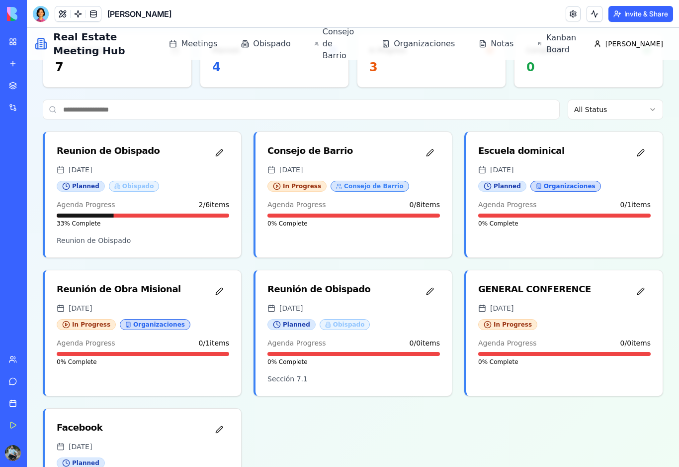
scroll to position [76, 0]
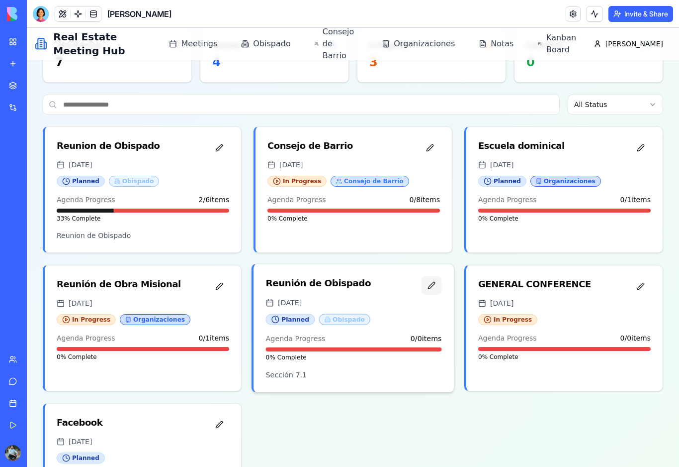
click at [433, 286] on button "button" at bounding box center [432, 285] width 20 height 18
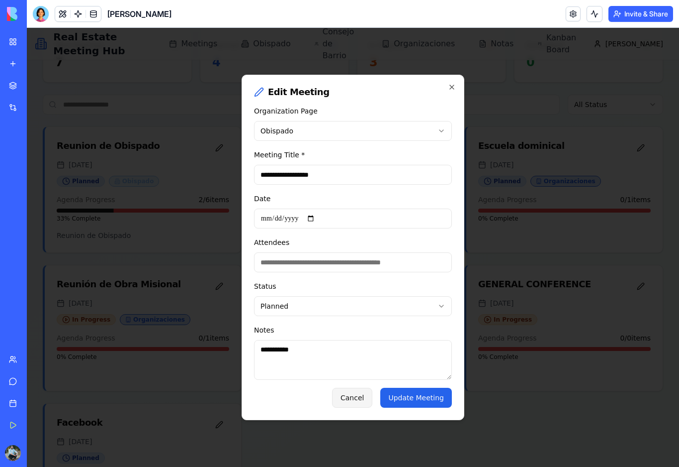
click at [363, 404] on button "Cancel" at bounding box center [352, 397] width 40 height 20
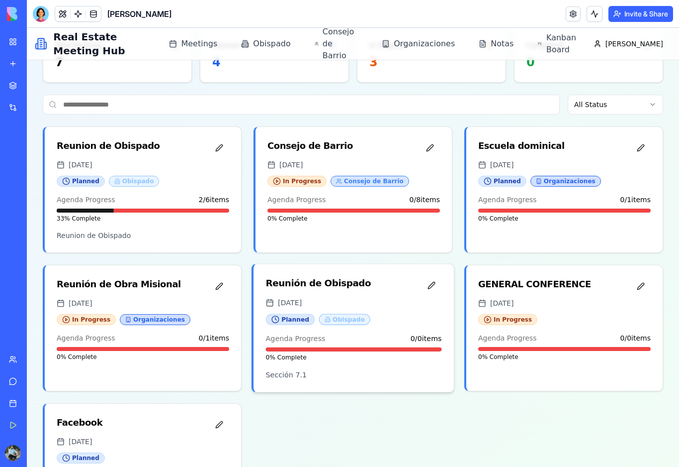
click at [371, 297] on div "[DATE]" at bounding box center [354, 302] width 176 height 10
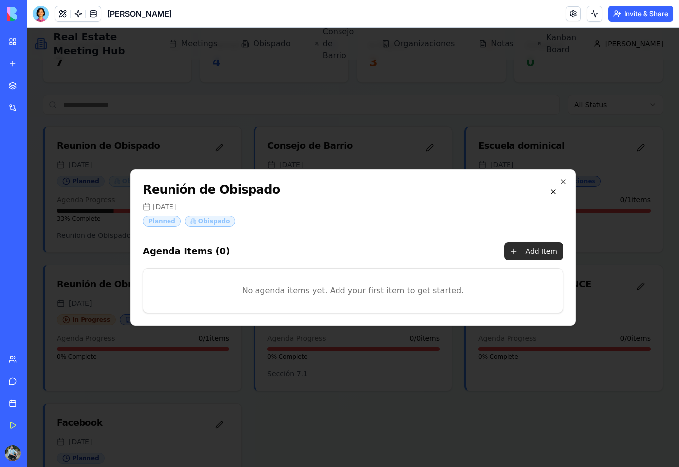
click at [538, 253] on button "Add Item" at bounding box center [533, 251] width 59 height 18
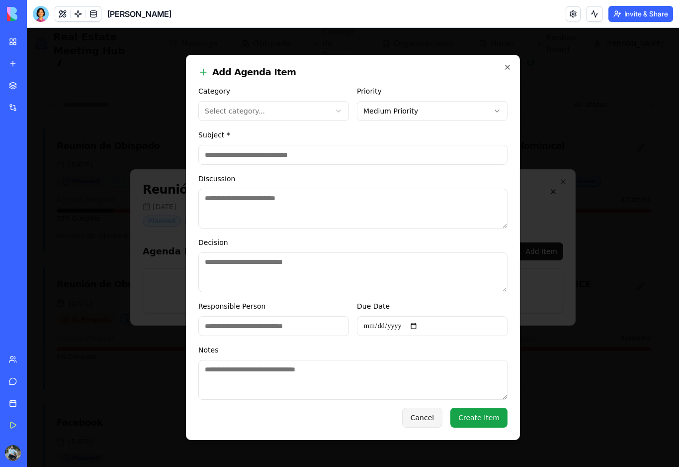
click at [429, 423] on button "Cancel" at bounding box center [422, 417] width 40 height 20
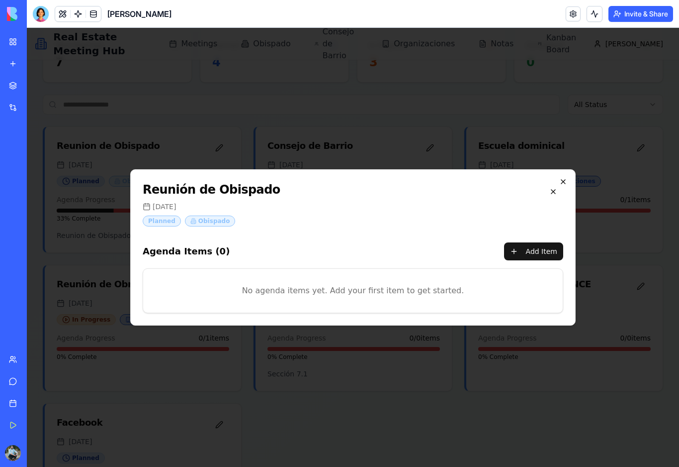
click at [564, 184] on icon "button" at bounding box center [564, 182] width 8 height 8
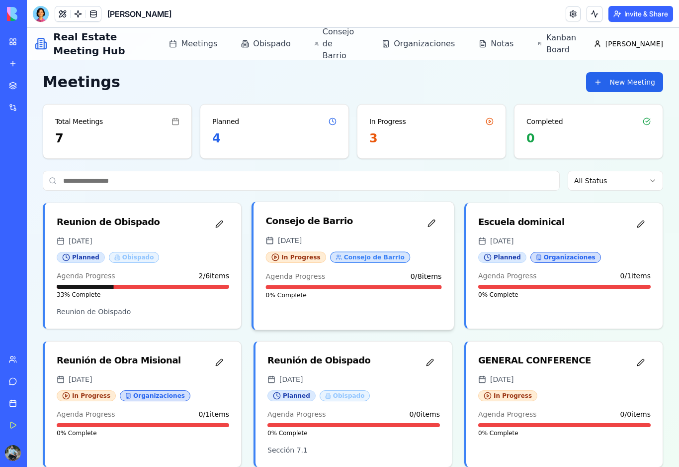
scroll to position [0, 0]
click at [41, 17] on div at bounding box center [41, 14] width 16 height 16
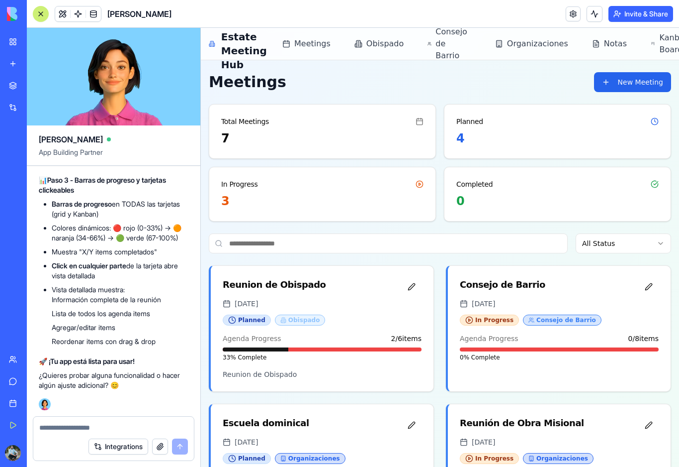
click at [85, 427] on textarea at bounding box center [113, 427] width 149 height 10
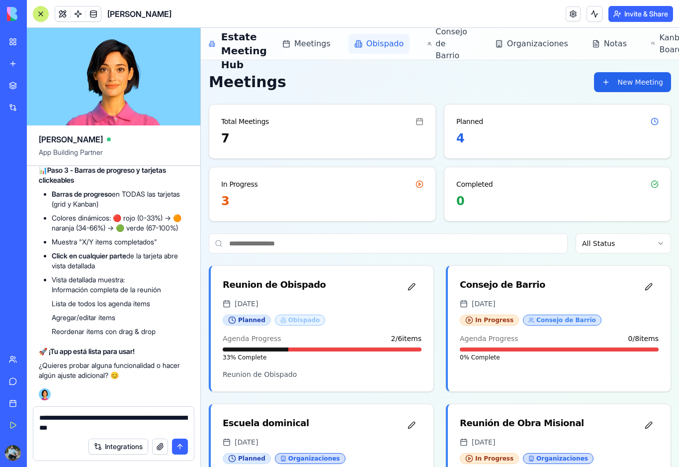
click at [380, 48] on span "Obispado" at bounding box center [385, 44] width 37 height 12
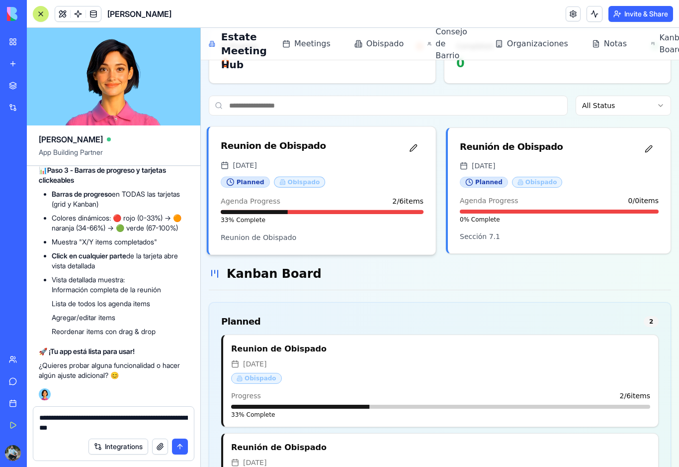
scroll to position [138, 0]
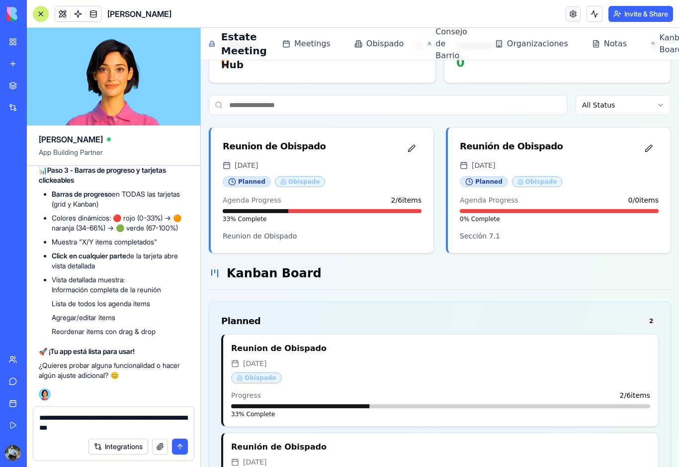
click at [124, 426] on textarea "**********" at bounding box center [113, 422] width 149 height 20
click at [122, 426] on textarea "**********" at bounding box center [113, 422] width 149 height 20
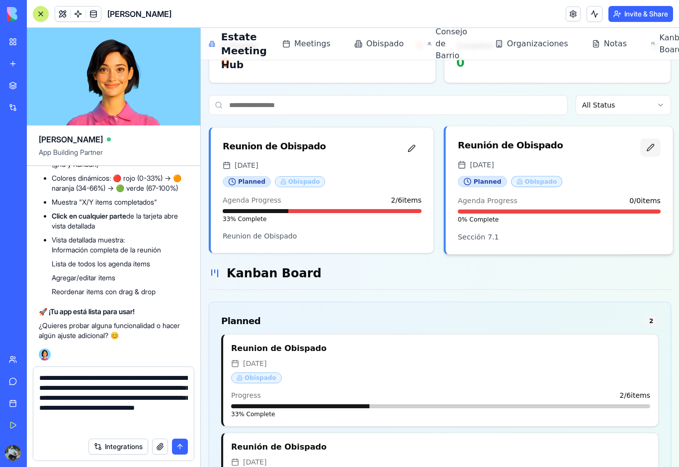
click at [648, 146] on button "button" at bounding box center [651, 147] width 20 height 18
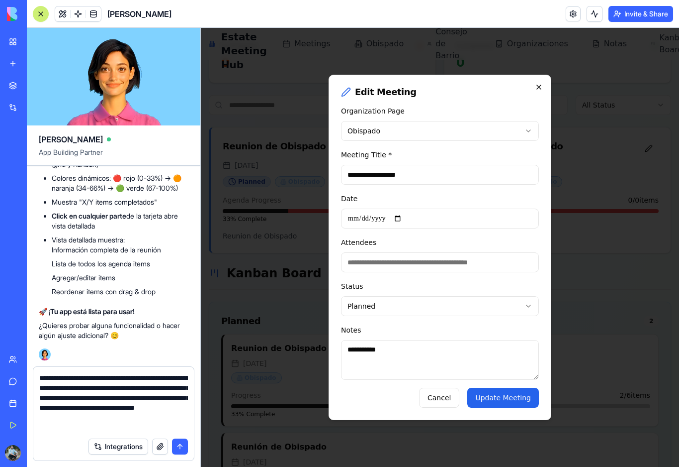
click at [542, 83] on icon "button" at bounding box center [539, 87] width 8 height 8
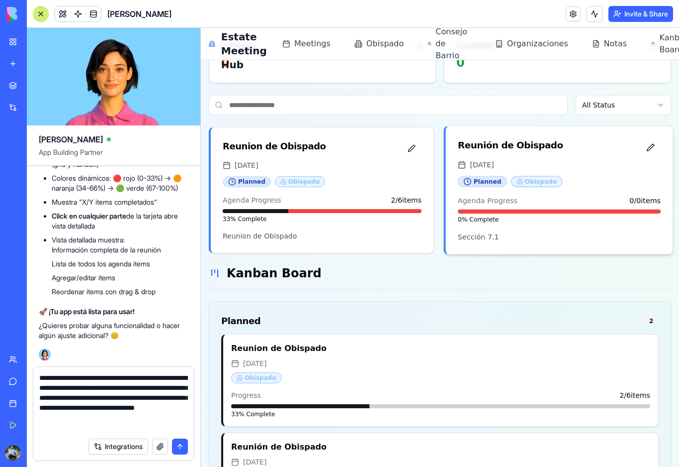
click at [569, 182] on div "Planned Obispado" at bounding box center [559, 181] width 203 height 11
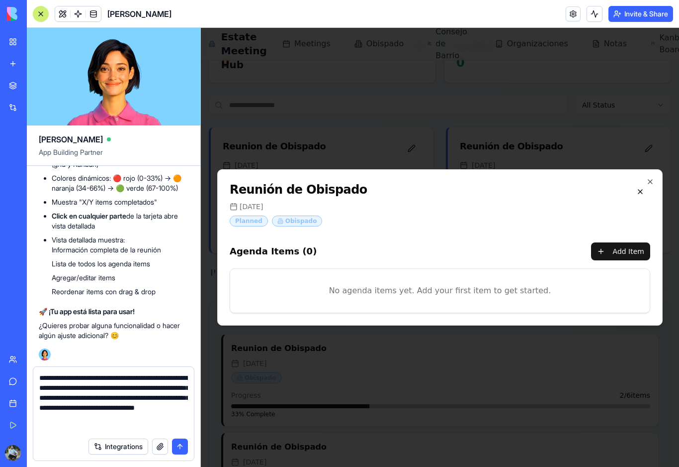
click at [652, 186] on div "Reunión de Obispado [DATE] Planned Obispado Agenda Items ( 0 ) Add Item No agen…" at bounding box center [440, 247] width 446 height 156
click at [649, 184] on icon "button" at bounding box center [651, 182] width 8 height 8
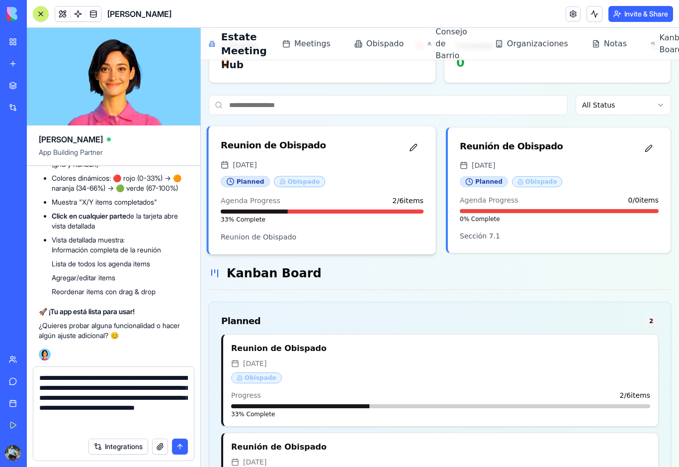
click at [362, 166] on div "[DATE]" at bounding box center [322, 165] width 203 height 10
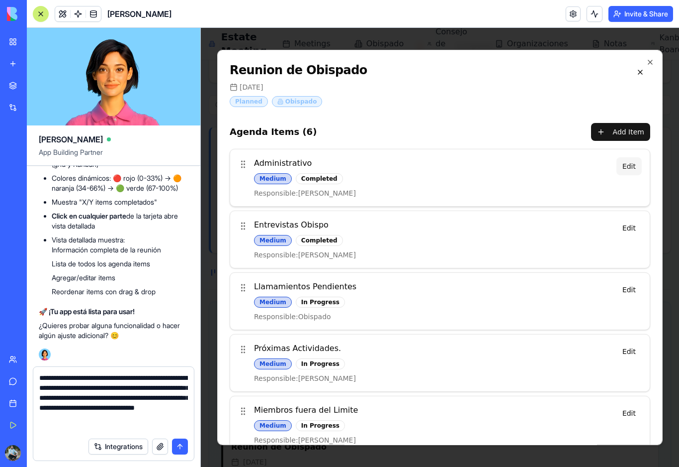
click at [632, 165] on button "Edit" at bounding box center [629, 166] width 25 height 18
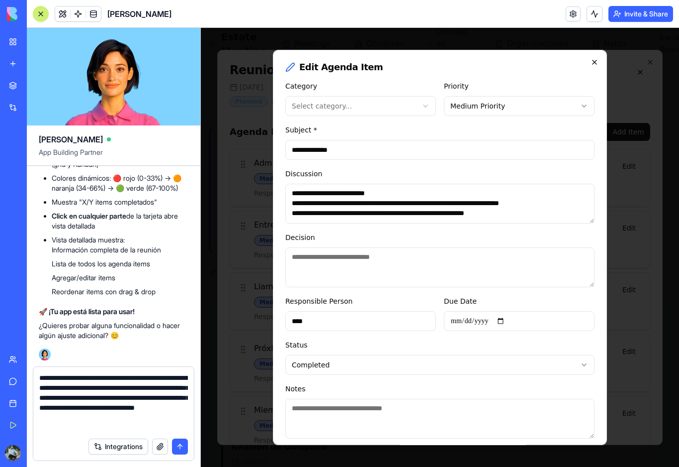
click at [595, 64] on icon "button" at bounding box center [595, 62] width 8 height 8
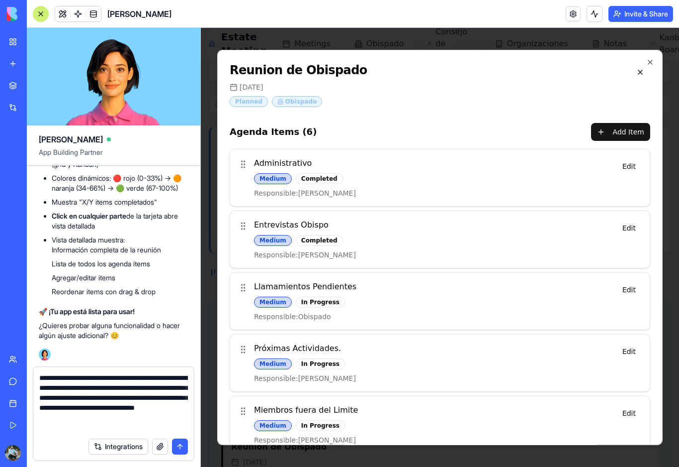
click at [114, 431] on textarea "**********" at bounding box center [113, 403] width 149 height 60
type textarea "**********"
click at [0, 0] on html "My Workspace New app Marketplace Integrations Recent PLANEACION DE CONTENIDO [P…" at bounding box center [339, 233] width 679 height 467
click at [181, 447] on button "submit" at bounding box center [180, 446] width 16 height 16
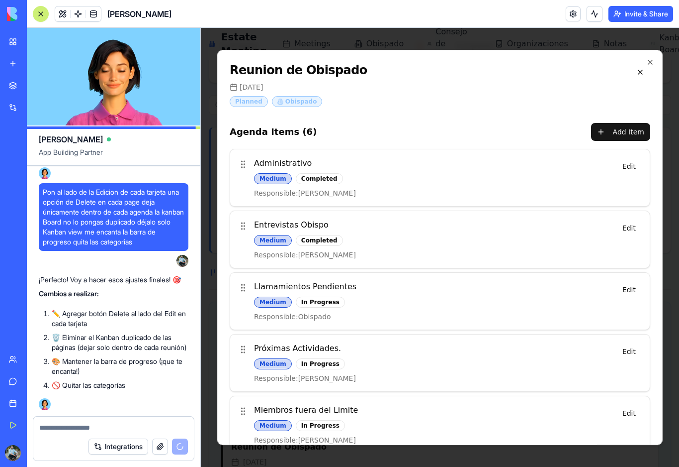
scroll to position [5629, 0]
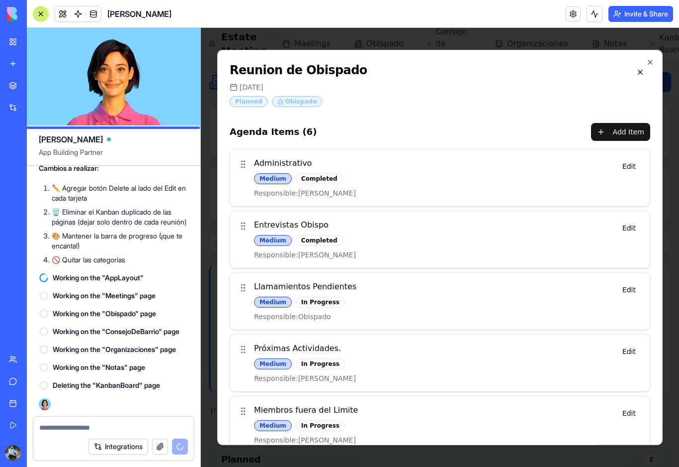
scroll to position [138, 0]
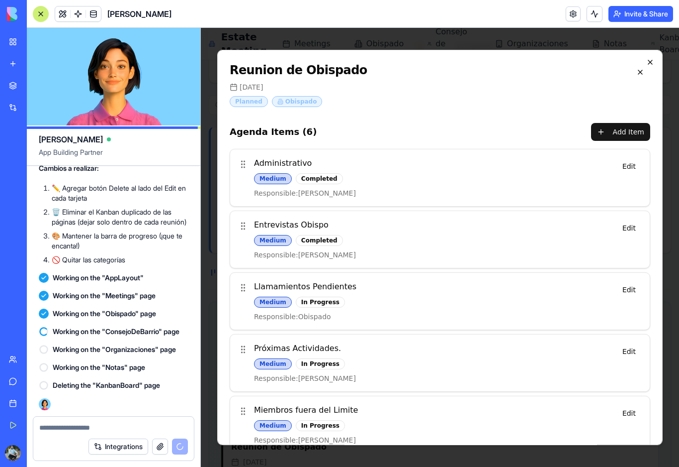
click at [651, 64] on icon "button" at bounding box center [651, 62] width 8 height 8
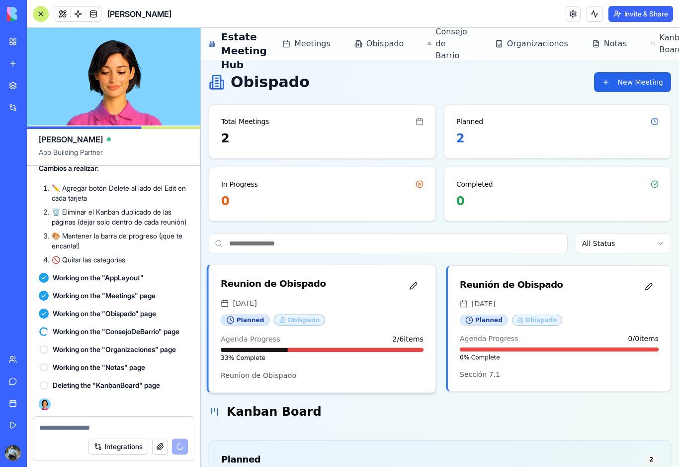
scroll to position [0, 0]
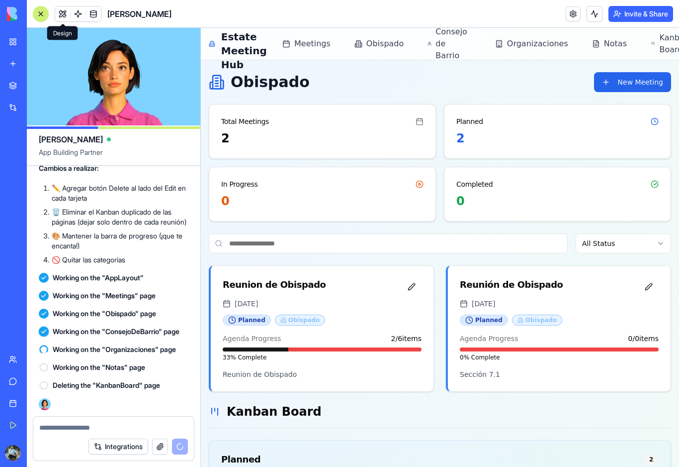
click at [65, 16] on span at bounding box center [63, 14] width 28 height 28
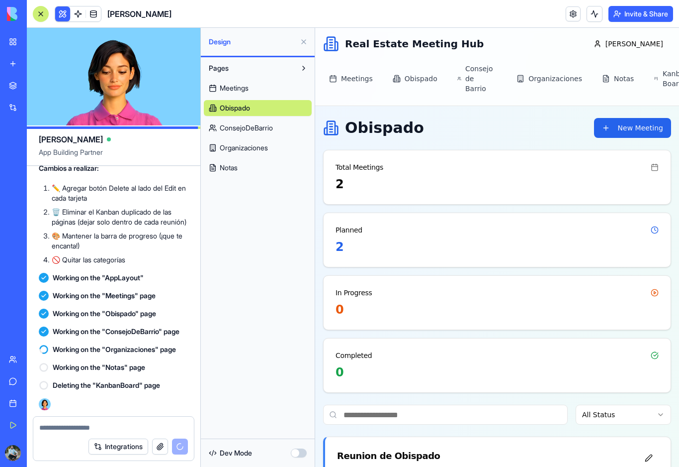
click at [270, 131] on span "ConsejoDeBarrio" at bounding box center [246, 128] width 53 height 10
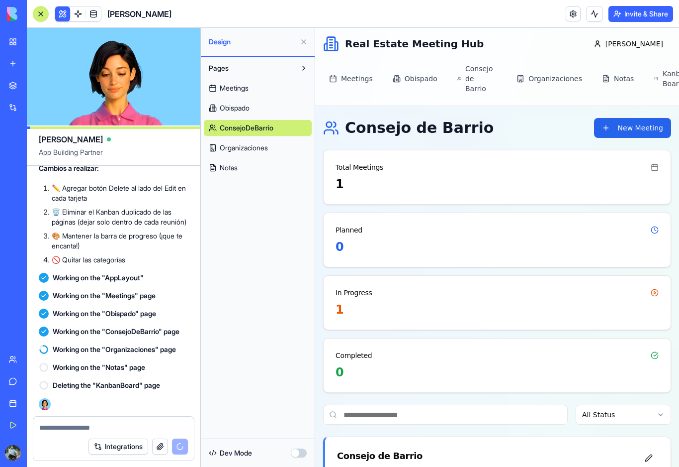
click at [268, 148] on span "Organizaciones" at bounding box center [244, 148] width 48 height 10
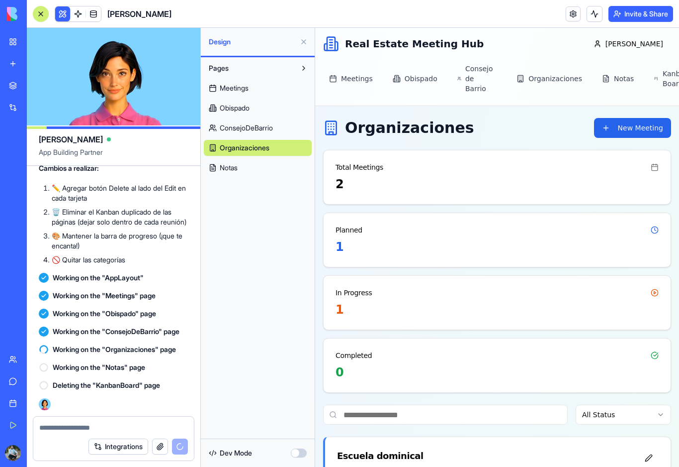
click at [251, 166] on link "Notas" at bounding box center [258, 168] width 108 height 16
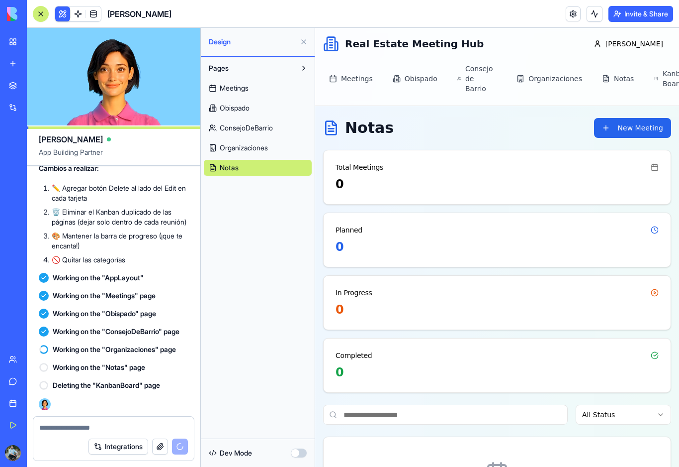
click at [304, 42] on button at bounding box center [304, 42] width 16 height 16
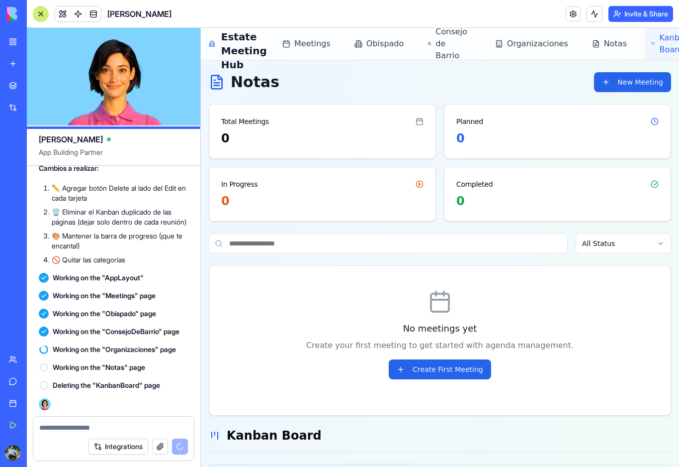
click at [659, 46] on span "Kanban Board" at bounding box center [675, 44] width 33 height 24
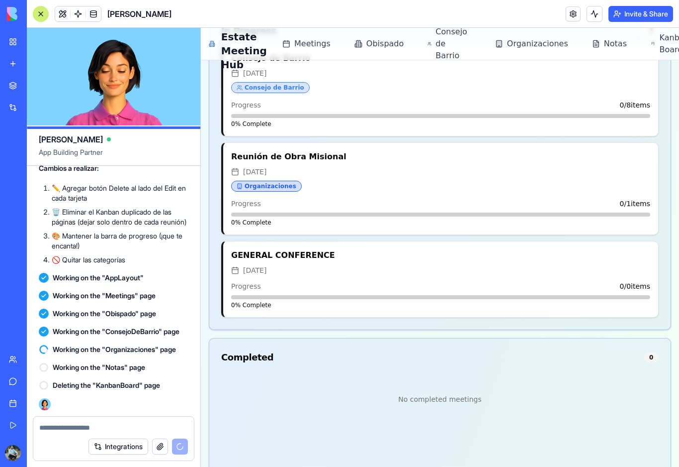
scroll to position [686, 0]
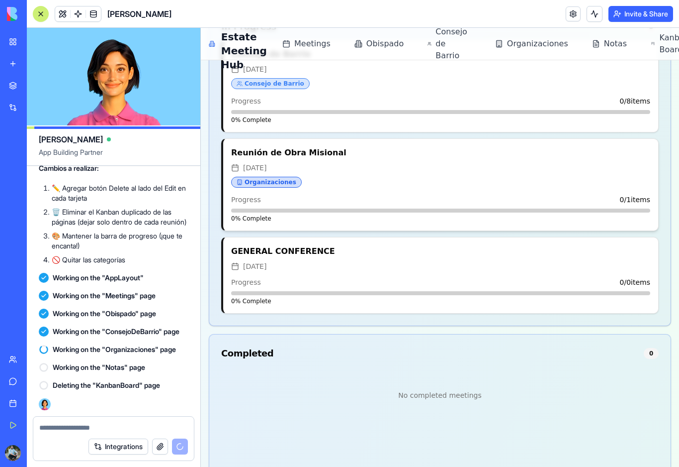
click at [481, 178] on div "Reunión de Obra Misional Sep 28, 2025 Organizaciones" at bounding box center [440, 168] width 419 height 42
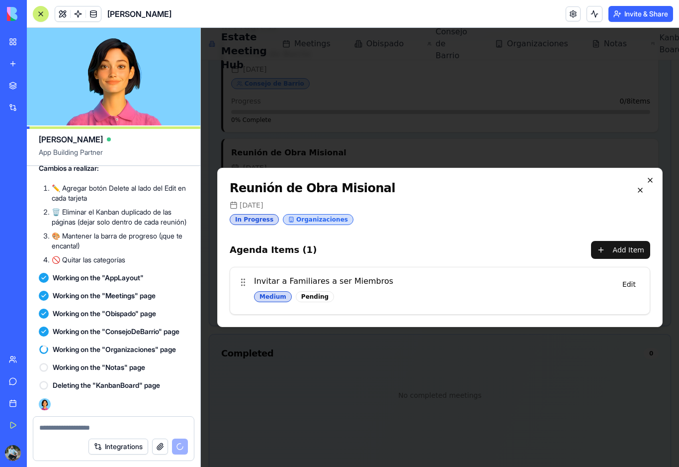
click at [650, 181] on icon "button" at bounding box center [651, 180] width 4 height 4
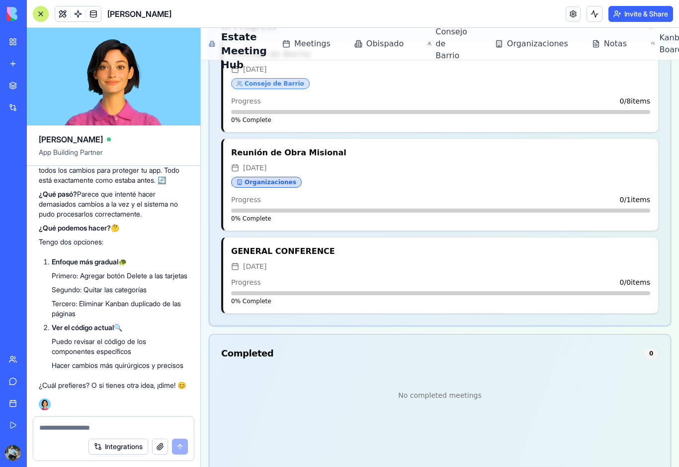
scroll to position [6025, 0]
